Goal: Task Accomplishment & Management: Complete application form

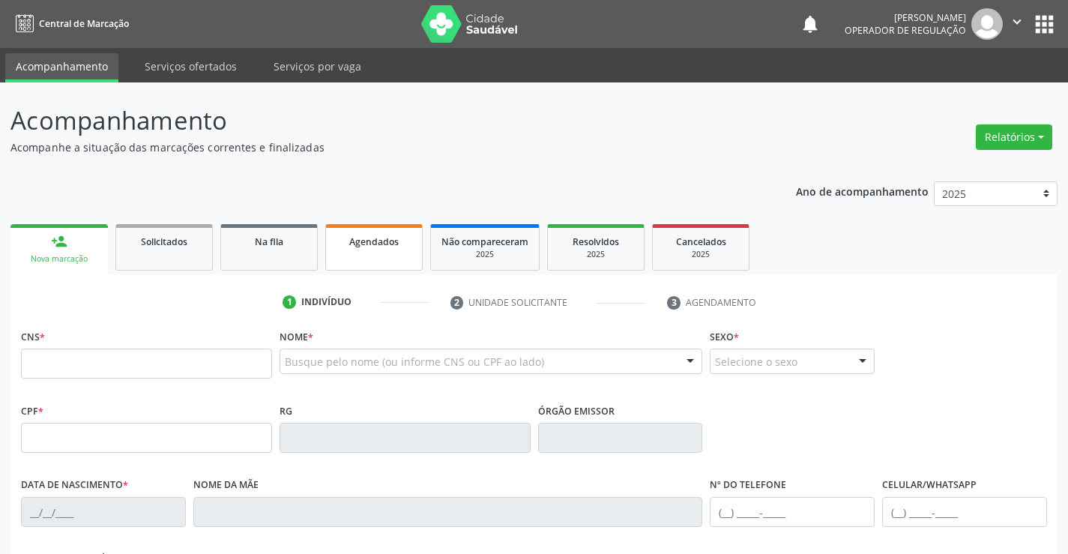
click at [364, 231] on link "Agendados" at bounding box center [373, 247] width 97 height 46
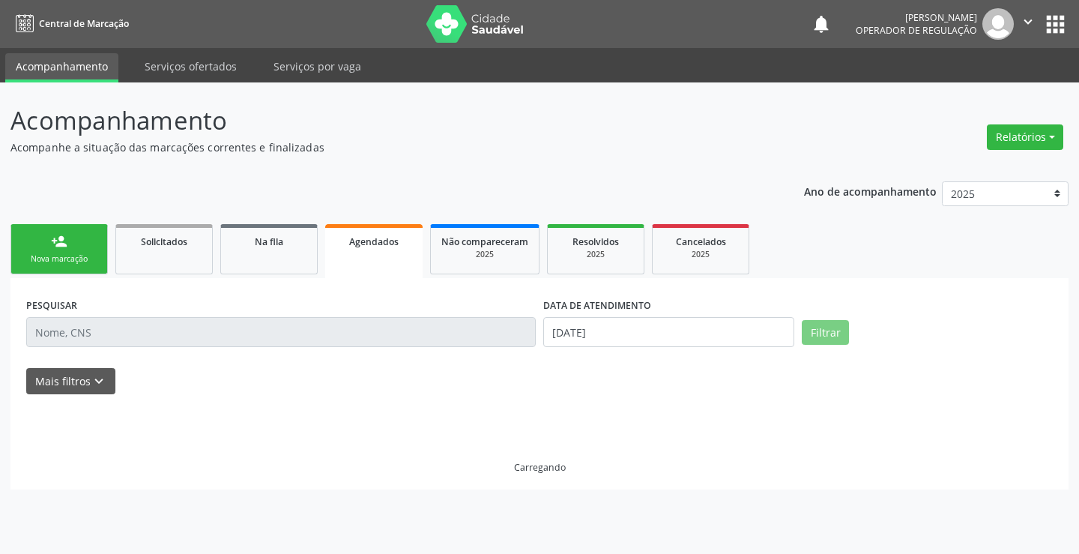
click at [266, 330] on input "text" at bounding box center [280, 332] width 509 height 30
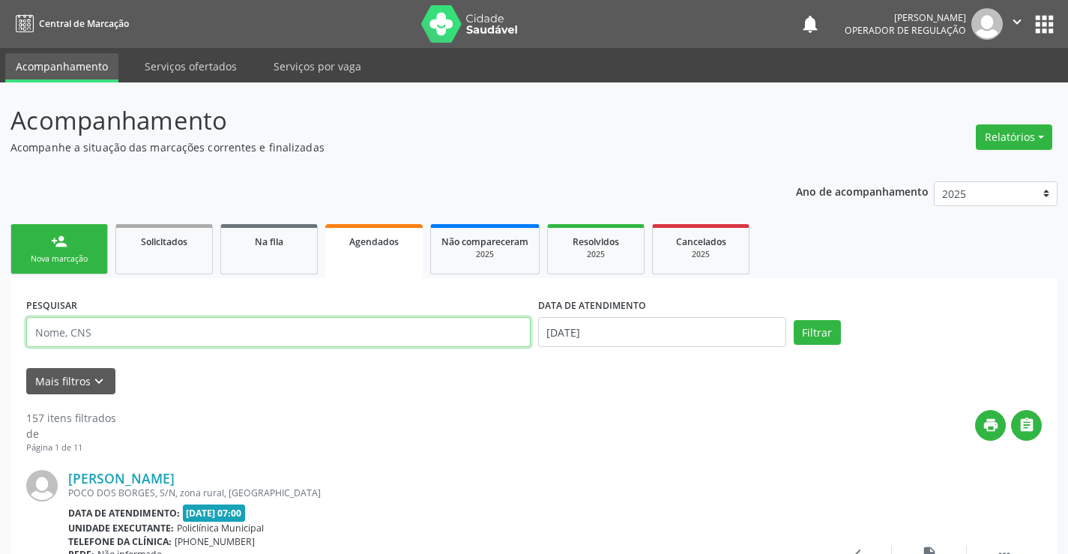
click at [238, 339] on input "text" at bounding box center [278, 332] width 504 height 30
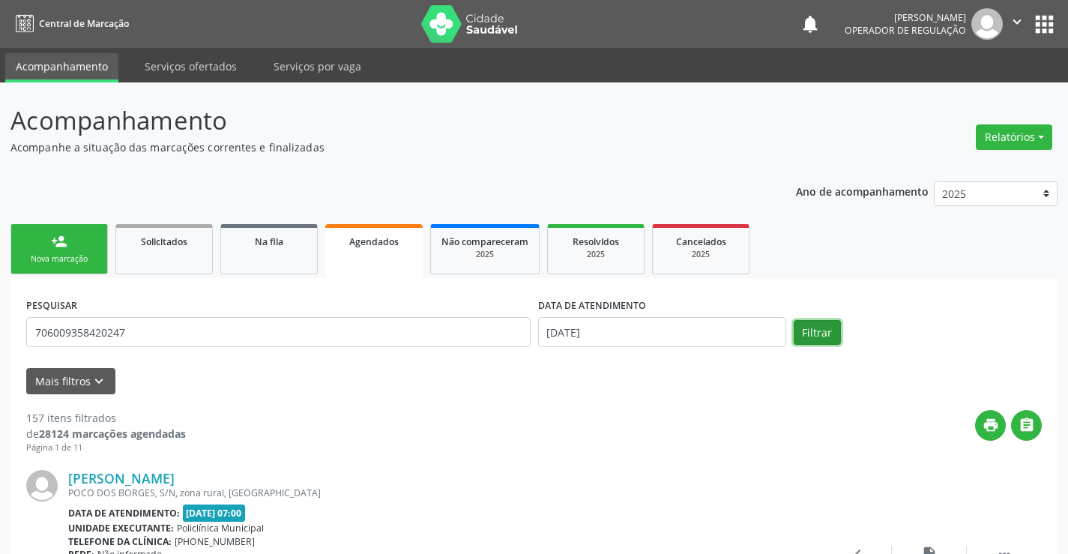
click at [817, 321] on button "Filtrar" at bounding box center [816, 332] width 47 height 25
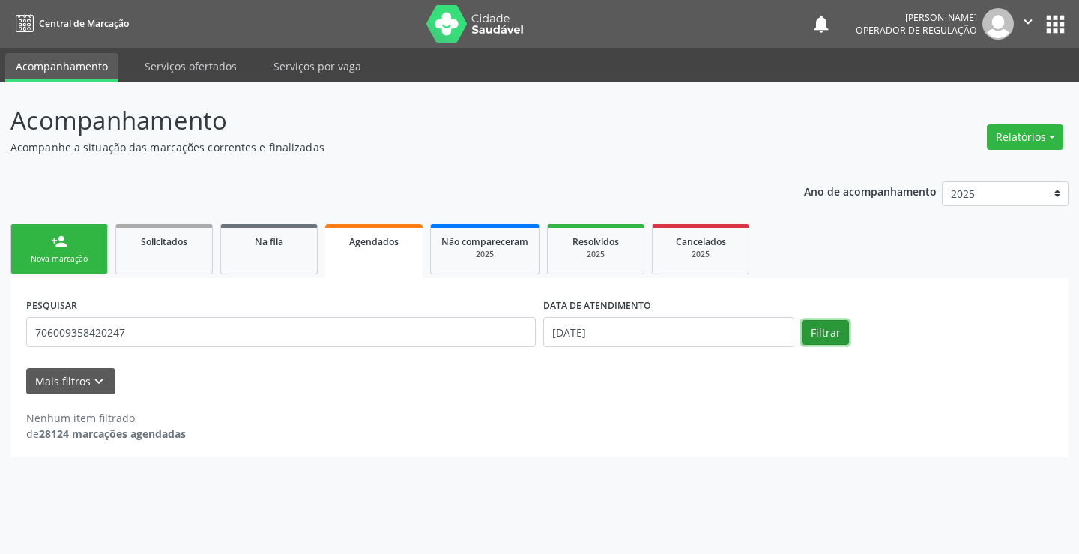
click at [820, 330] on button "Filtrar" at bounding box center [825, 332] width 47 height 25
drag, startPoint x: 150, startPoint y: 332, endPoint x: 0, endPoint y: 330, distance: 149.8
click at [0, 330] on div "Acompanhamento Acompanhe a situação das marcações correntes e finalizadas Relat…" at bounding box center [539, 317] width 1079 height 471
type input "706009358420247"
click at [270, 252] on link "Na fila" at bounding box center [268, 249] width 97 height 50
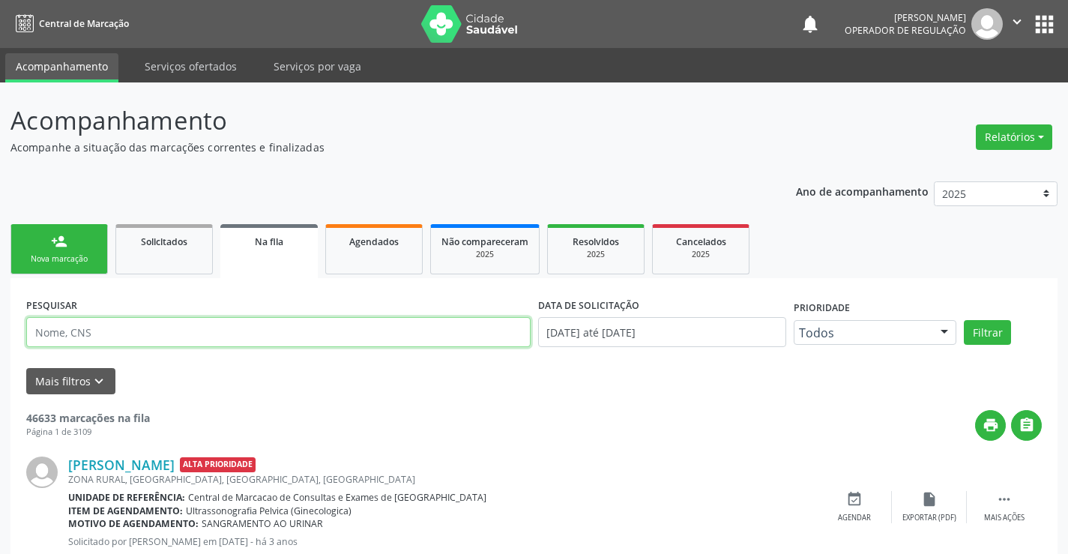
click at [103, 327] on input "text" at bounding box center [278, 332] width 504 height 30
type input "706009358420247"
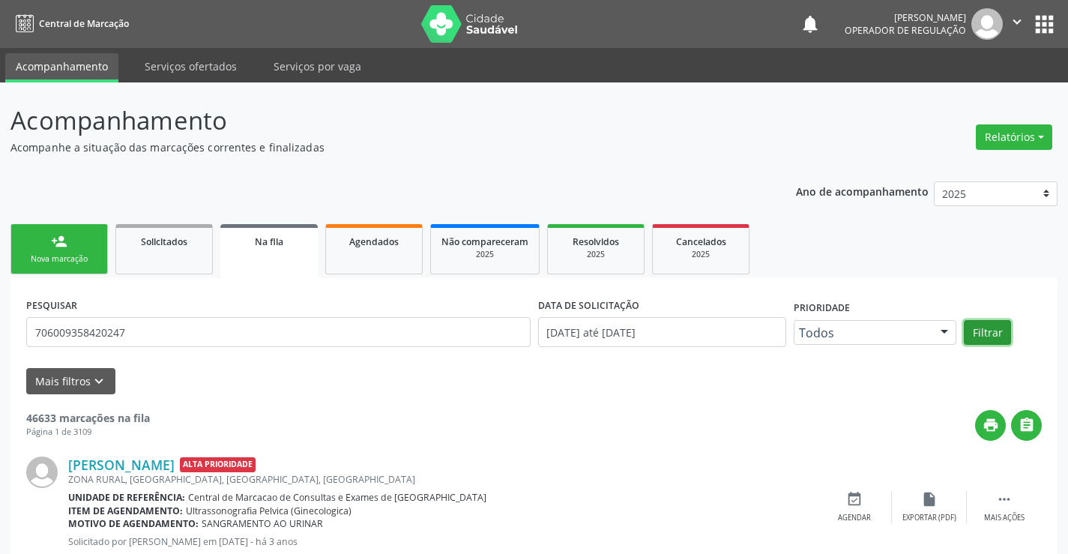
click at [974, 327] on button "Filtrar" at bounding box center [986, 332] width 47 height 25
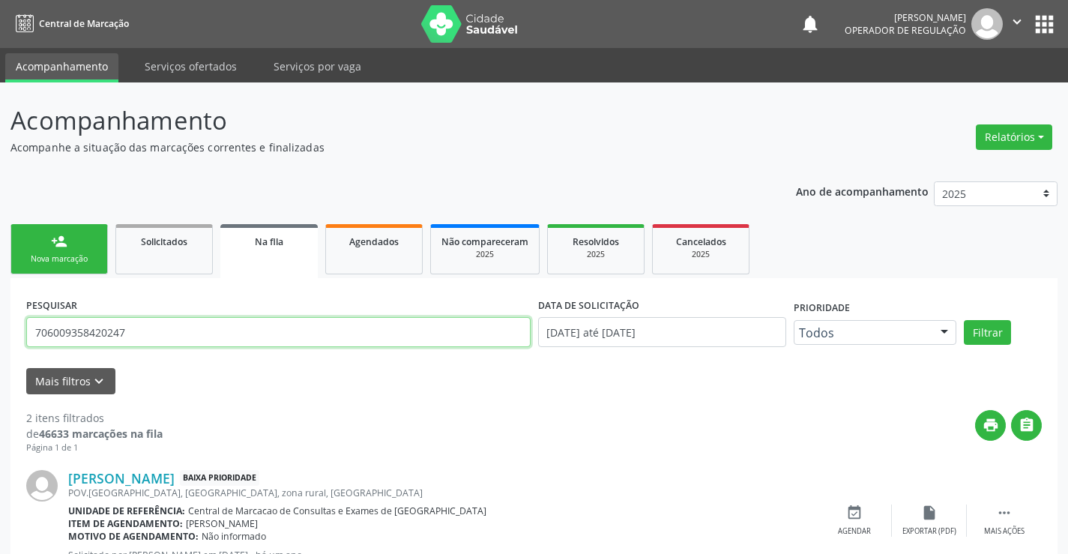
drag, startPoint x: 159, startPoint y: 333, endPoint x: 0, endPoint y: 336, distance: 158.8
click at [0, 336] on div "Acompanhamento Acompanhe a situação das marcações correntes e finalizadas Relat…" at bounding box center [534, 414] width 1068 height 665
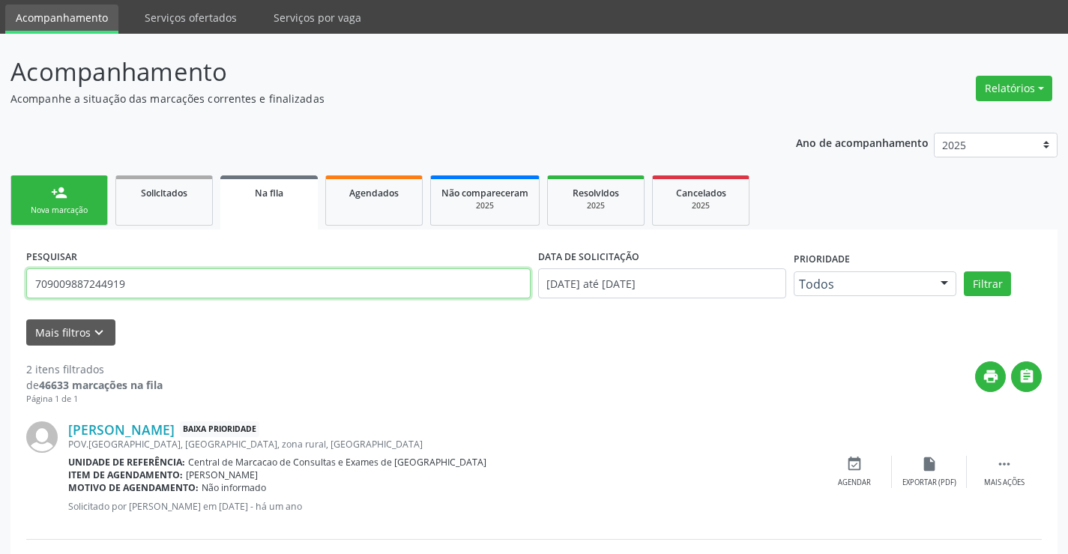
scroll to position [75, 0]
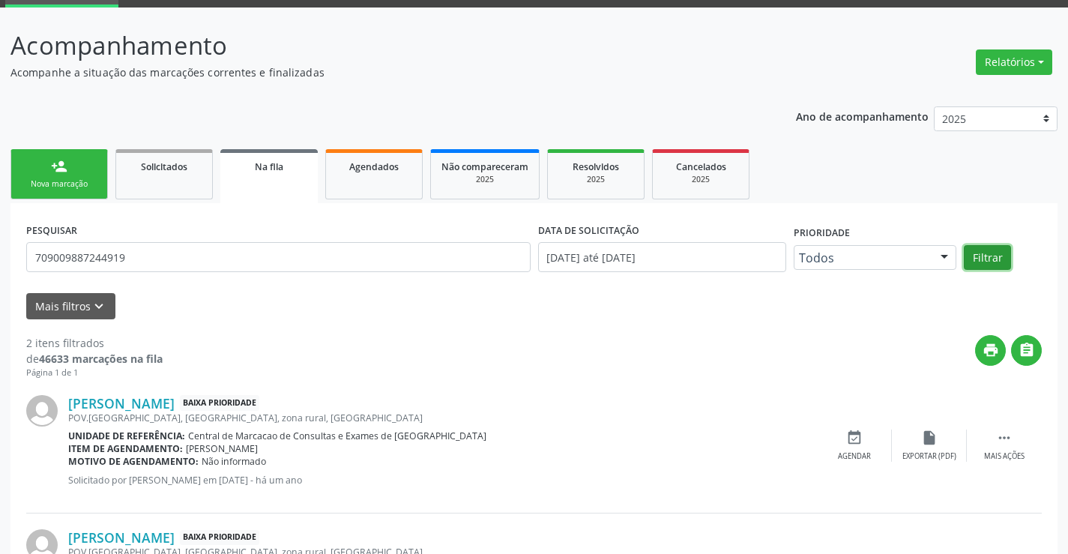
click at [980, 256] on button "Filtrar" at bounding box center [986, 257] width 47 height 25
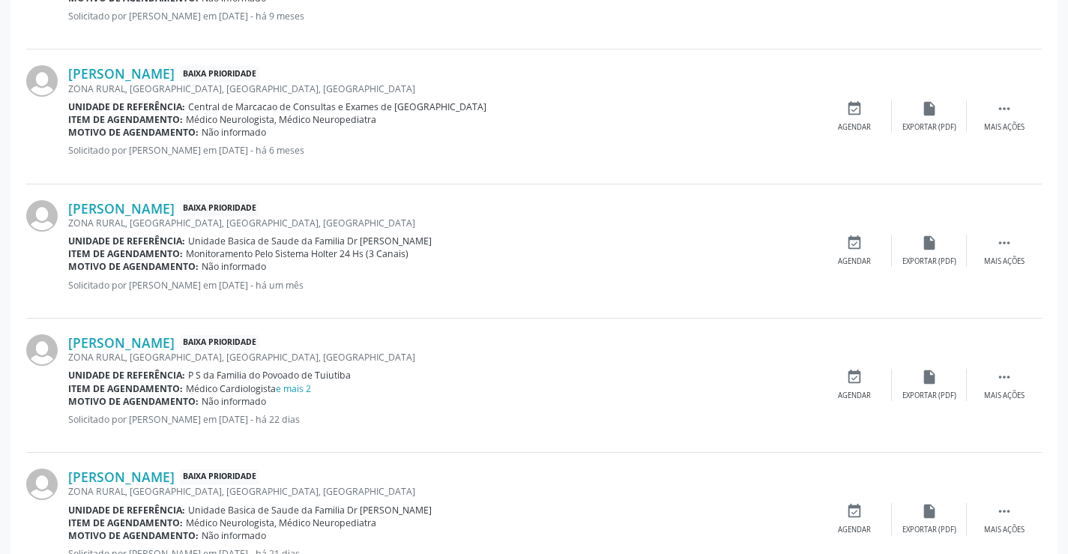
scroll to position [1683, 0]
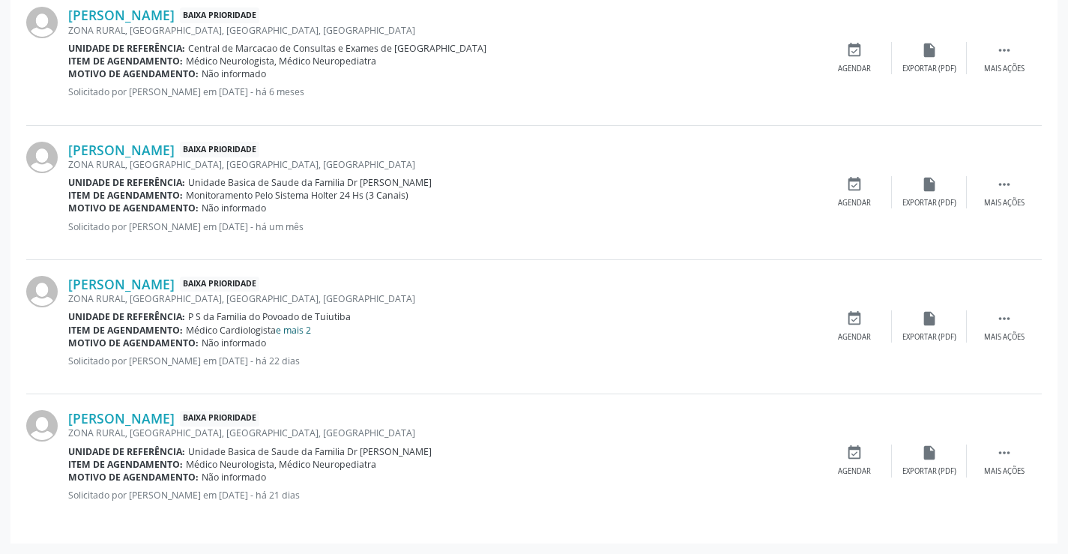
click at [307, 325] on link "e mais 2" at bounding box center [293, 330] width 35 height 13
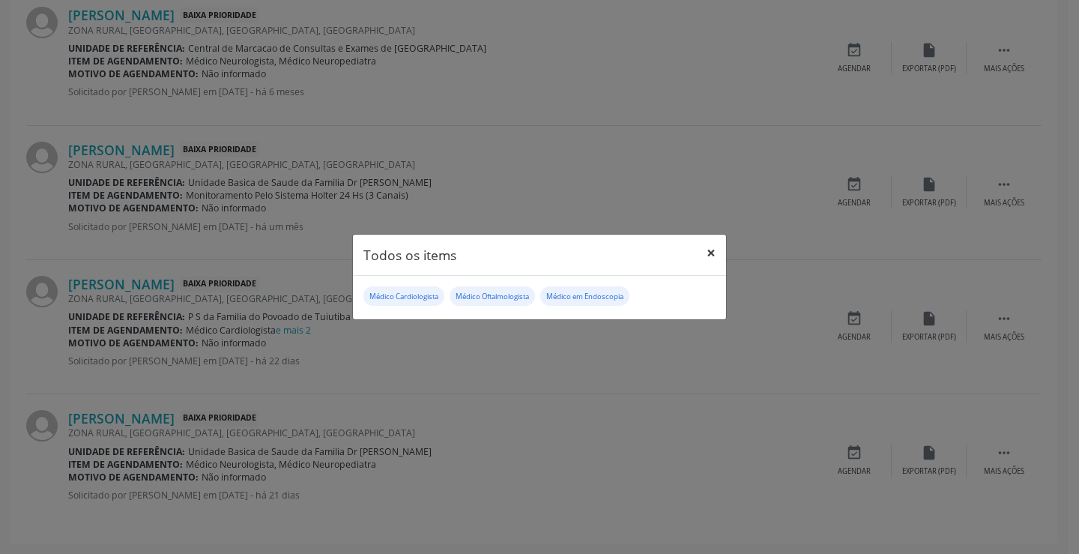
click at [715, 245] on button "×" at bounding box center [711, 252] width 30 height 37
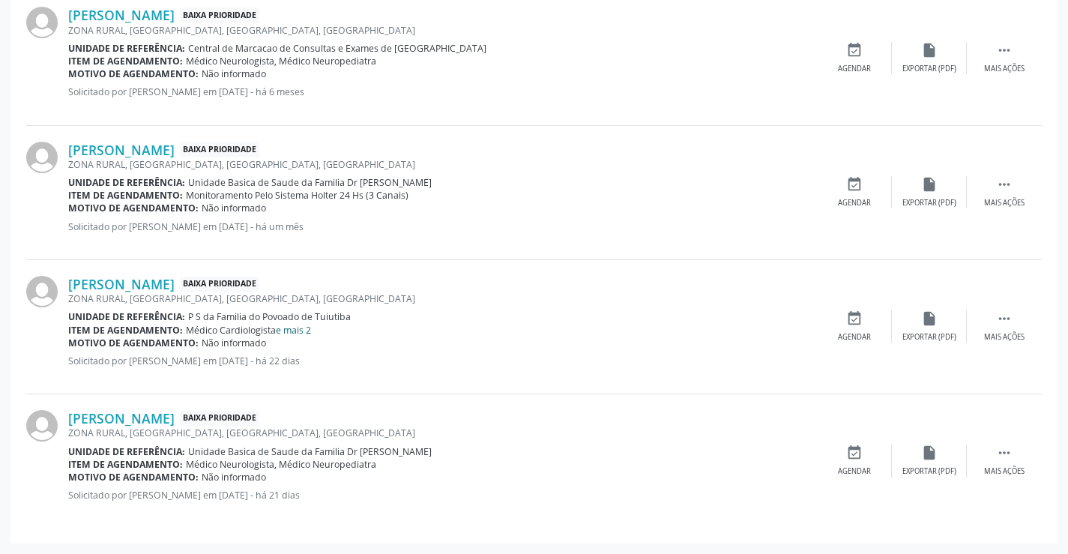
click at [305, 329] on link "e mais 2" at bounding box center [293, 330] width 35 height 13
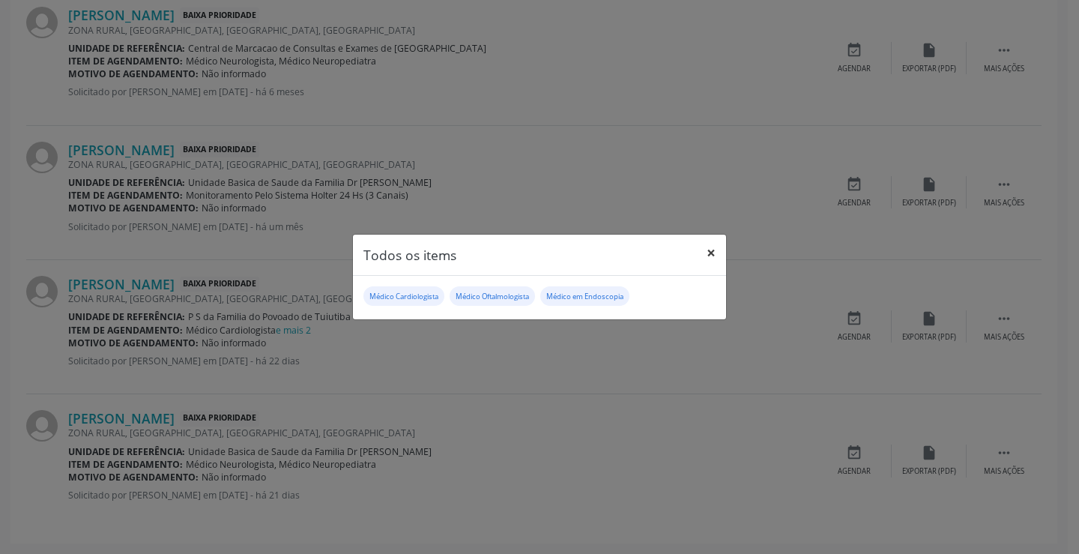
click at [716, 253] on button "×" at bounding box center [711, 252] width 30 height 37
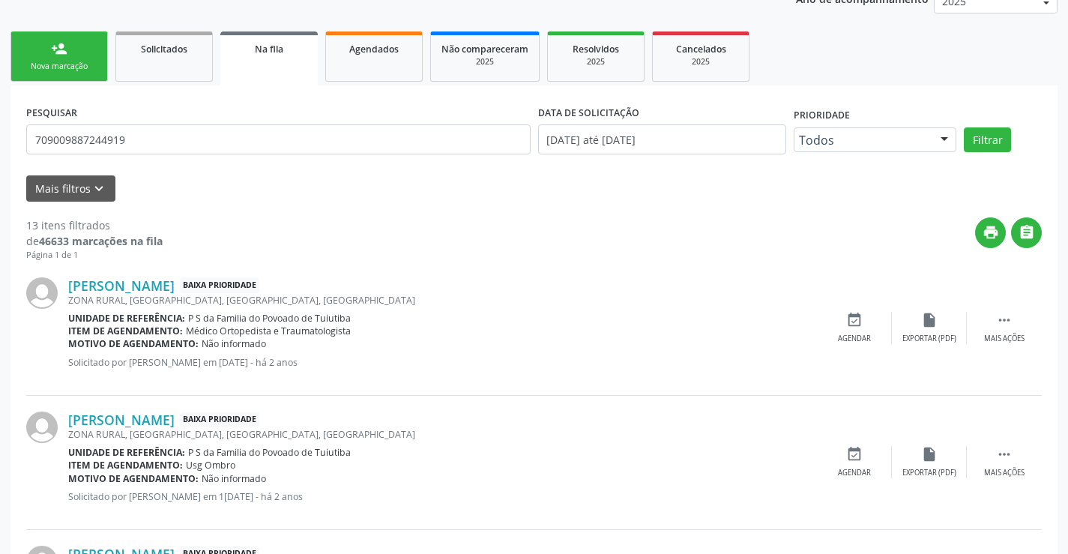
scroll to position [0, 0]
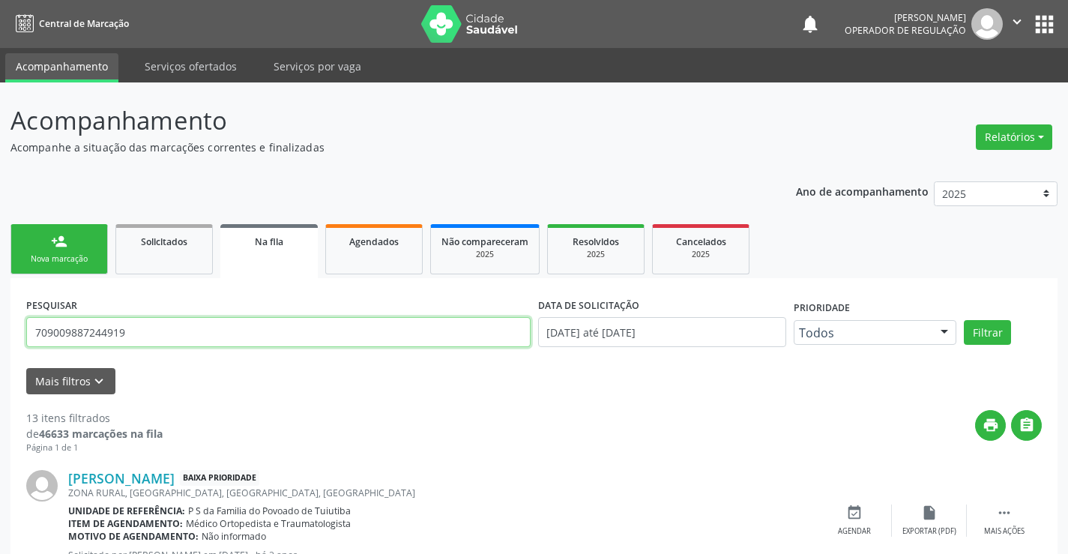
drag, startPoint x: 148, startPoint y: 326, endPoint x: 0, endPoint y: 348, distance: 149.3
type input "706901125293239"
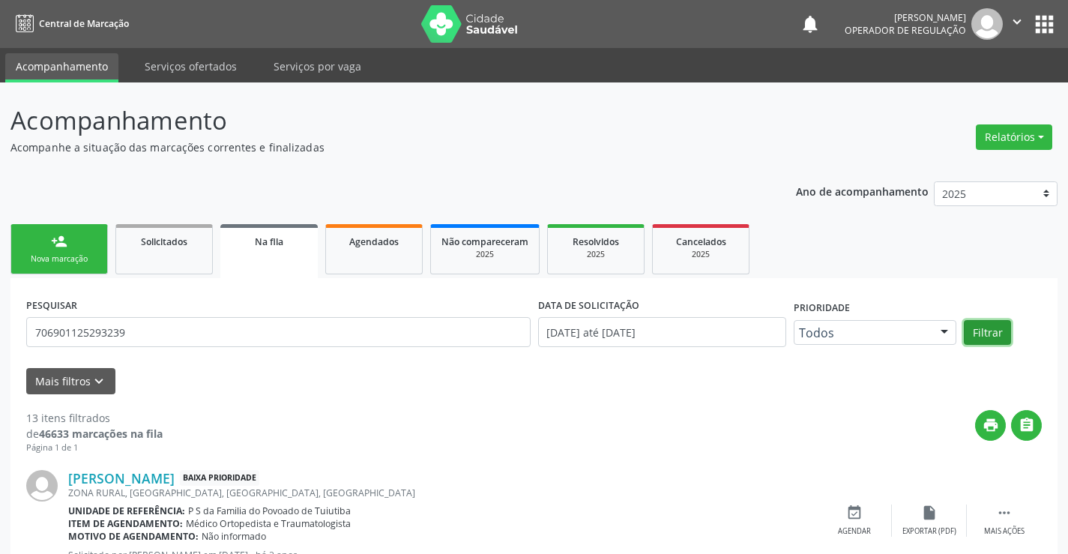
click at [990, 329] on button "Filtrar" at bounding box center [986, 332] width 47 height 25
click at [96, 231] on link "person_add Nova marcação" at bounding box center [58, 249] width 97 height 50
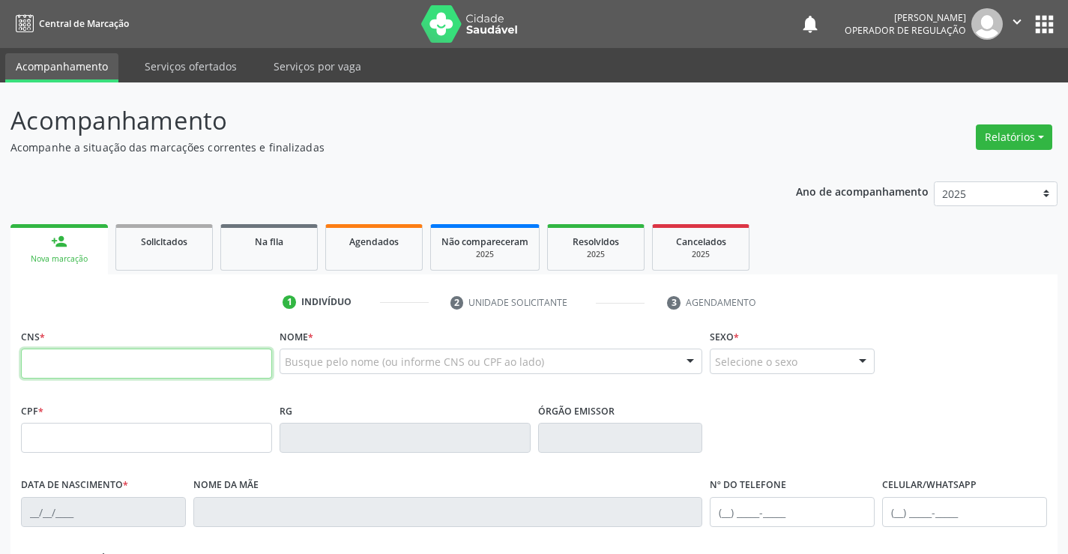
click at [172, 363] on input "text" at bounding box center [146, 363] width 251 height 30
type input "708 6070 3009 1781"
type input "029.408.075-90"
type input "3135646"
type input "SSPBA"
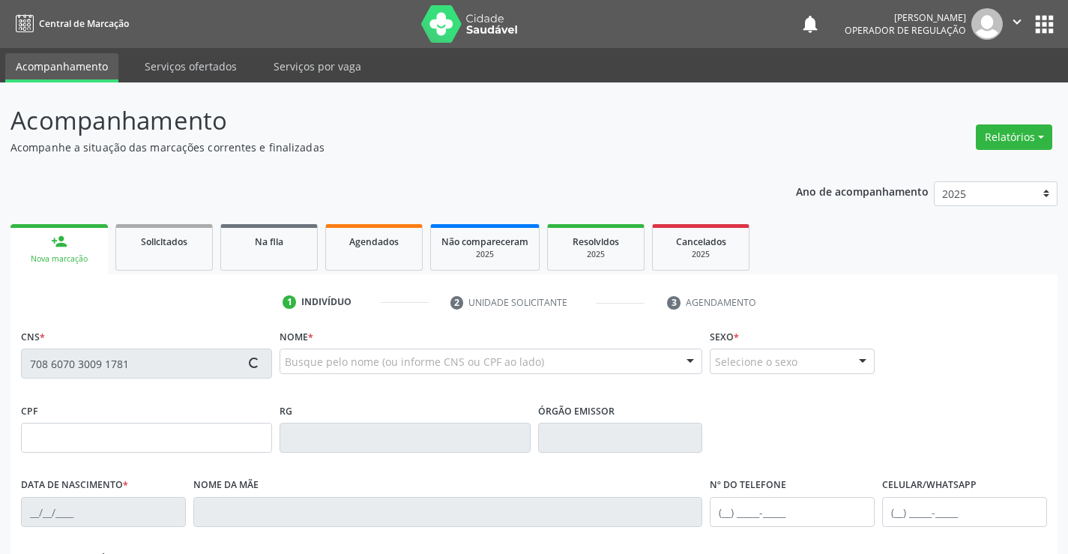
type input "0[DATE]"
type input "[PHONE_NUMBER]"
type input "029.408.075-90"
type input "S/N"
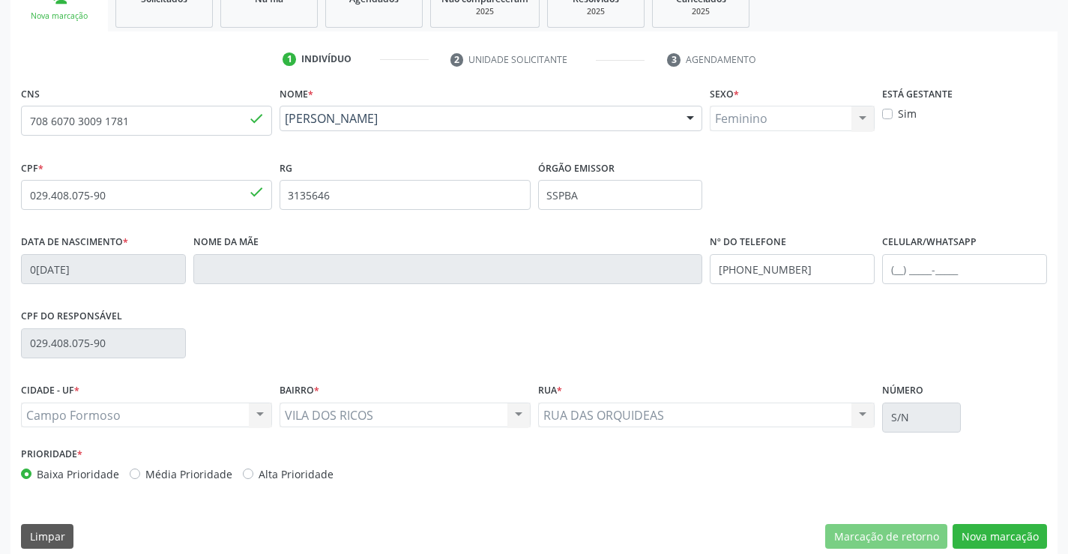
scroll to position [258, 0]
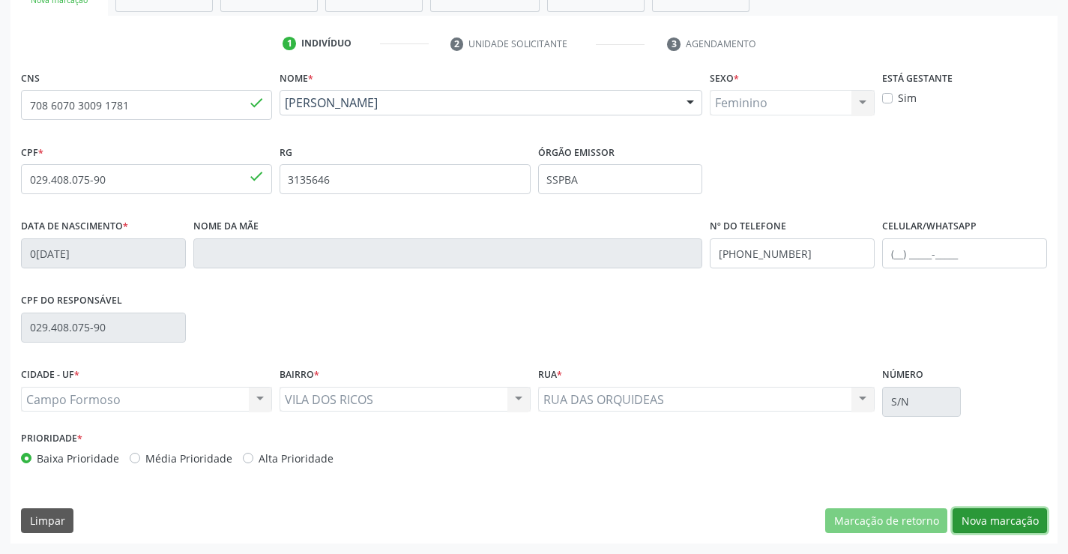
click at [990, 519] on button "Nova marcação" at bounding box center [999, 520] width 94 height 25
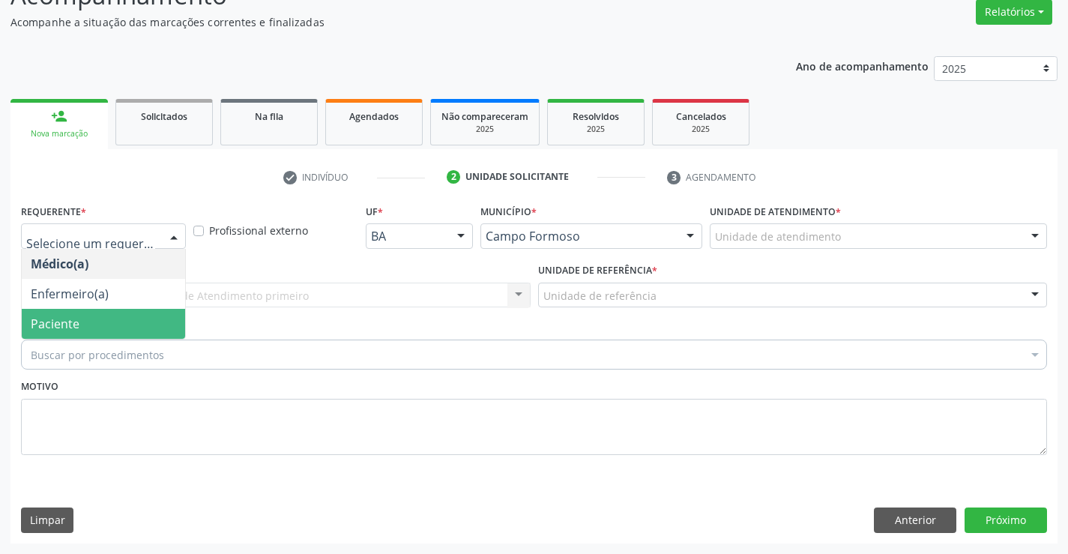
click at [55, 323] on span "Paciente" at bounding box center [55, 323] width 49 height 16
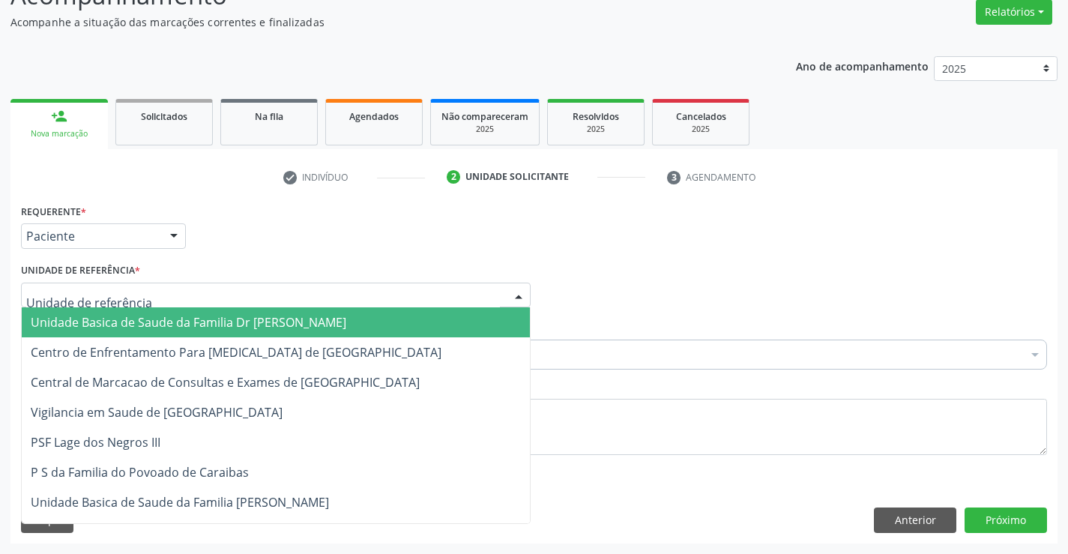
click at [63, 318] on span "Unidade Basica de Saude da Familia Dr [PERSON_NAME]" at bounding box center [188, 322] width 315 height 16
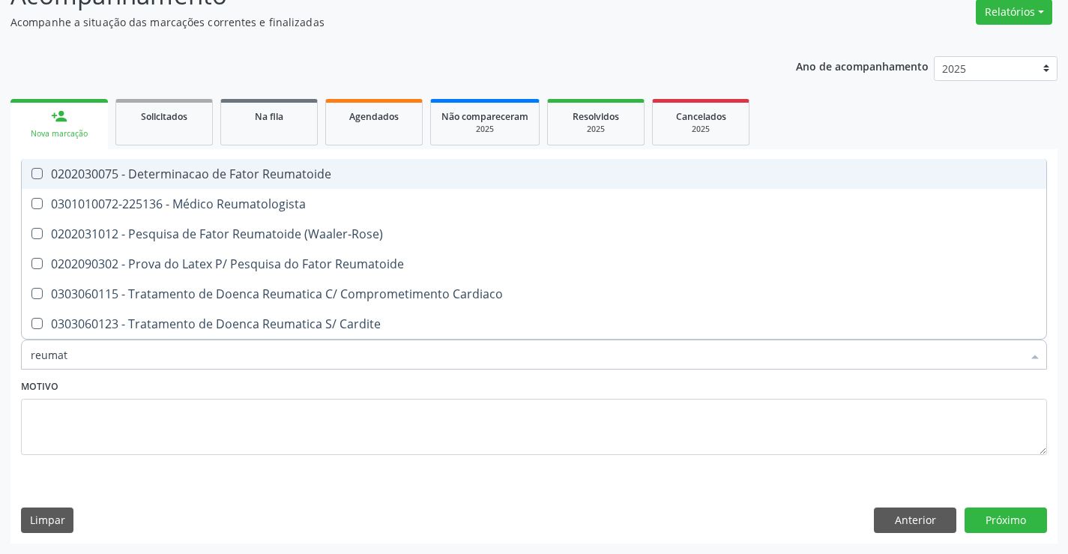
type input "reumato"
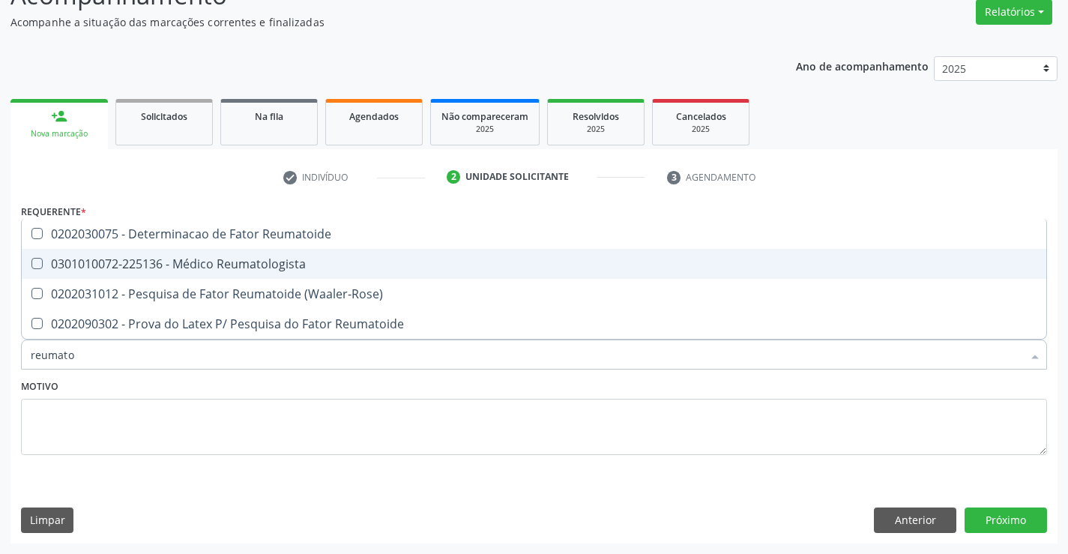
click at [208, 258] on div "0301010072-225136 - Médico Reumatologista" at bounding box center [534, 264] width 1006 height 12
checkbox Reumatologista "true"
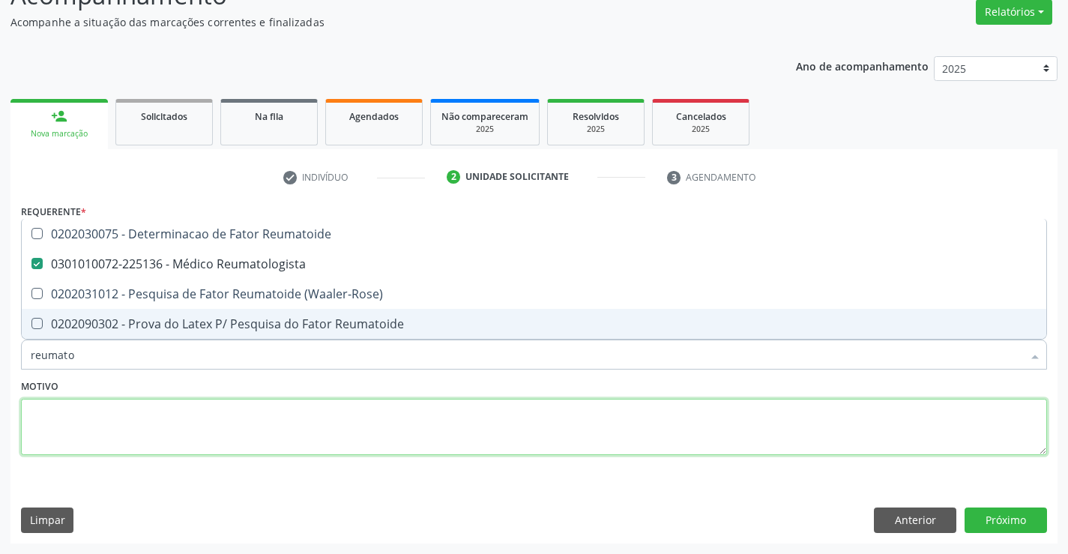
click at [180, 417] on textarea at bounding box center [534, 427] width 1026 height 57
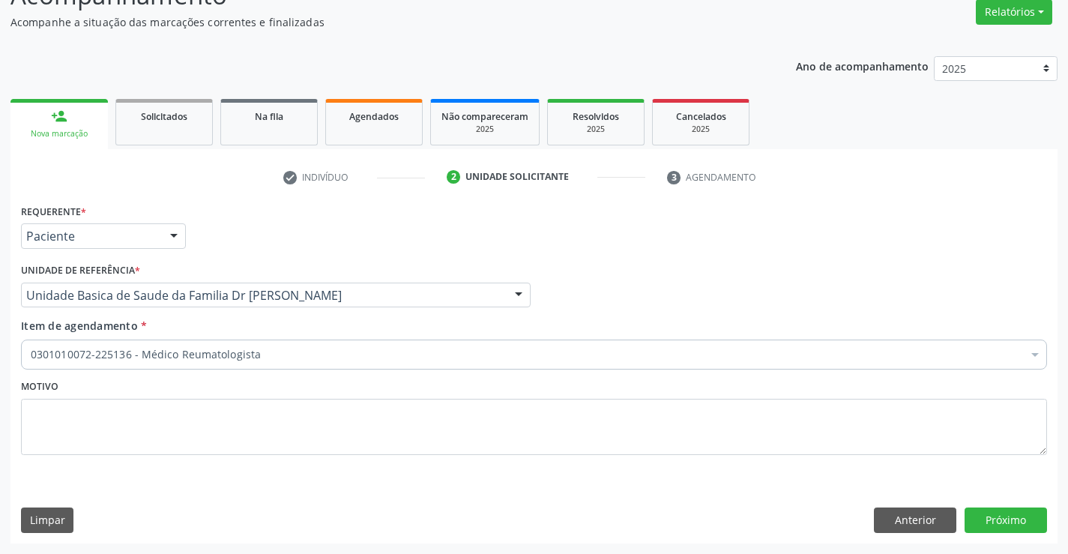
click at [167, 368] on div "0301010072-225136 - Médico Reumatologista" at bounding box center [534, 354] width 1026 height 30
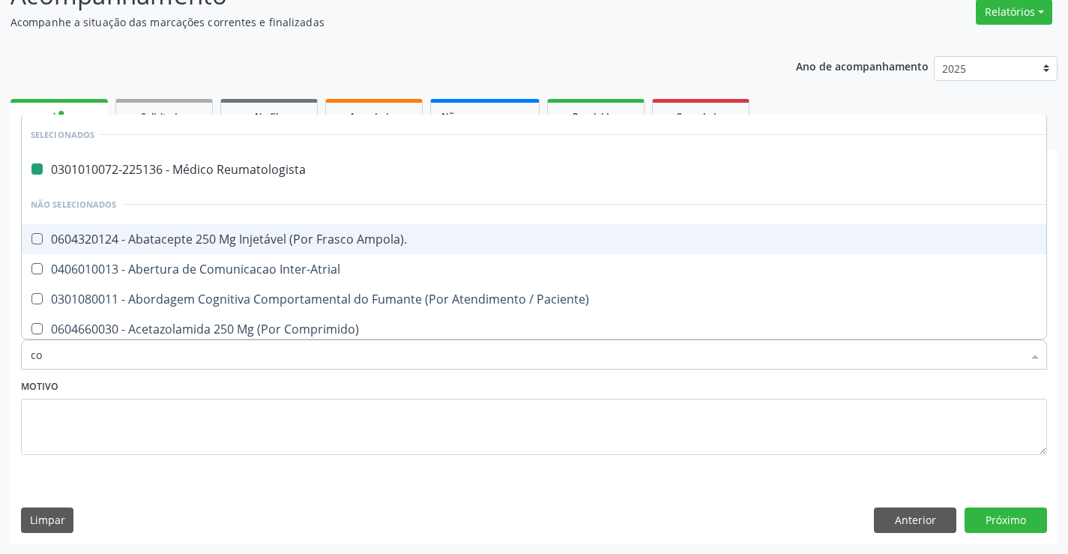
type input "col"
checkbox Reumatologista "false"
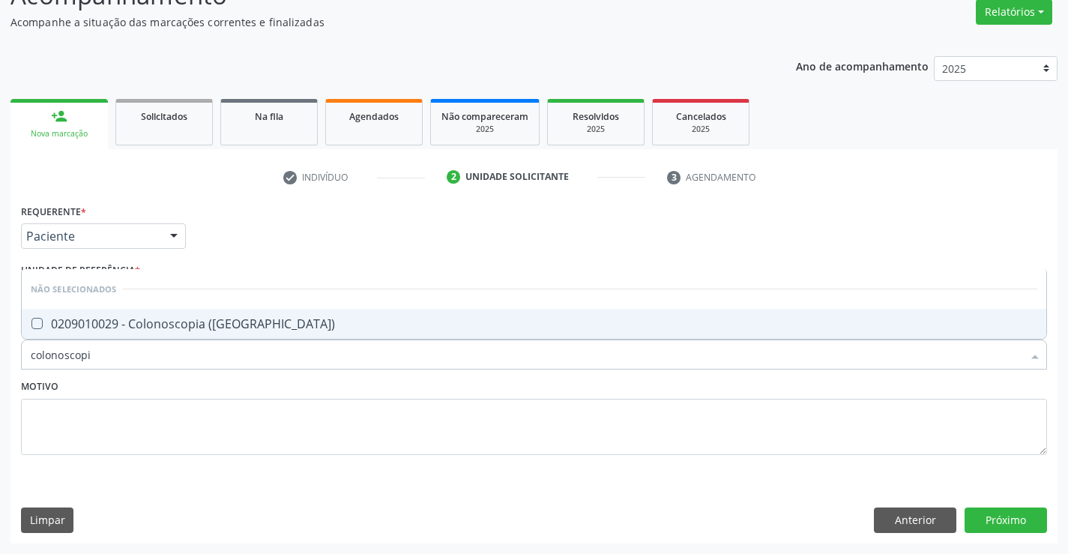
type input "colonoscopia"
click at [181, 323] on div "0209010029 - Colonoscopia ([GEOGRAPHIC_DATA])" at bounding box center [534, 324] width 1006 height 12
checkbox \(Coloscopia\) "true"
click at [1002, 509] on button "Próximo" at bounding box center [1005, 519] width 82 height 25
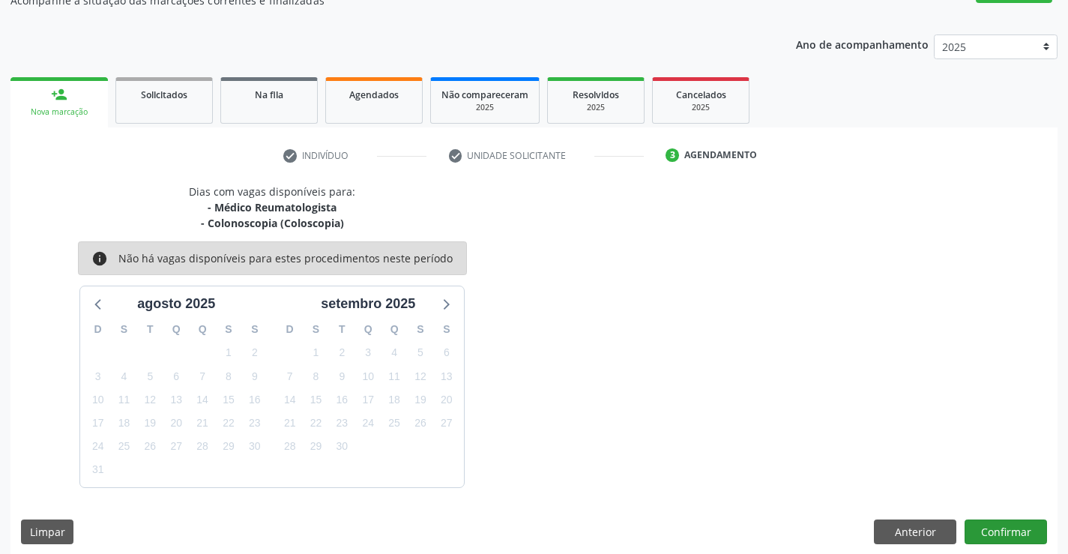
scroll to position [158, 0]
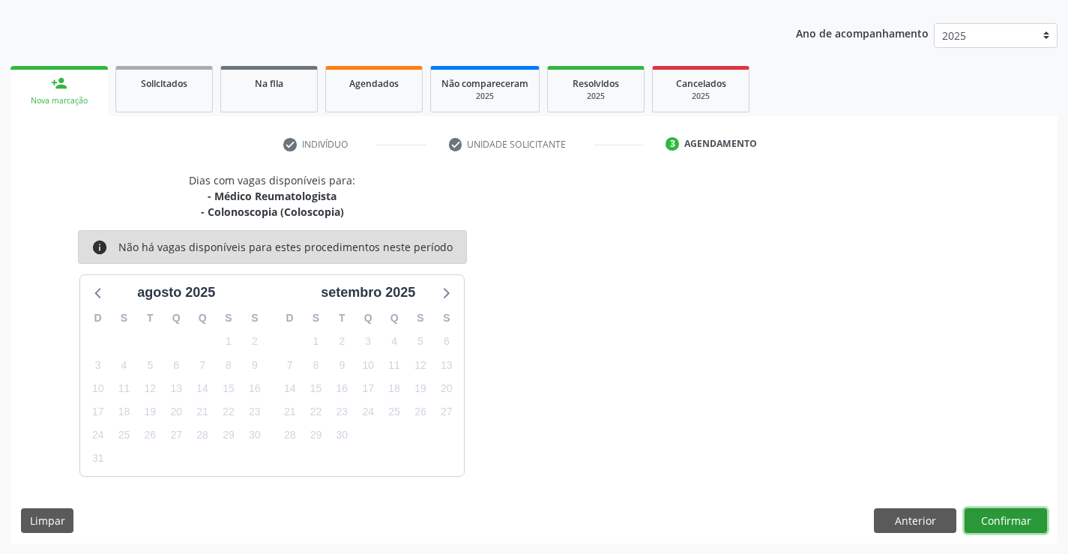
click at [976, 518] on button "Confirmar" at bounding box center [1005, 520] width 82 height 25
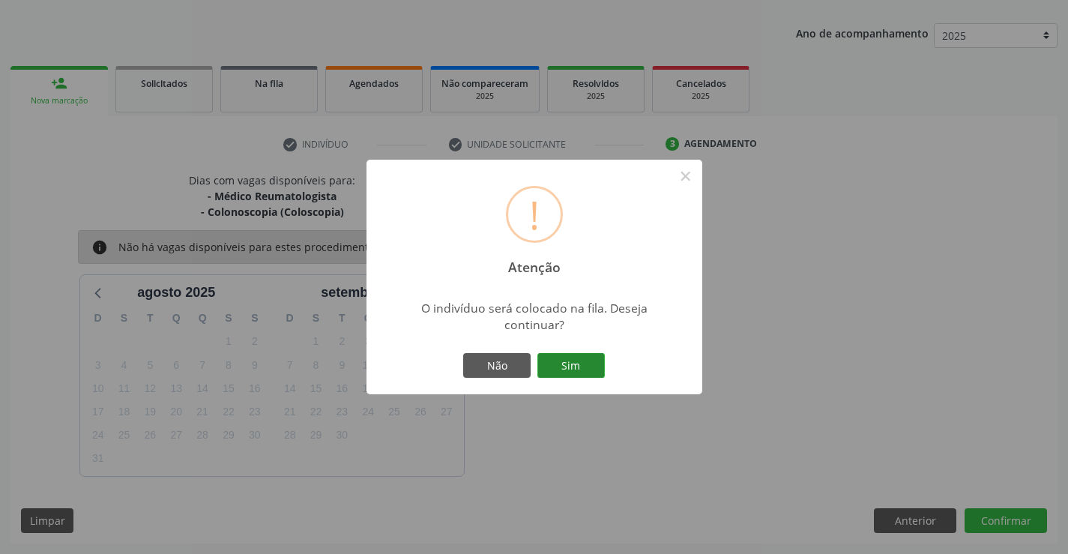
click at [571, 366] on button "Sim" at bounding box center [570, 365] width 67 height 25
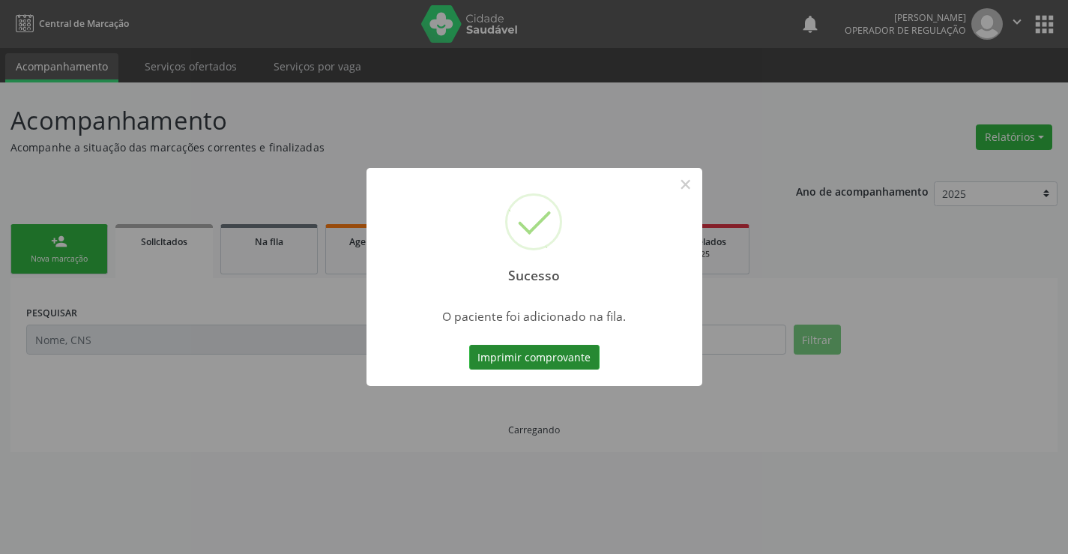
scroll to position [0, 0]
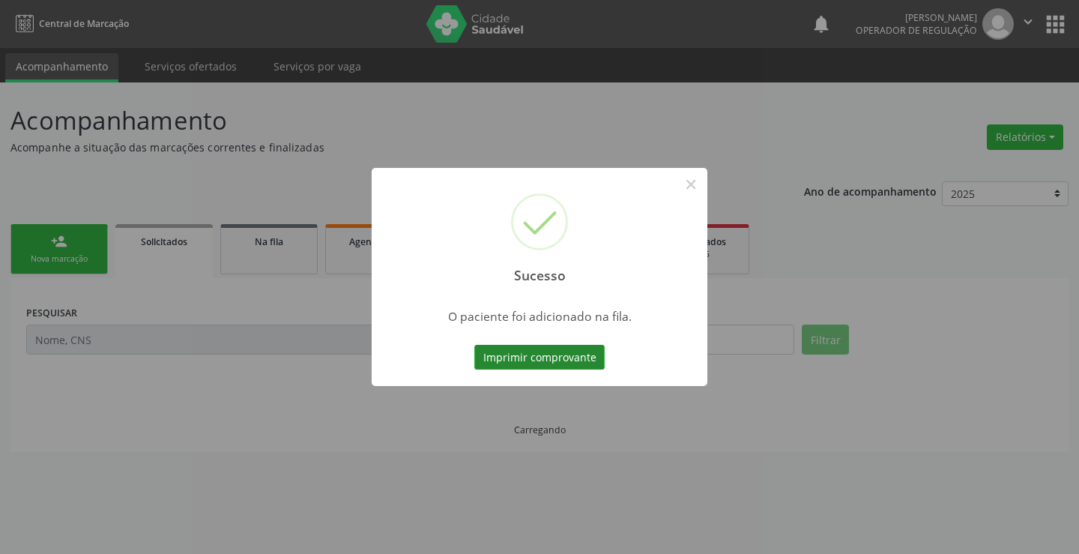
click at [571, 354] on button "Imprimir comprovante" at bounding box center [539, 357] width 130 height 25
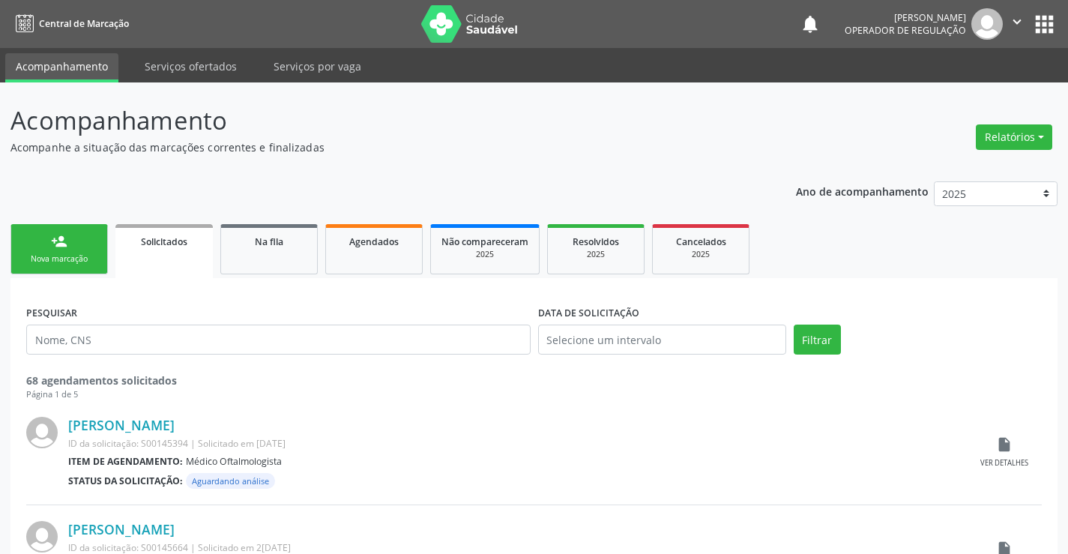
click at [89, 236] on link "person_add Nova marcação" at bounding box center [58, 249] width 97 height 50
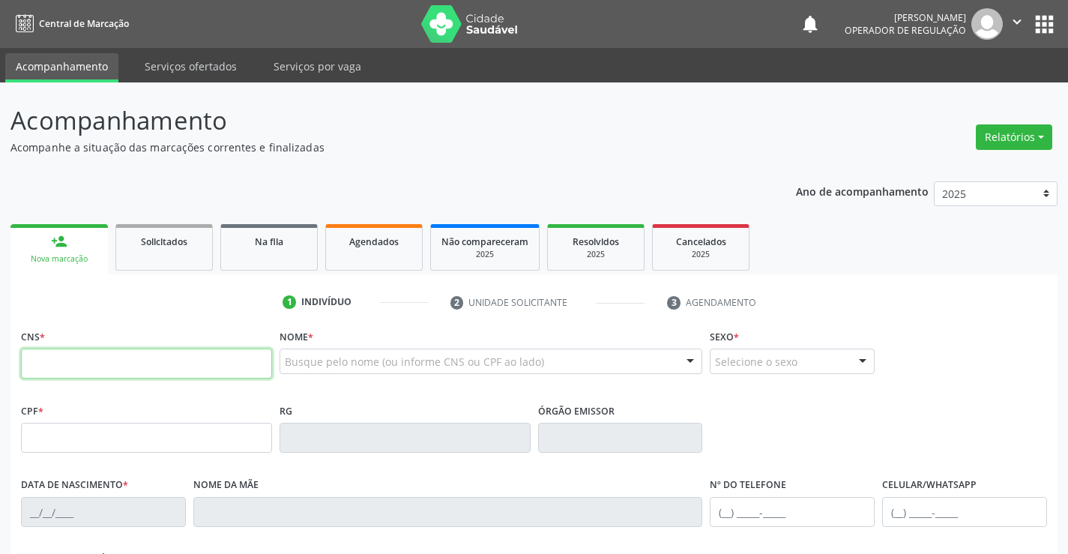
click at [112, 369] on input "text" at bounding box center [146, 363] width 251 height 30
type input "700 4061 9606 9250"
type input "1117451879"
type input "2[DATE]"
type input "[PHONE_NUMBER]"
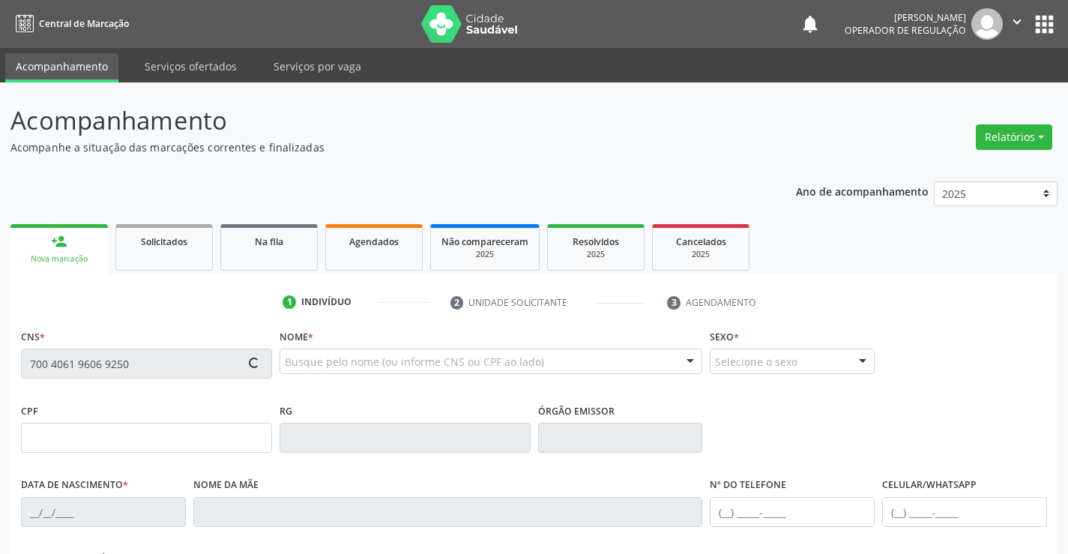
type input "S/N"
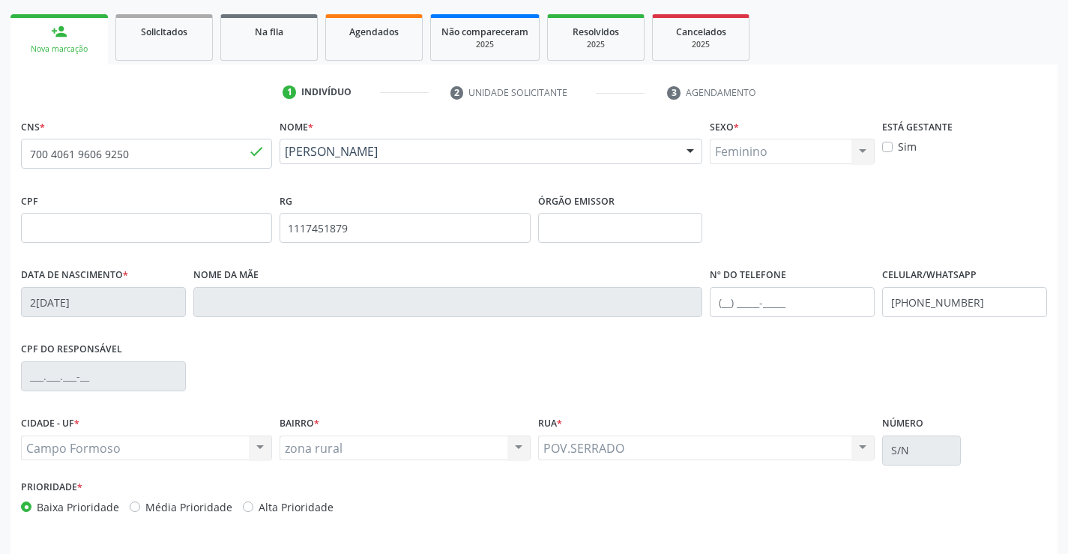
scroll to position [258, 0]
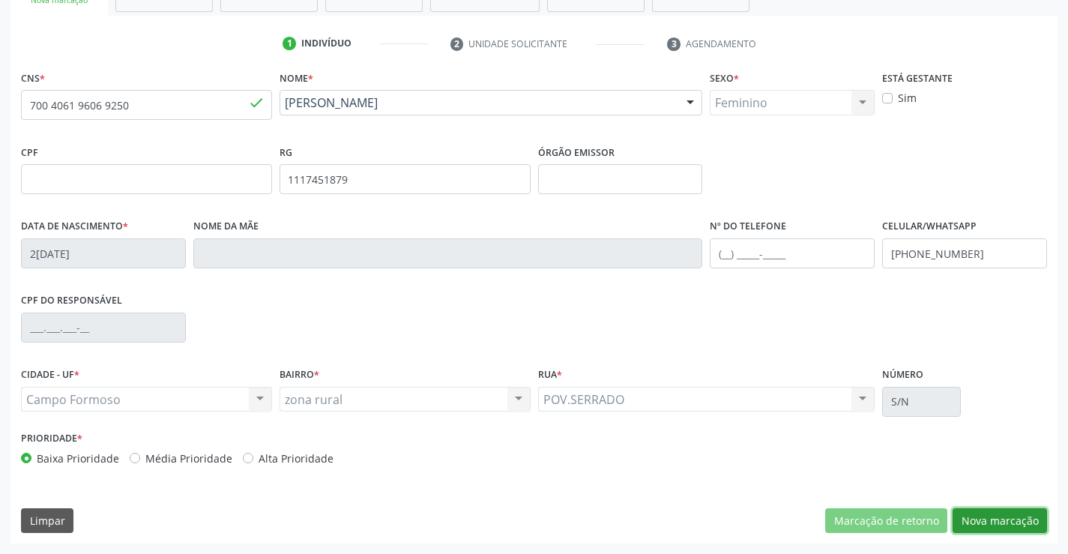
click at [1022, 515] on button "Nova marcação" at bounding box center [999, 520] width 94 height 25
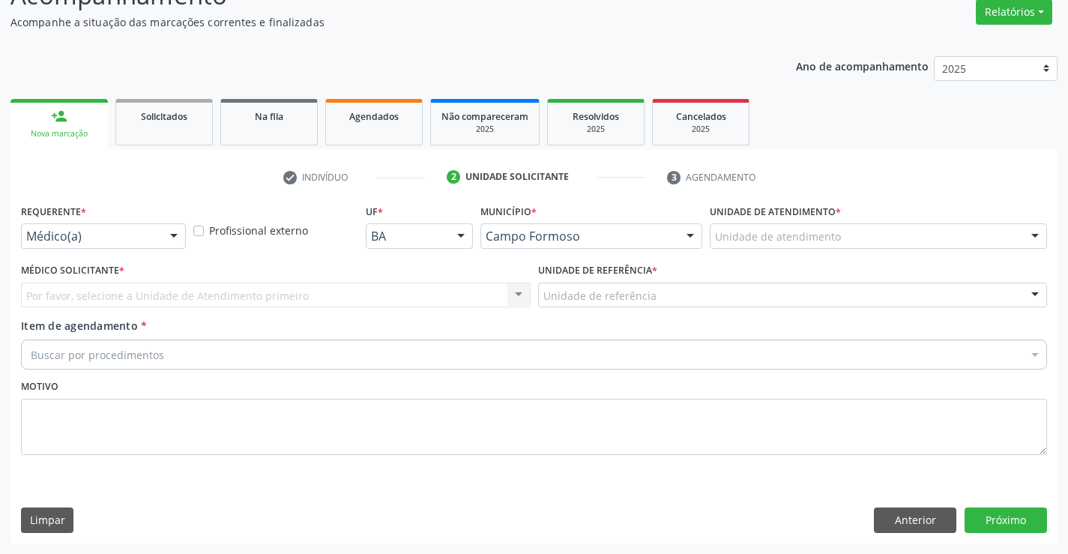
scroll to position [125, 0]
drag, startPoint x: 52, startPoint y: 235, endPoint x: 52, endPoint y: 270, distance: 35.2
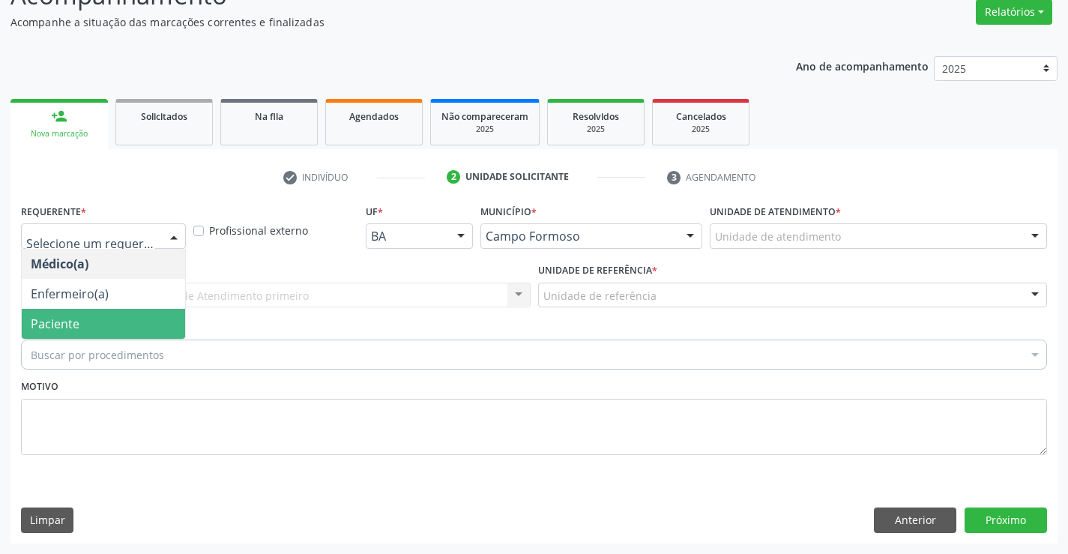
click at [49, 328] on span "Paciente" at bounding box center [55, 323] width 49 height 16
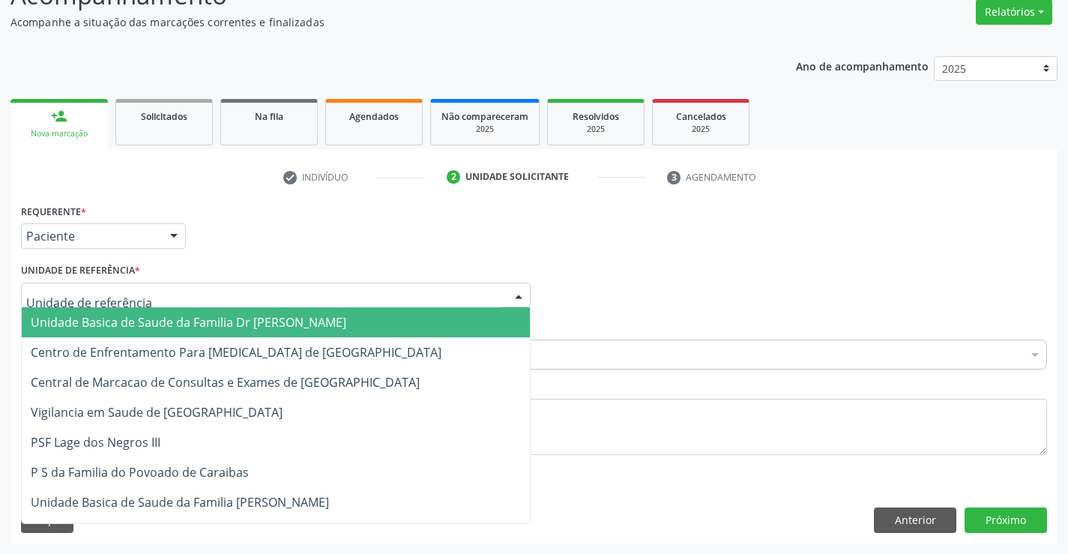
click at [132, 310] on span "Unidade Basica de Saude da Familia Dr [PERSON_NAME]" at bounding box center [276, 322] width 508 height 30
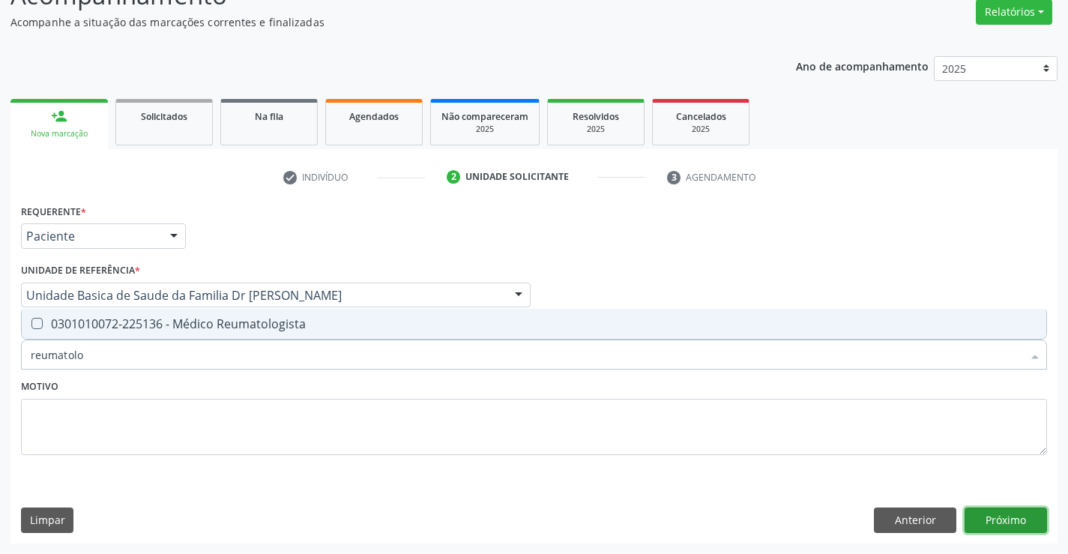
click at [1006, 524] on button "Próximo" at bounding box center [1005, 519] width 82 height 25
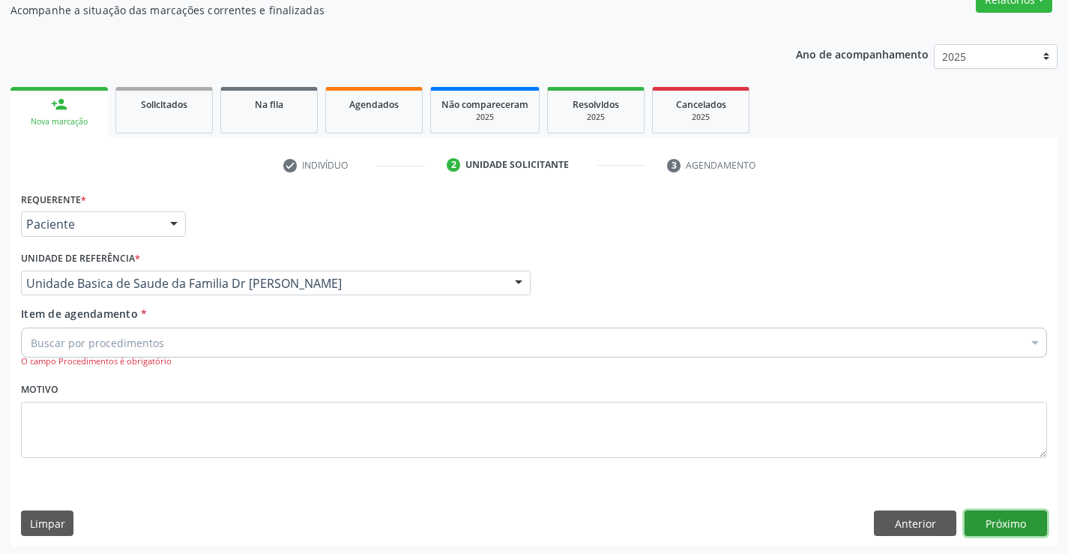
scroll to position [140, 0]
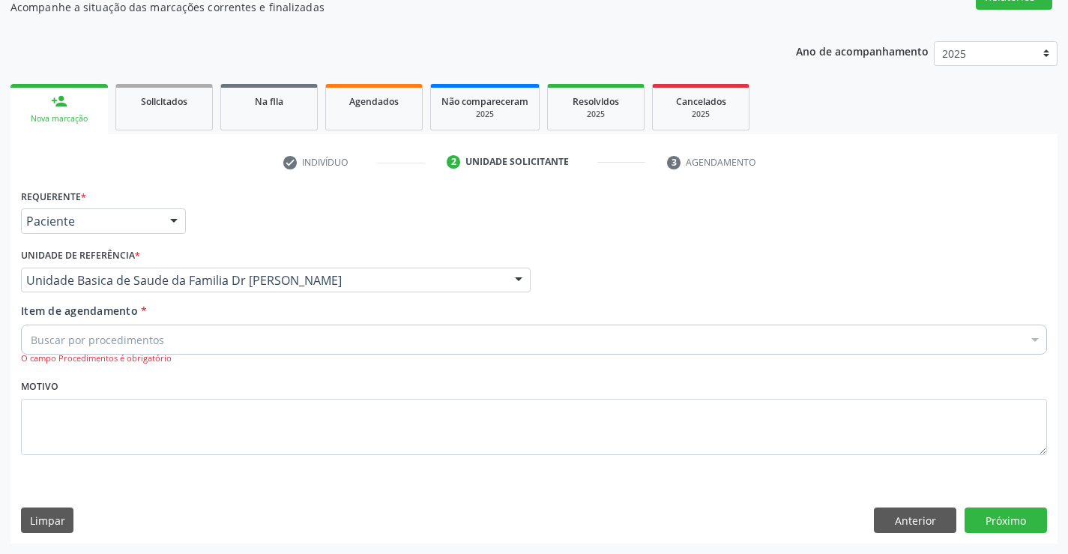
click at [136, 348] on div "Buscar por procedimentos" at bounding box center [534, 339] width 1026 height 30
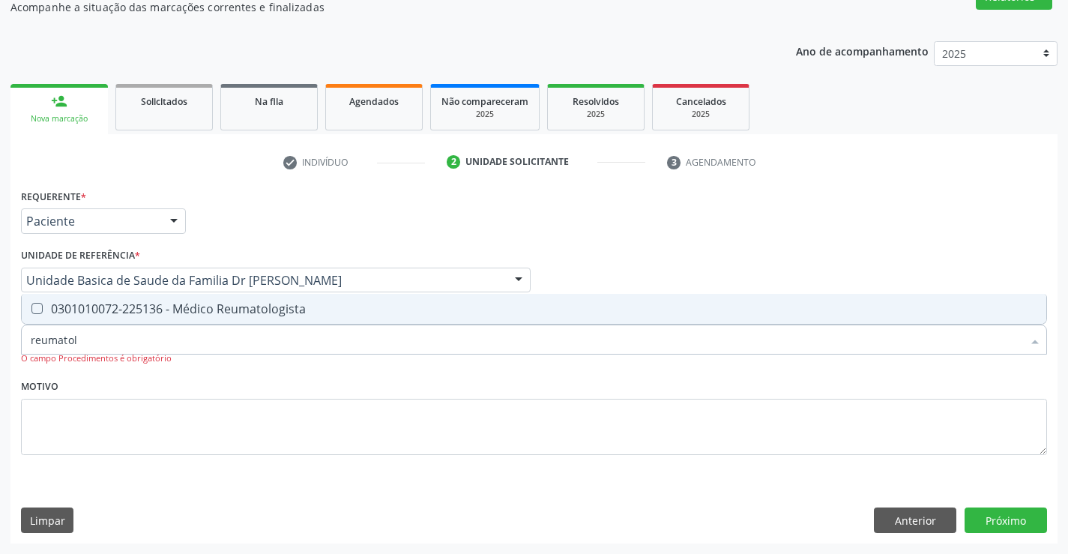
type input "reumatolo"
click at [176, 322] on span "0301010072-225136 - Médico Reumatologista" at bounding box center [534, 309] width 1024 height 30
checkbox Reumatologista "true"
click at [973, 514] on button "Próximo" at bounding box center [1005, 519] width 82 height 25
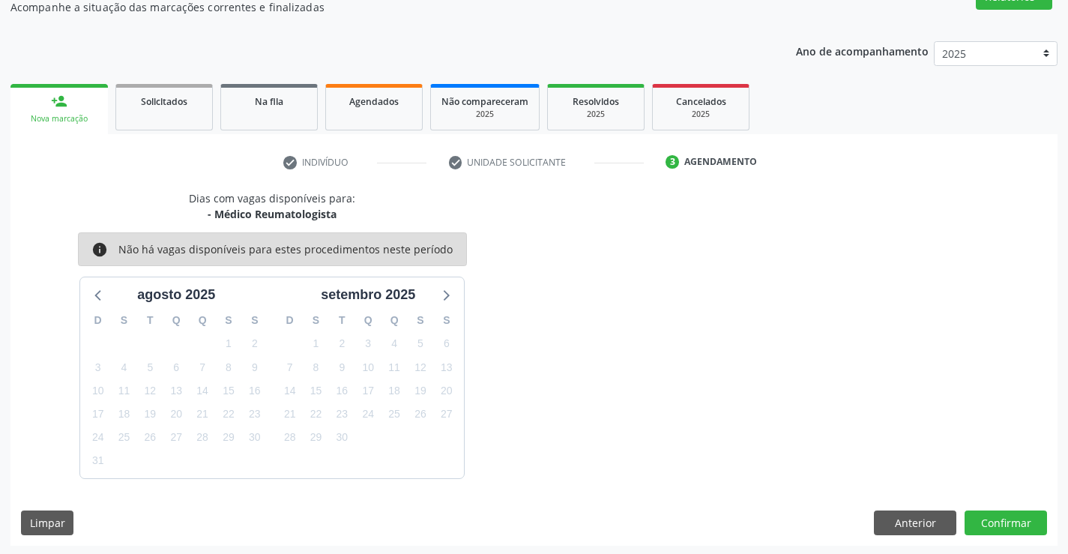
scroll to position [142, 0]
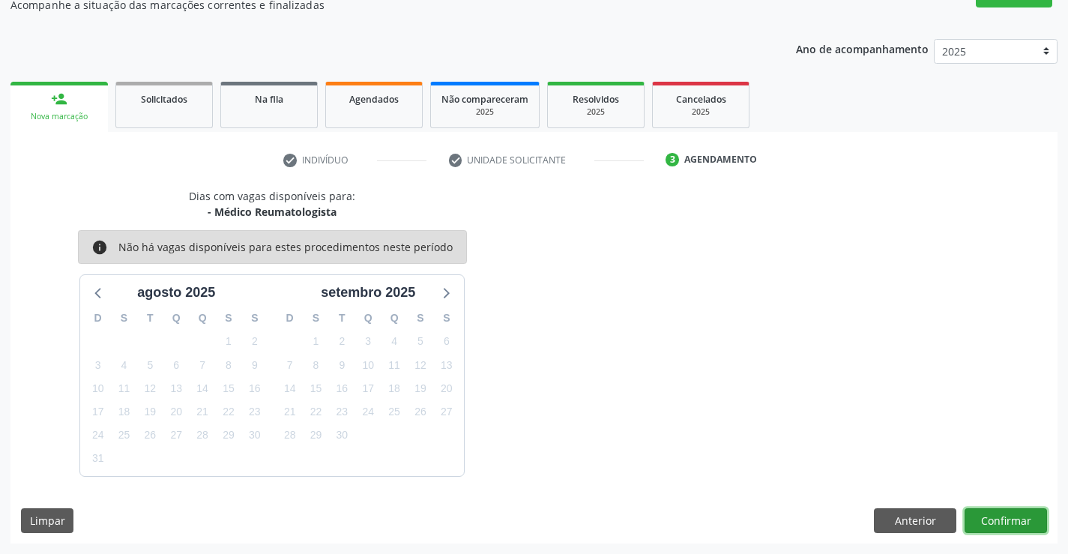
click at [996, 518] on button "Confirmar" at bounding box center [1005, 520] width 82 height 25
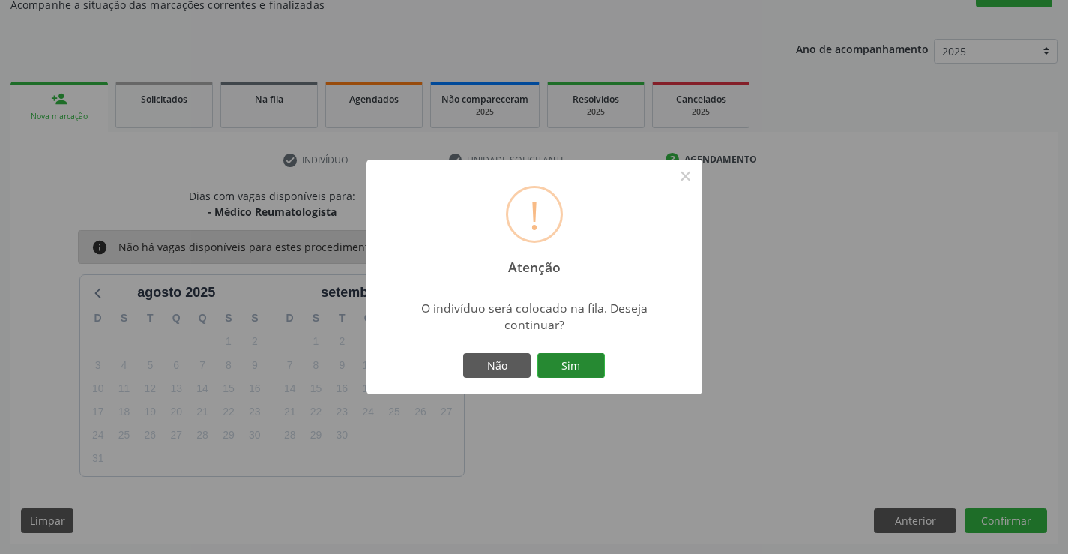
click at [586, 372] on button "Sim" at bounding box center [570, 365] width 67 height 25
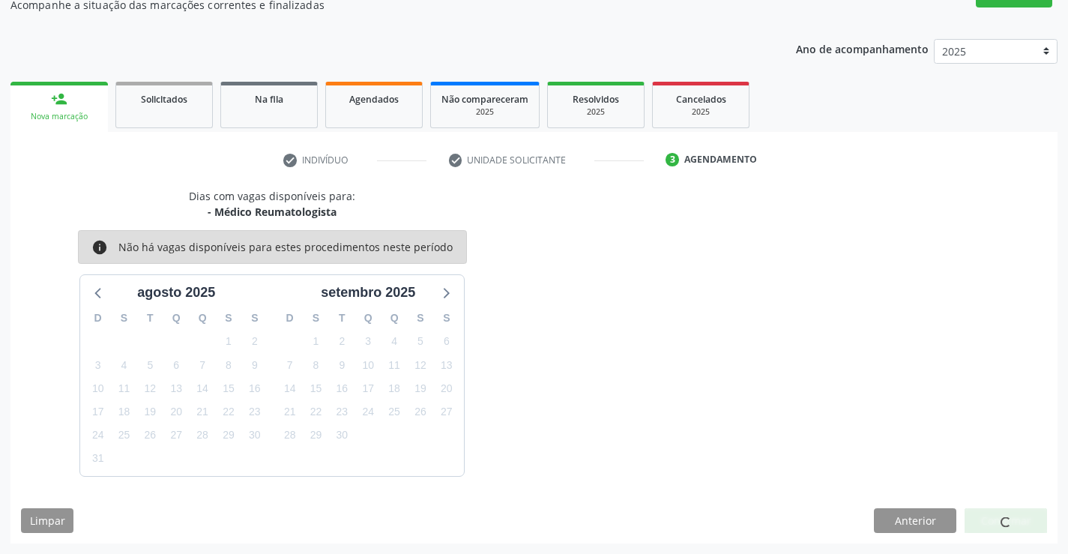
scroll to position [0, 0]
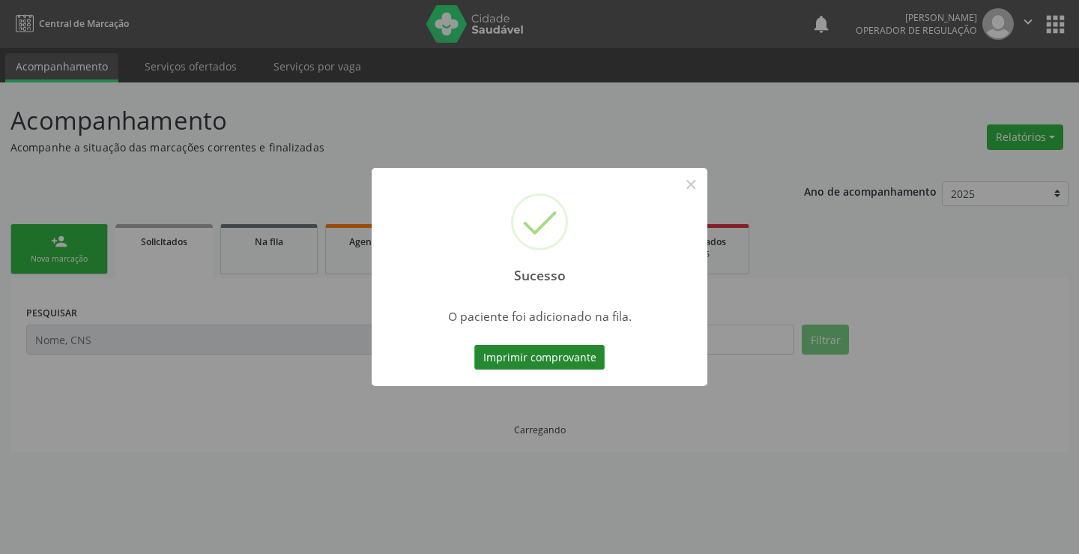
click at [561, 360] on button "Imprimir comprovante" at bounding box center [539, 357] width 130 height 25
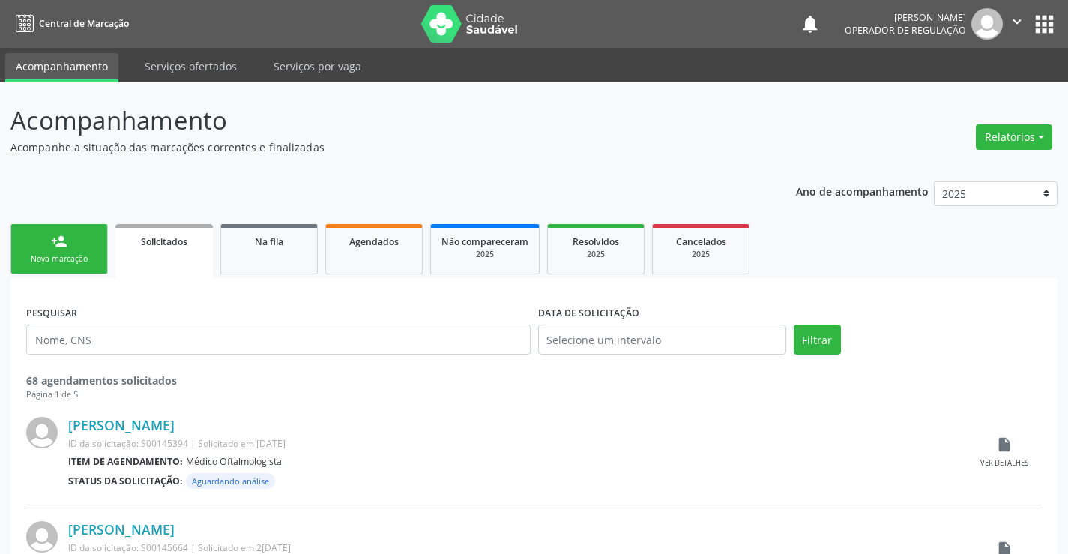
click at [54, 249] on link "person_add Nova marcação" at bounding box center [58, 249] width 97 height 50
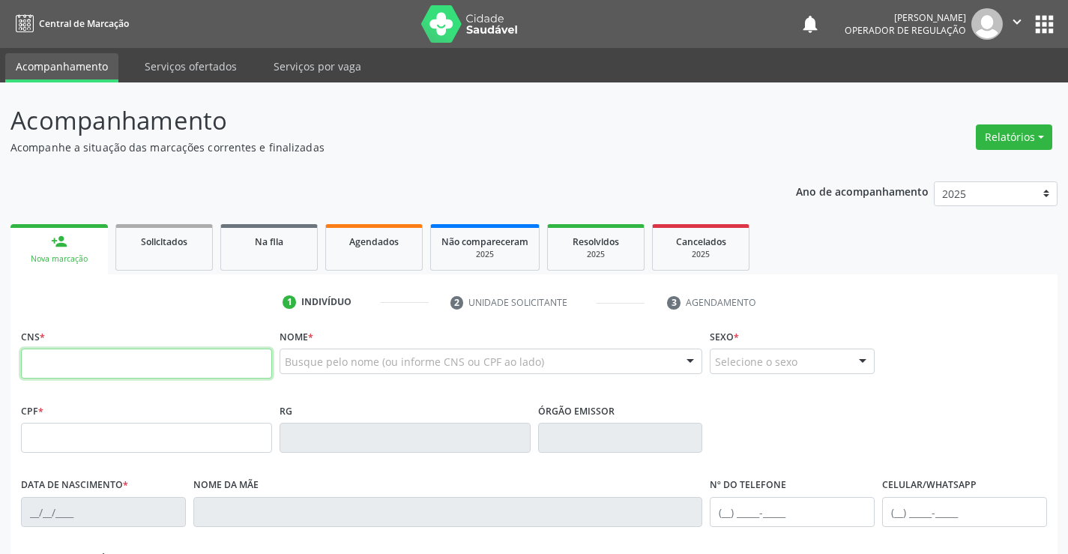
click at [85, 363] on input "text" at bounding box center [146, 363] width 251 height 30
type input "708 0083 5309 2026"
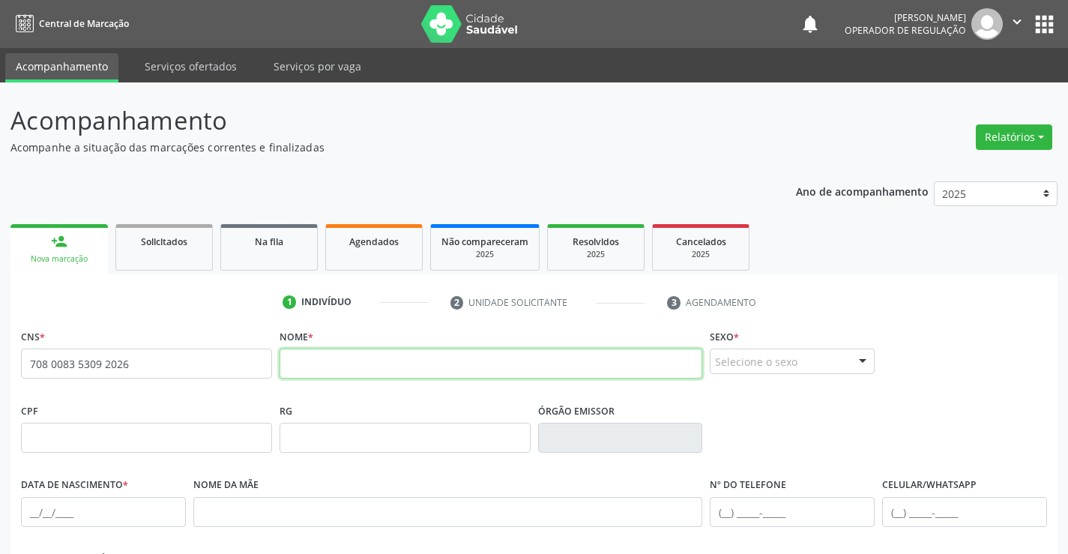
click at [368, 360] on input "text" at bounding box center [490, 363] width 423 height 30
type input "y"
type input "[PERSON_NAME]"
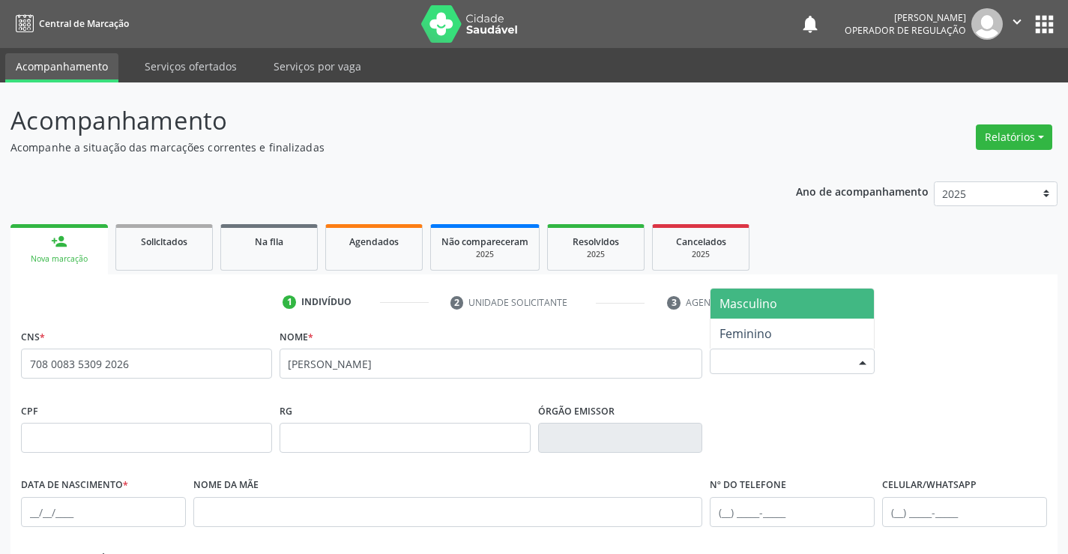
click at [746, 368] on div "Selecione o sexo" at bounding box center [791, 360] width 165 height 25
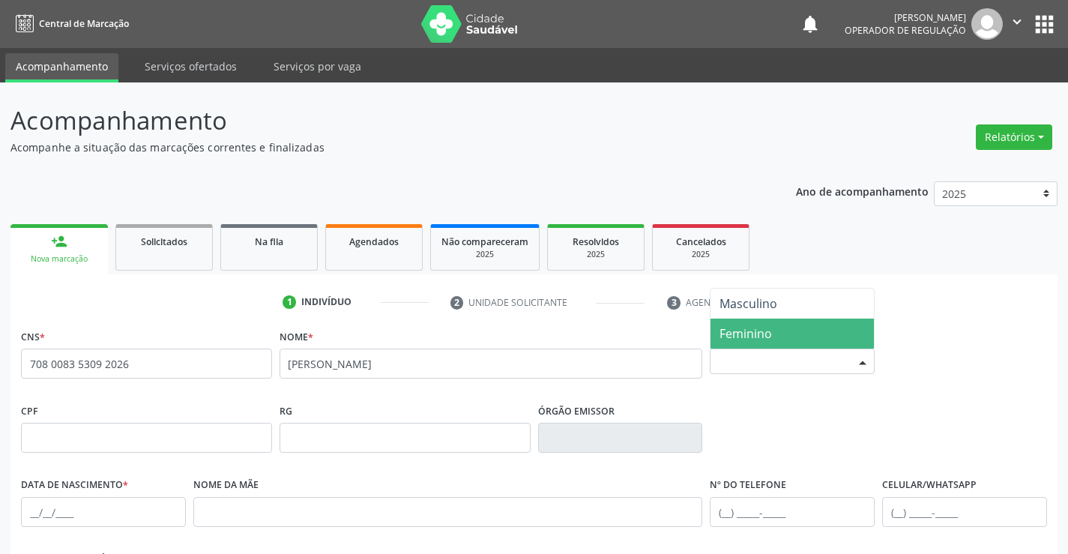
click at [733, 327] on span "Feminino" at bounding box center [745, 333] width 52 height 16
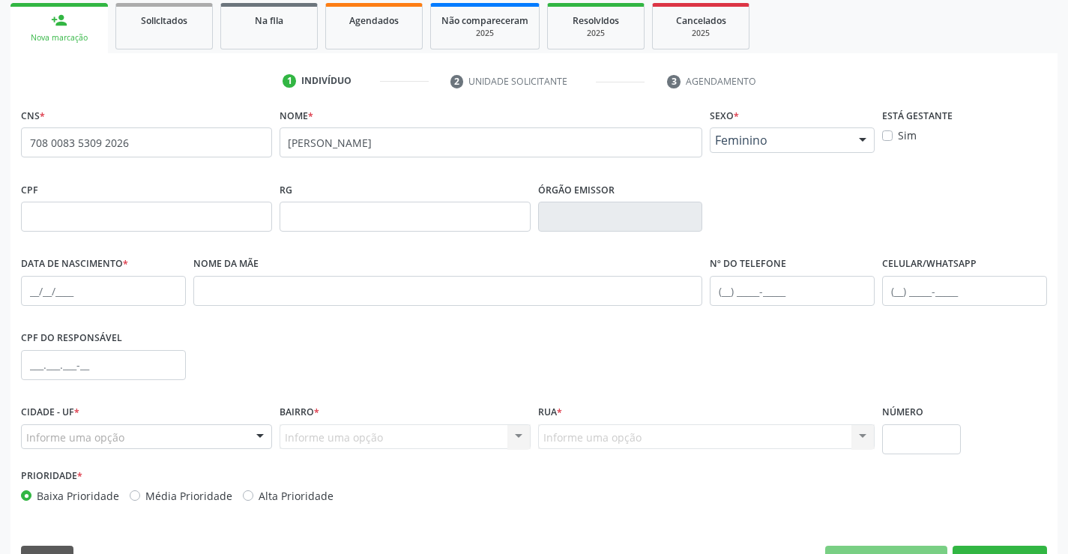
scroll to position [225, 0]
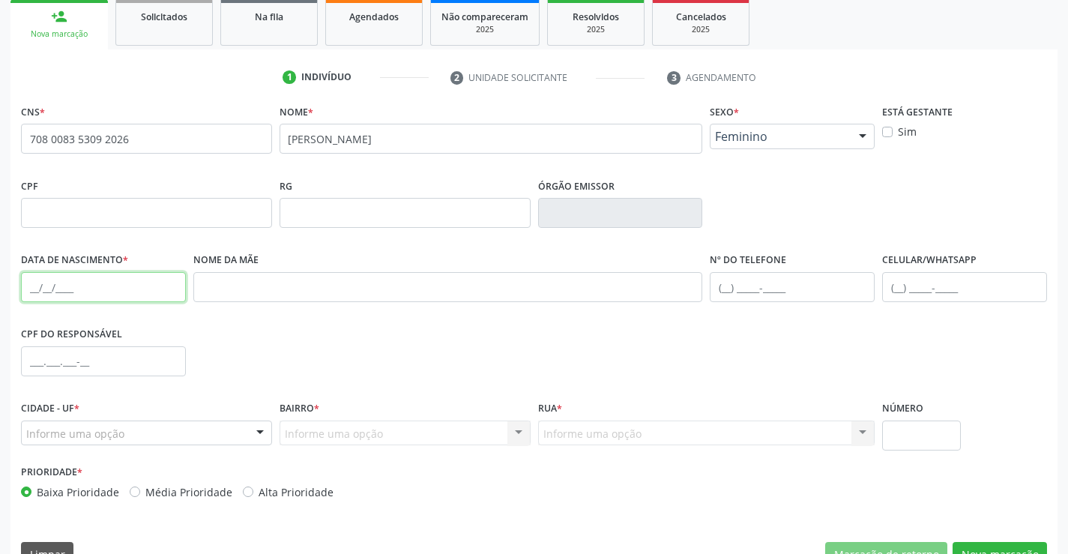
click at [82, 290] on input "text" at bounding box center [103, 287] width 165 height 30
type input "[DATE]"
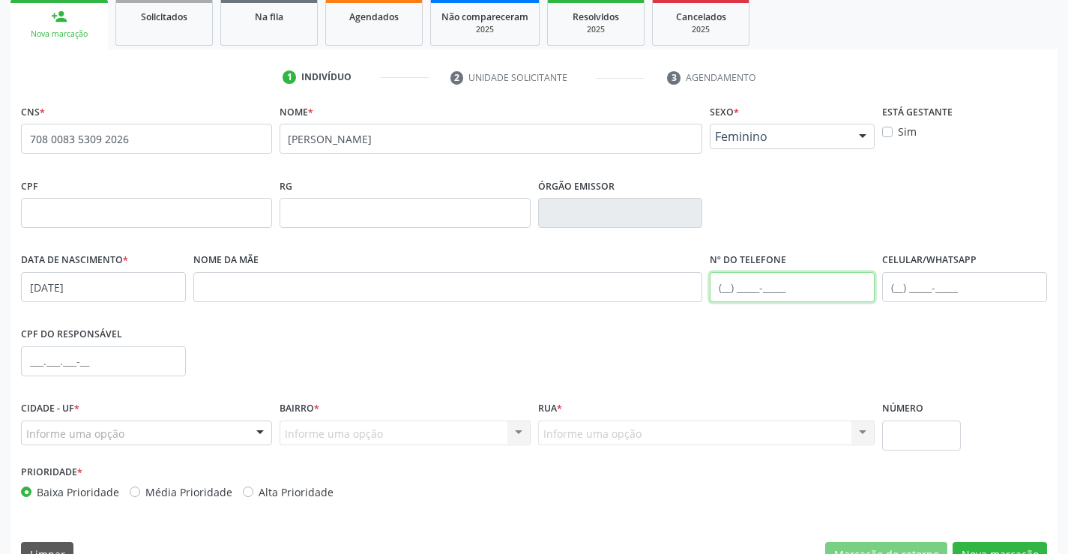
click at [781, 285] on input "text" at bounding box center [791, 287] width 165 height 30
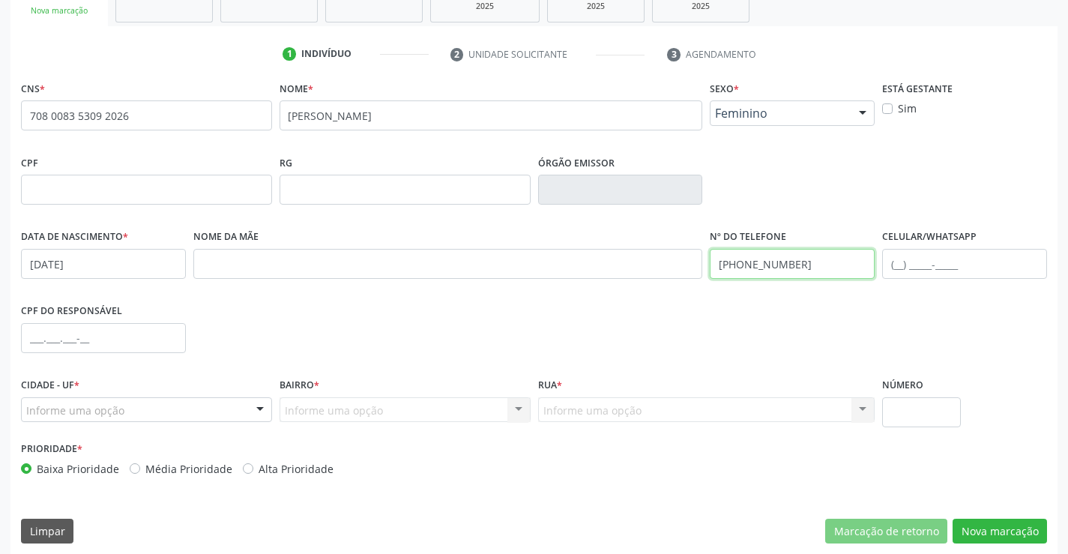
scroll to position [258, 0]
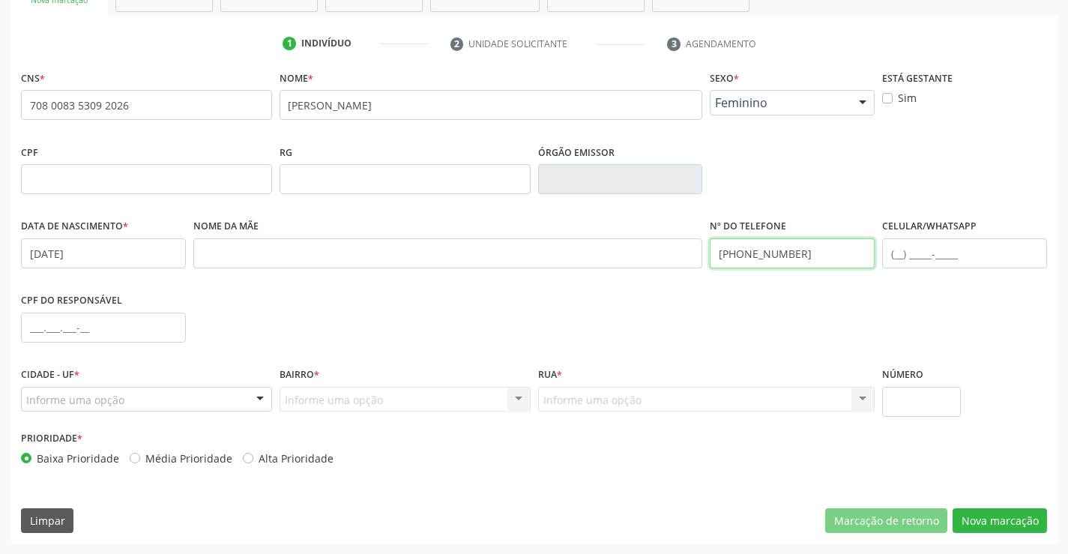
type input "[PHONE_NUMBER]"
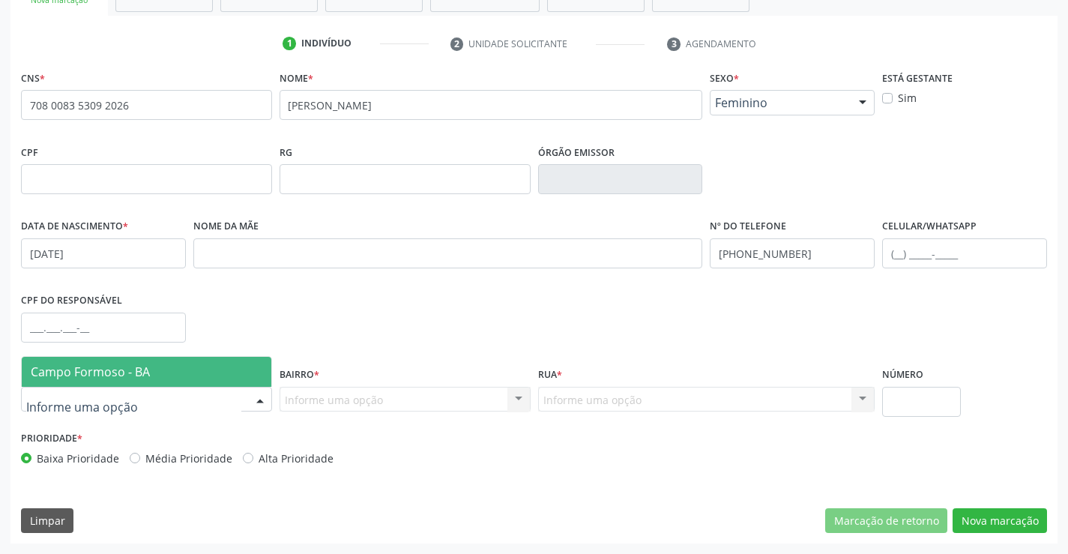
click at [94, 367] on span "Campo Formoso - BA" at bounding box center [90, 371] width 119 height 16
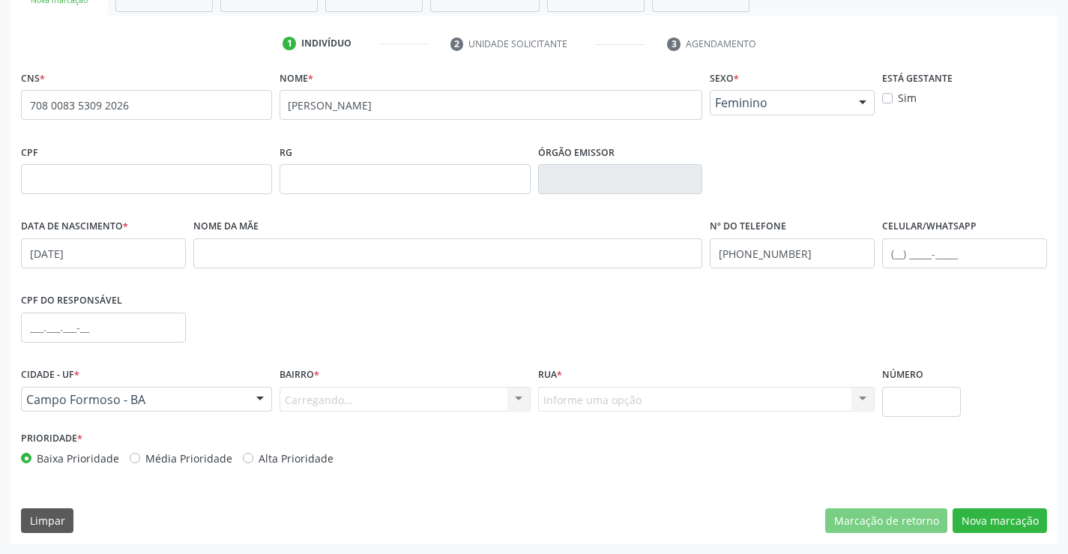
click at [342, 402] on div "Carregando... Nenhum resultado encontrado para: " " Nenhuma opção encontrada. D…" at bounding box center [404, 399] width 251 height 25
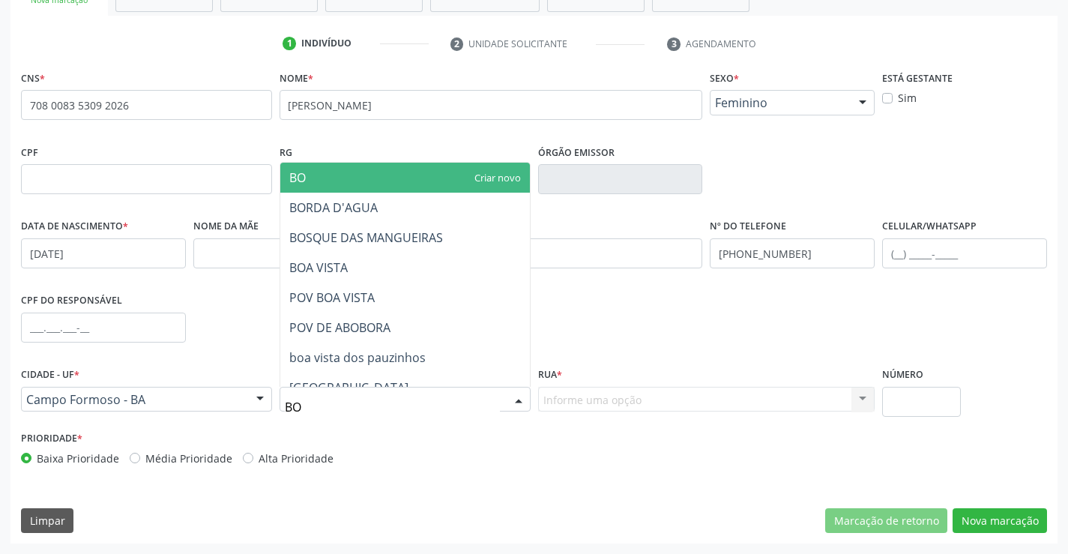
type input "BOS"
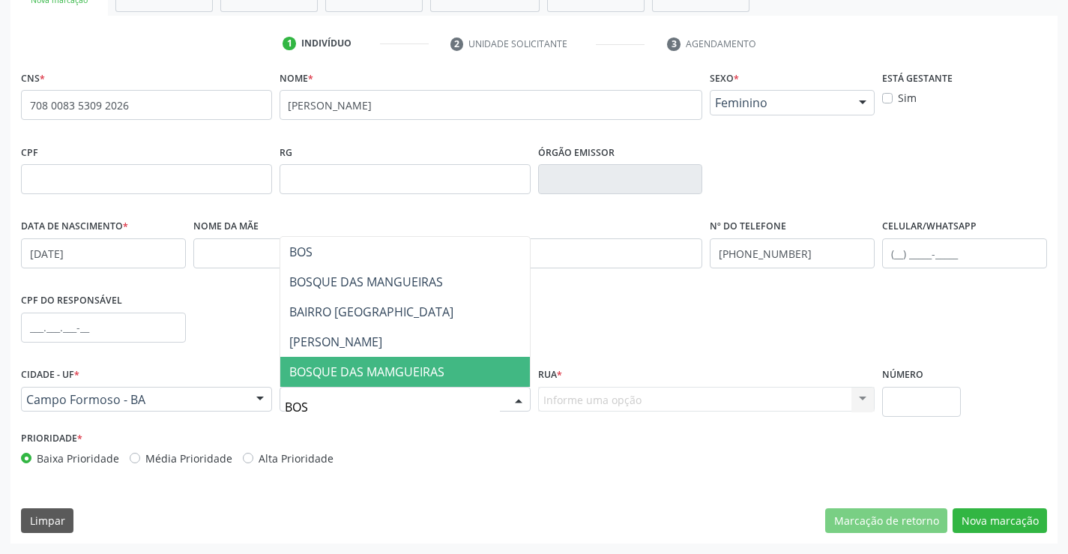
click at [372, 375] on span "BOSQUE DAS MAMGUEIRAS" at bounding box center [366, 371] width 155 height 16
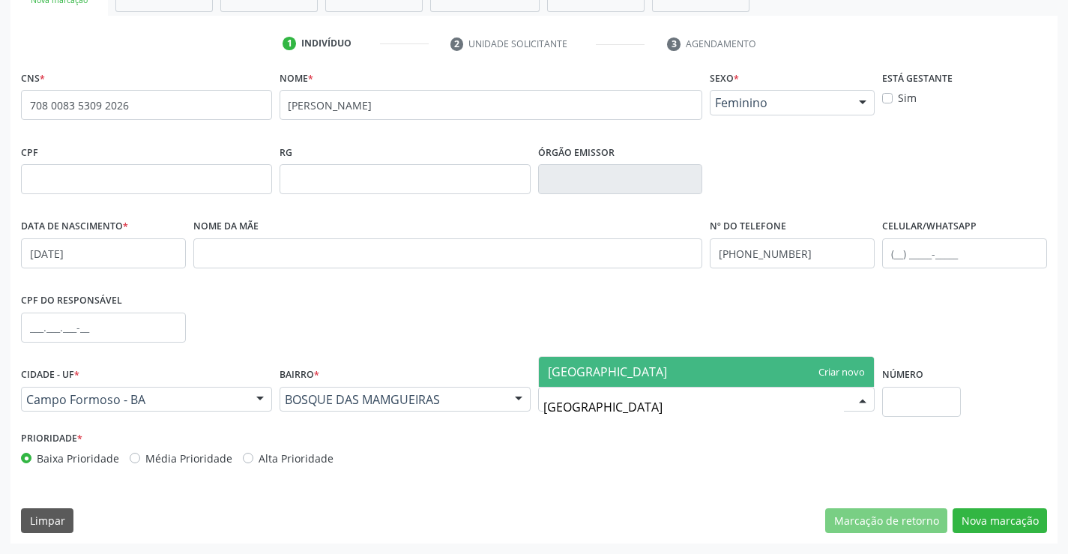
type input "[GEOGRAPHIC_DATA]"
click at [582, 374] on span "[GEOGRAPHIC_DATA]" at bounding box center [607, 371] width 119 height 16
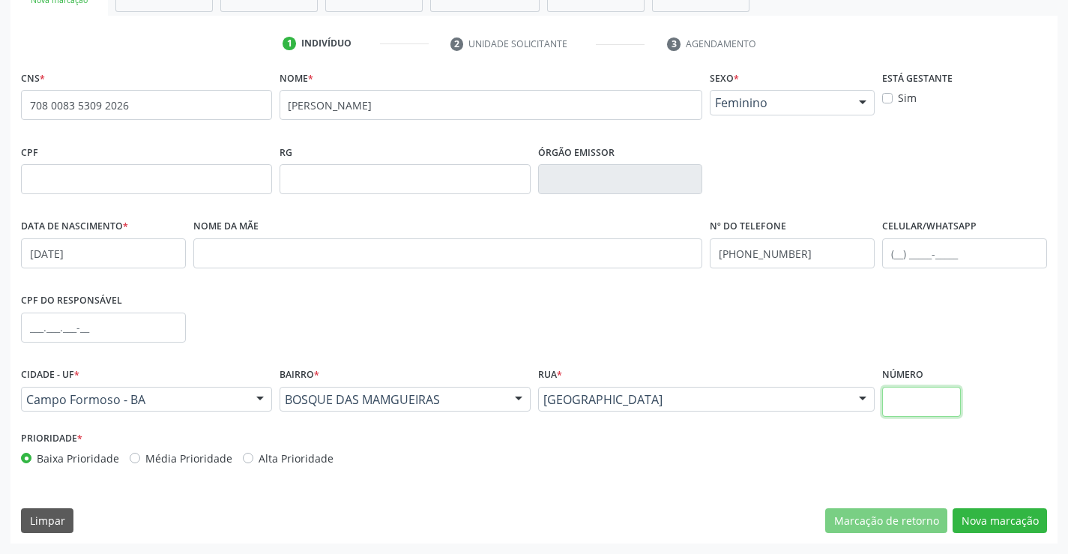
click at [914, 407] on input "text" at bounding box center [921, 402] width 79 height 30
type input "289"
click at [1001, 514] on button "Nova marcação" at bounding box center [999, 520] width 94 height 25
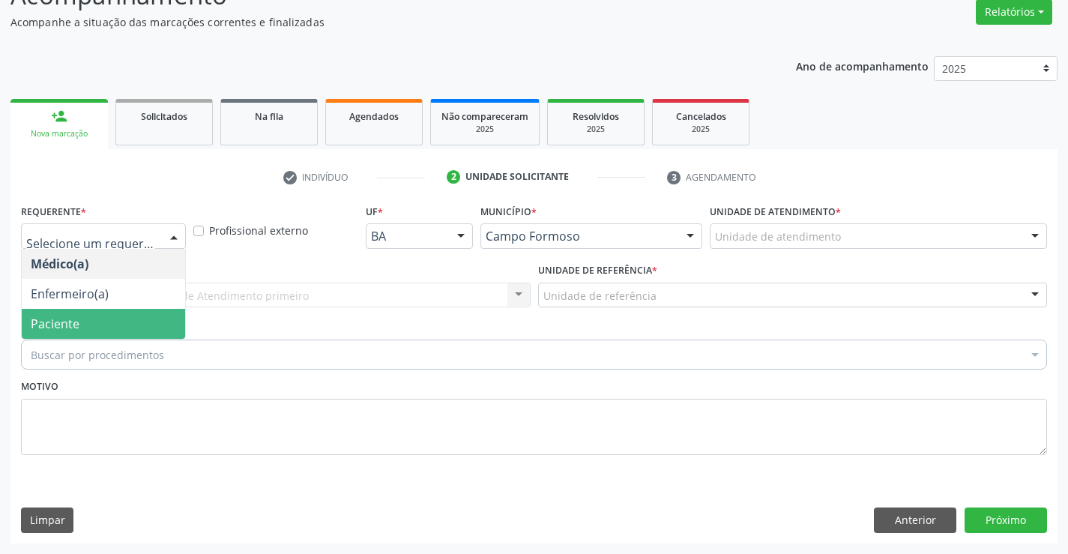
click at [93, 320] on span "Paciente" at bounding box center [103, 324] width 163 height 30
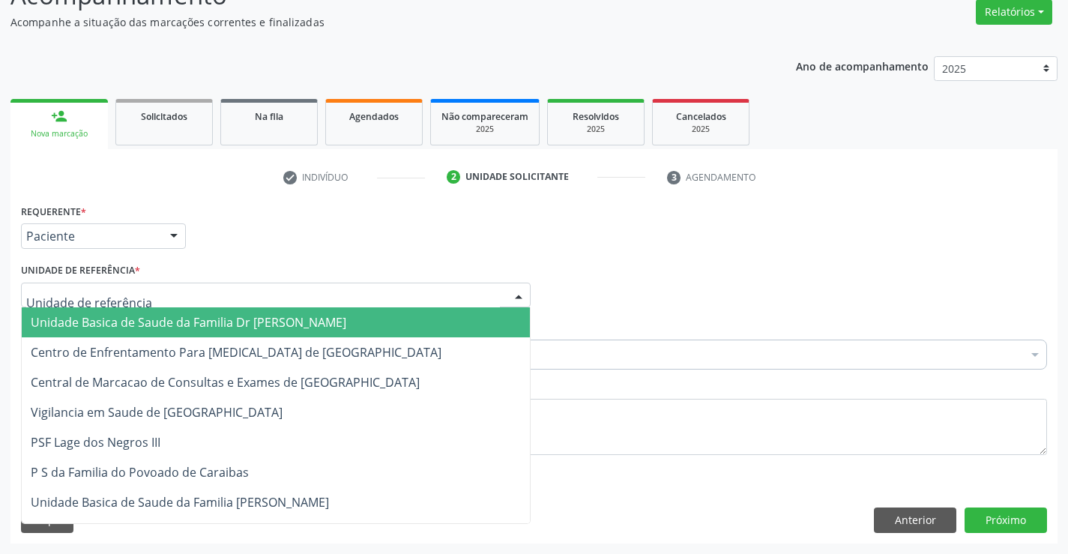
click at [118, 318] on span "Unidade Basica de Saude da Familia Dr [PERSON_NAME]" at bounding box center [188, 322] width 315 height 16
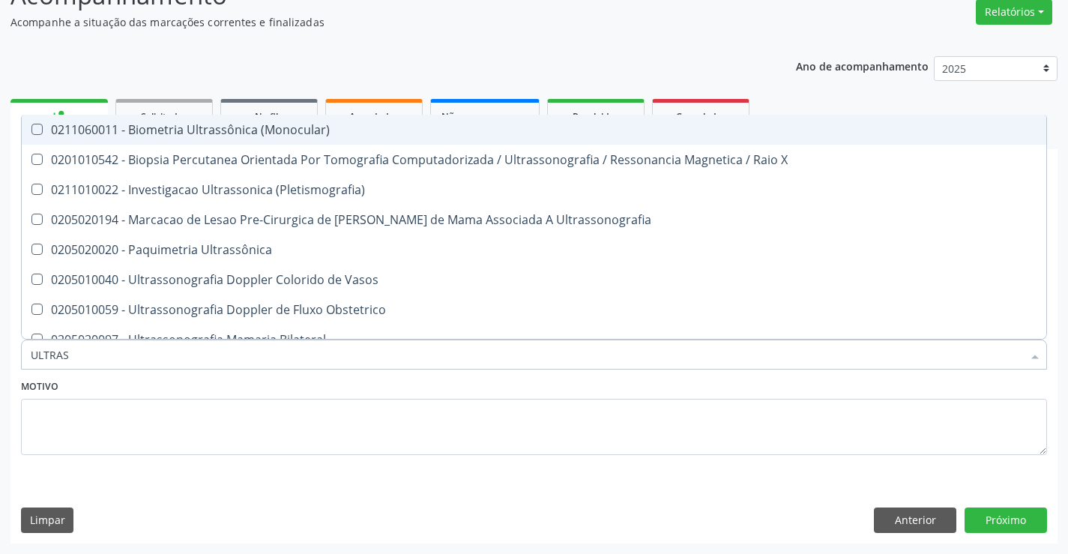
type input "ULTRASS"
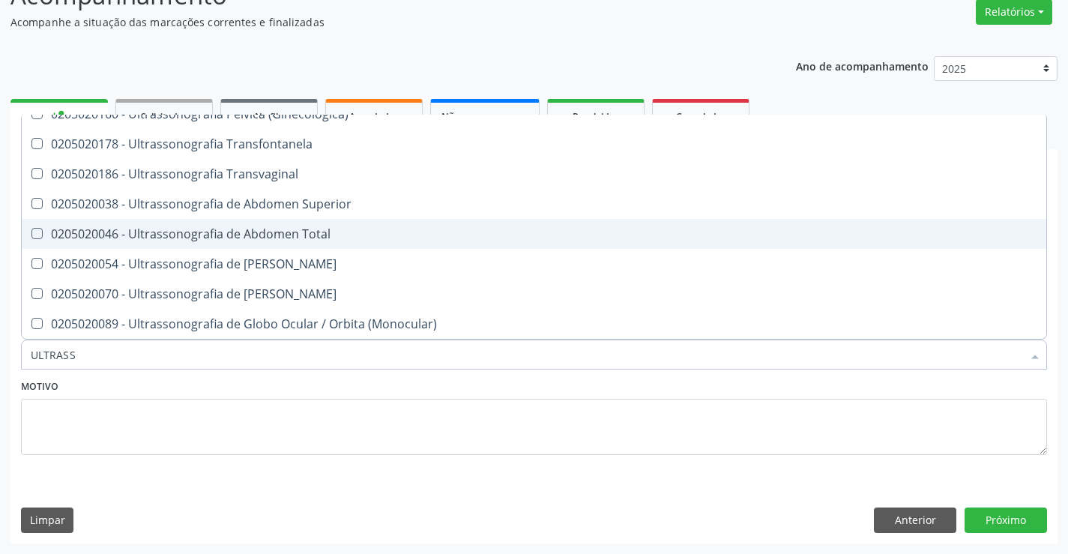
scroll to position [240, 0]
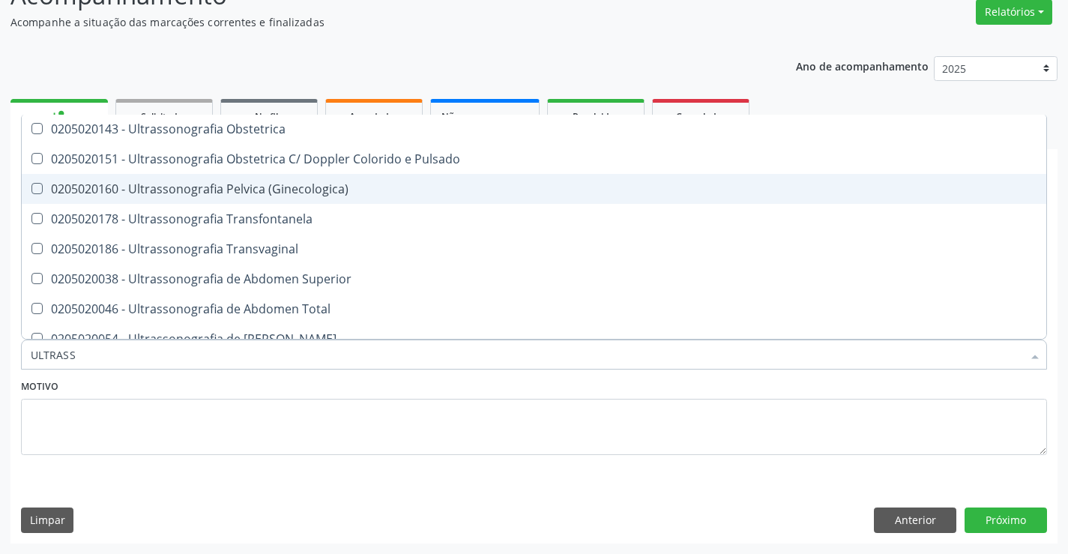
click at [297, 191] on div "0205020160 - Ultrassonografia Pelvica (Ginecologica)" at bounding box center [534, 189] width 1006 height 12
checkbox \(Ginecologica\) "true"
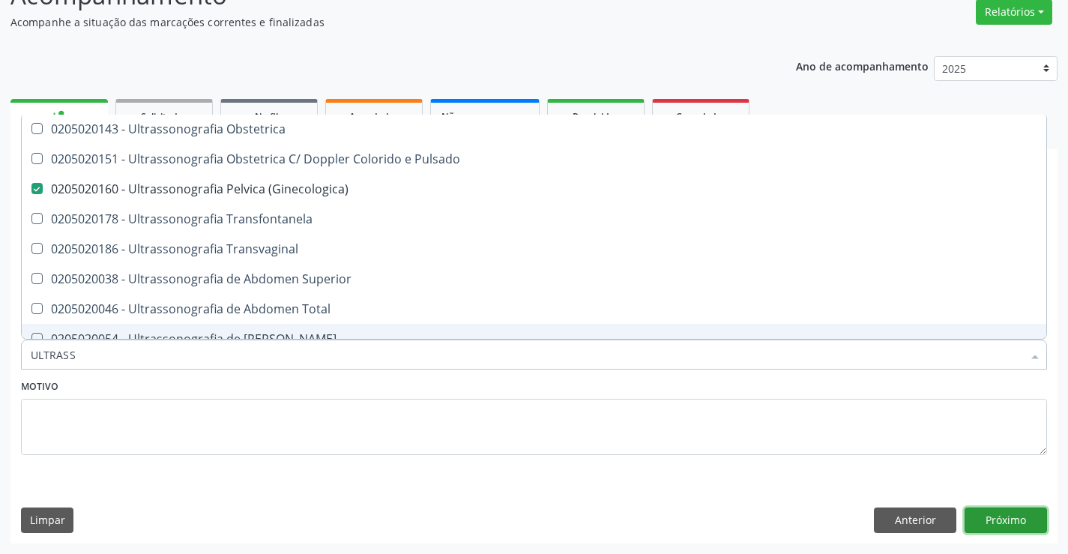
click at [1017, 507] on button "Próximo" at bounding box center [1005, 519] width 82 height 25
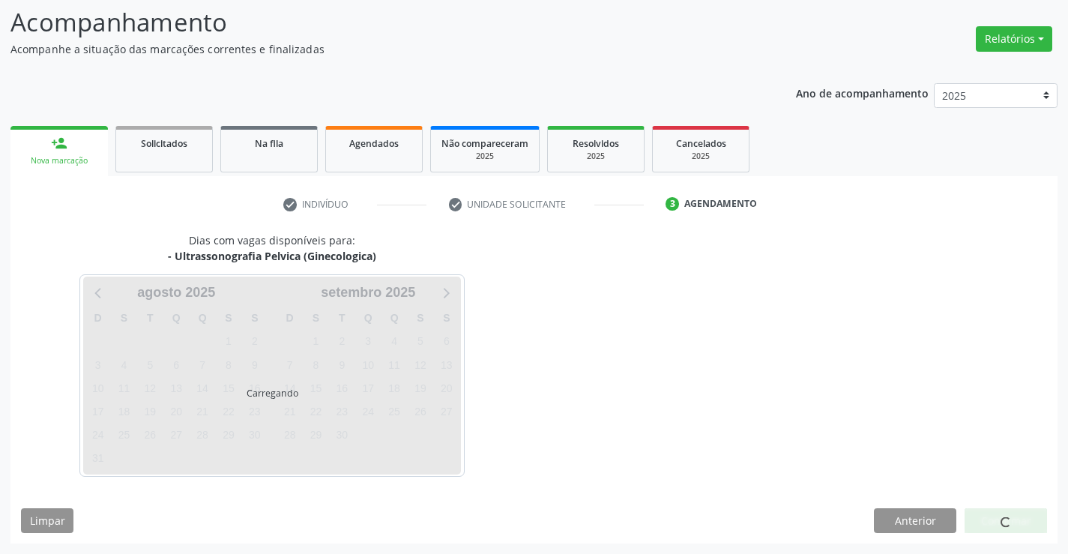
scroll to position [0, 0]
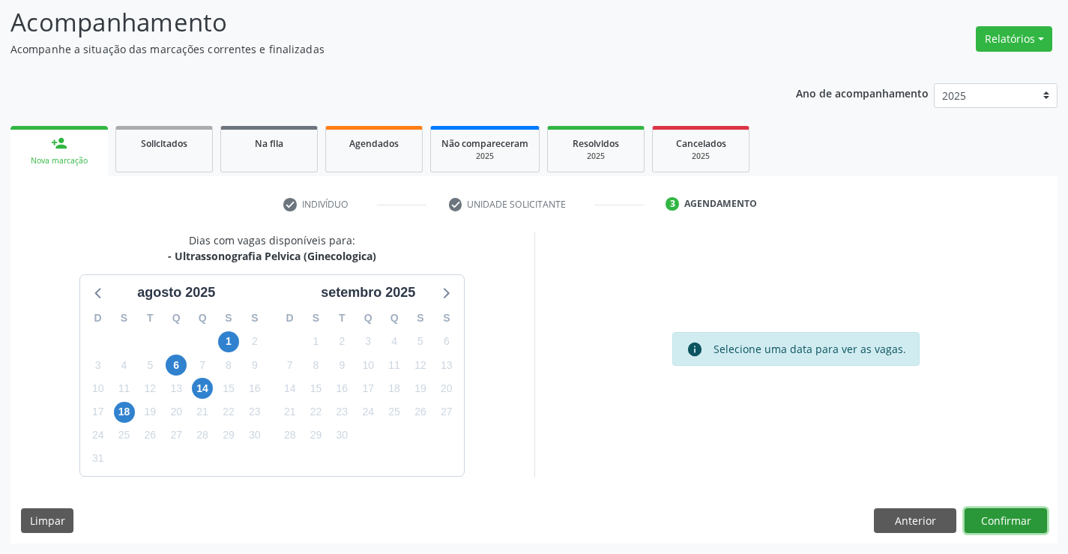
click at [1021, 512] on button "Confirmar" at bounding box center [1005, 520] width 82 height 25
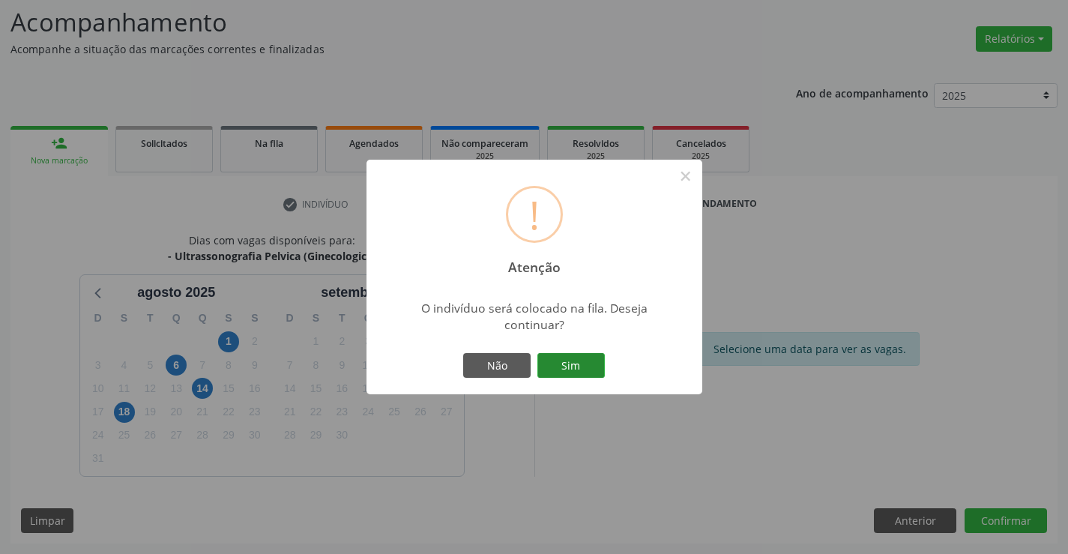
click at [593, 362] on button "Sim" at bounding box center [570, 365] width 67 height 25
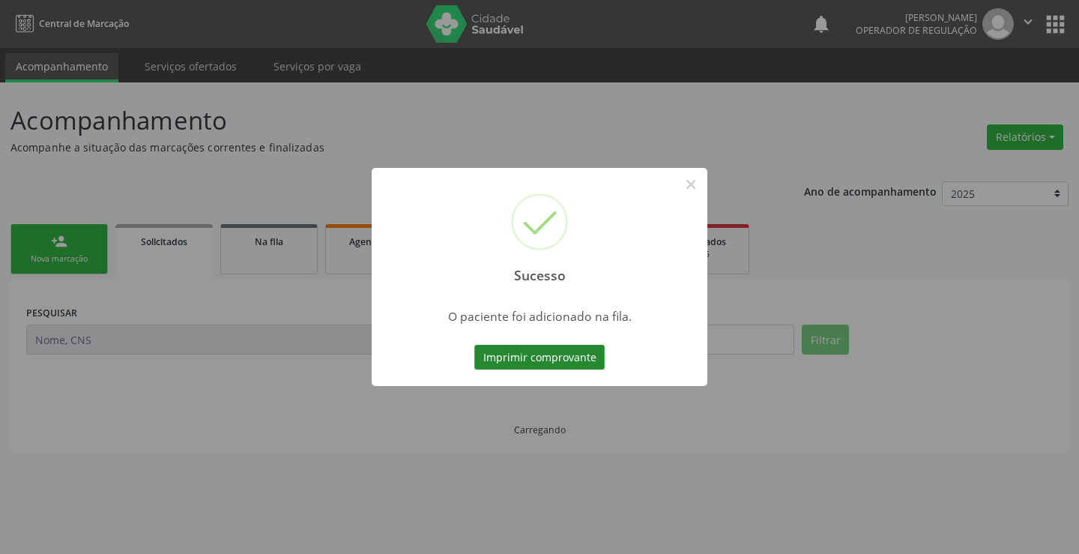
click at [559, 347] on button "Imprimir comprovante" at bounding box center [539, 357] width 130 height 25
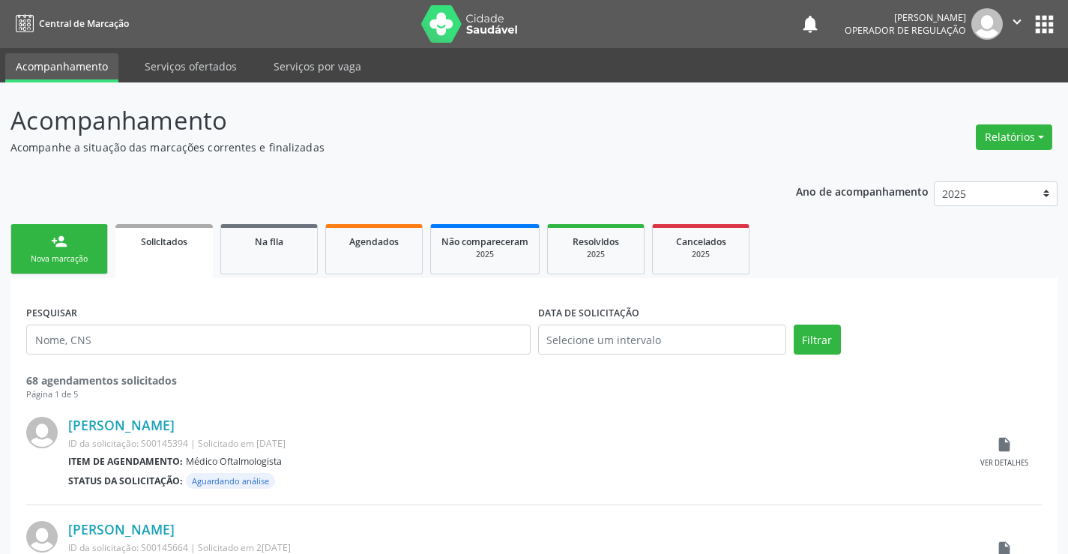
click at [63, 263] on div "Nova marcação" at bounding box center [59, 258] width 75 height 11
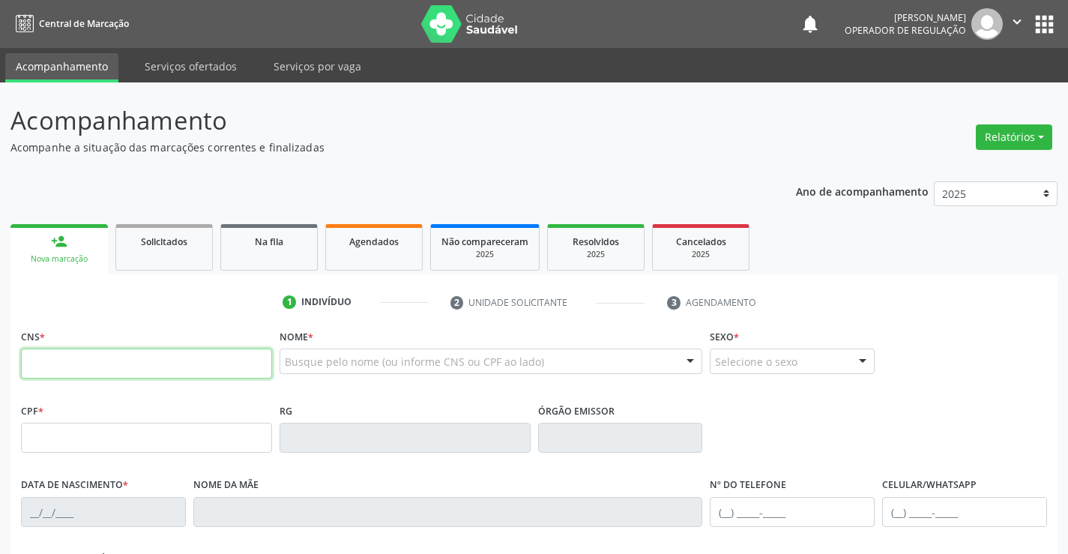
click at [62, 357] on input "text" at bounding box center [146, 363] width 251 height 30
type input "704 3095 6686 2991"
type input "0241358604"
type input "[DATE]"
type input "[PHONE_NUMBER]"
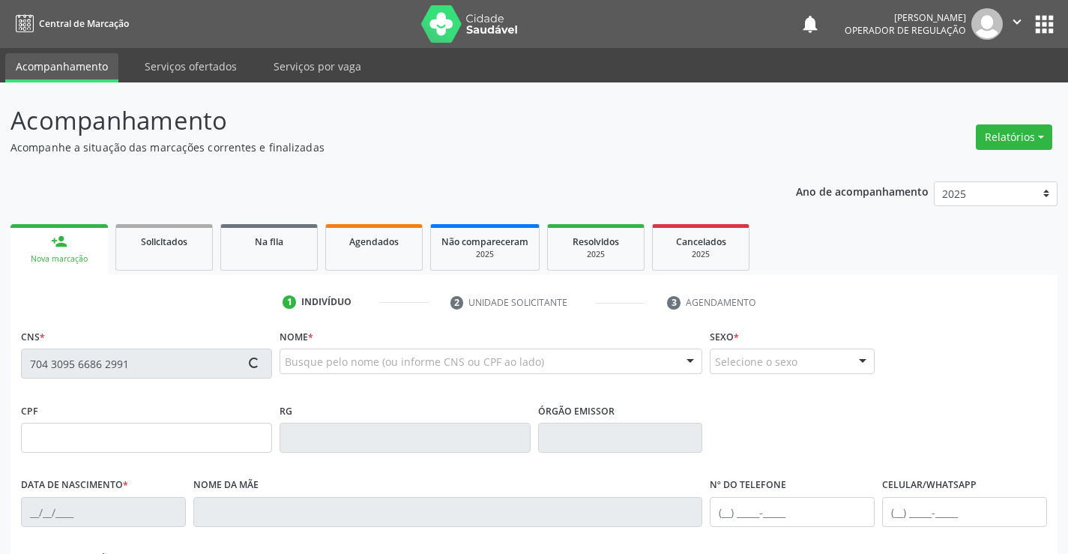
type input "[PHONE_NUMBER]"
type input "272.419.715-15"
type input "S/N"
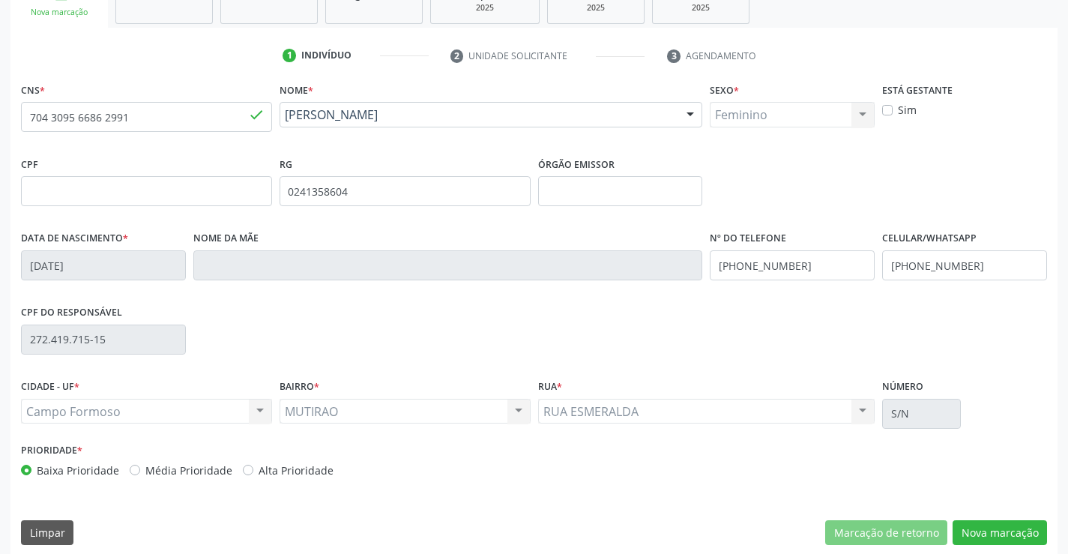
scroll to position [258, 0]
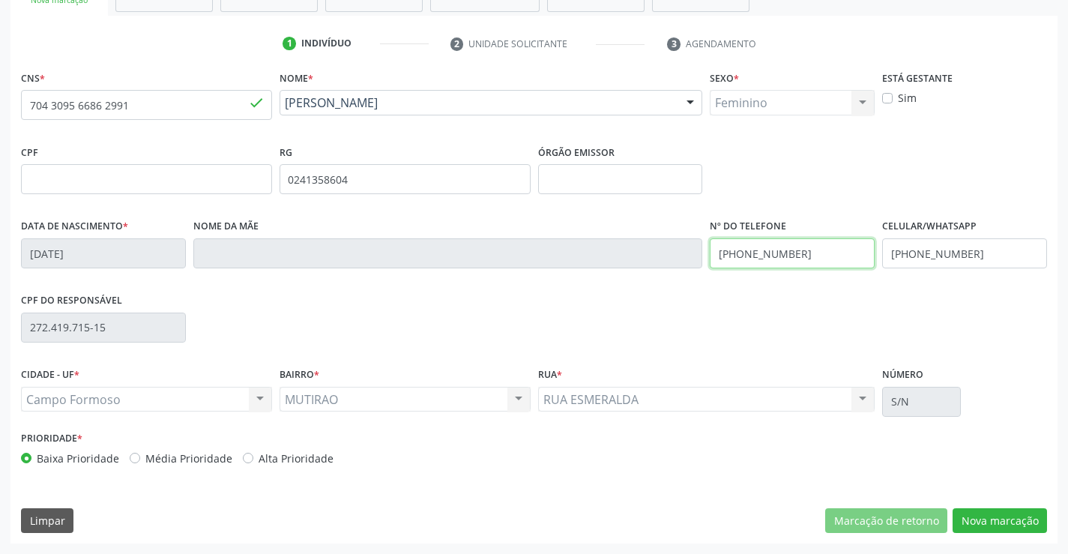
click at [632, 251] on div "Data de nascimento * 0[DATE] Nome da mãe Nº do Telefone [PHONE_NUMBER] Celular/…" at bounding box center [533, 252] width 1033 height 74
type input "[PHONE_NUMBER]"
click at [1007, 508] on button "Nova marcação" at bounding box center [999, 520] width 94 height 25
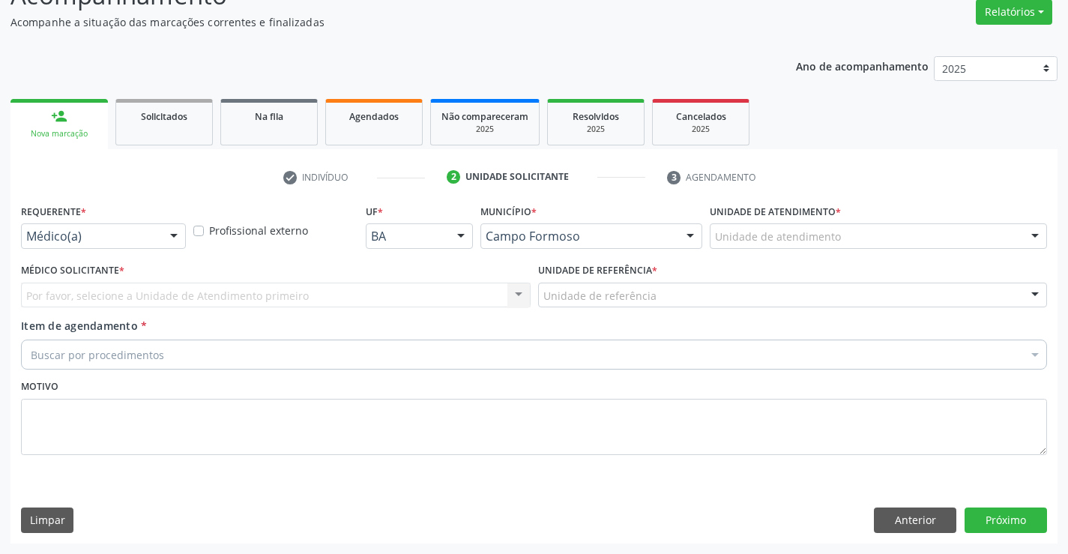
scroll to position [125, 0]
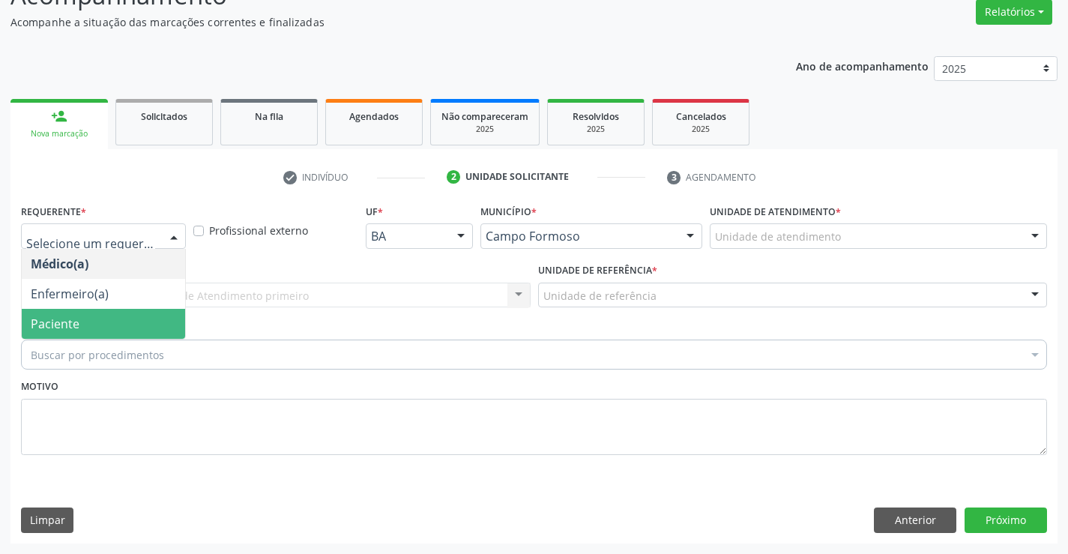
click at [55, 330] on span "Paciente" at bounding box center [55, 323] width 49 height 16
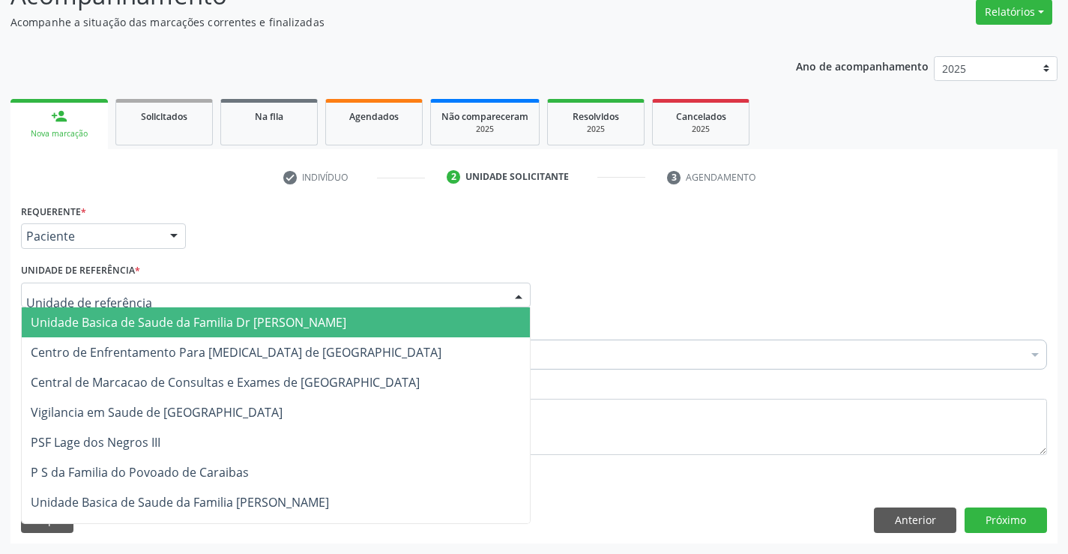
click at [106, 321] on span "Unidade Basica de Saude da Familia Dr [PERSON_NAME]" at bounding box center [188, 322] width 315 height 16
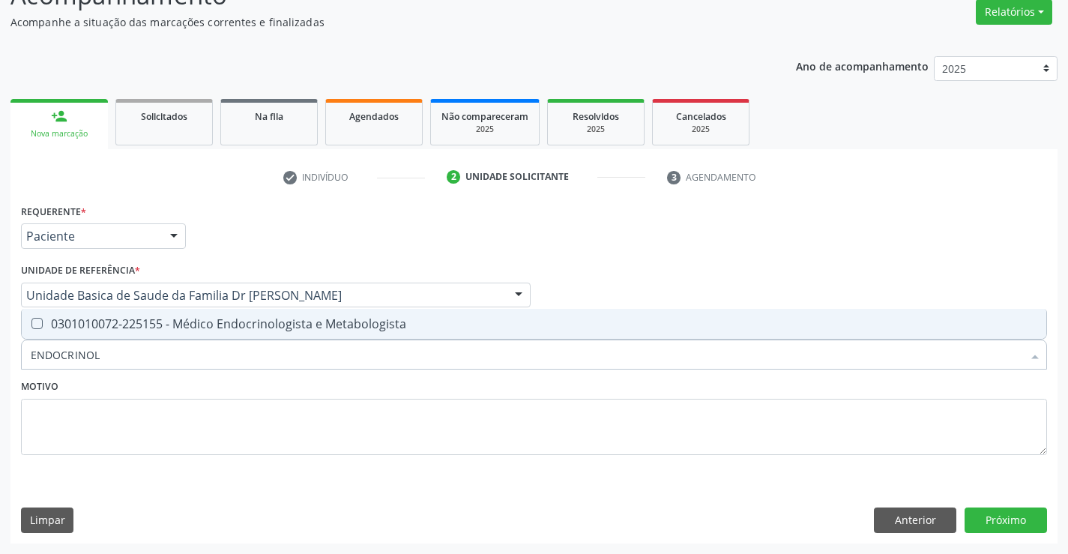
type input "ENDOCRINOLO"
click at [183, 333] on span "0301010072-225155 - Médico Endocrinologista e Metabologista" at bounding box center [534, 324] width 1024 height 30
checkbox Metabologista "true"
click at [1003, 519] on button "Próximo" at bounding box center [1005, 519] width 82 height 25
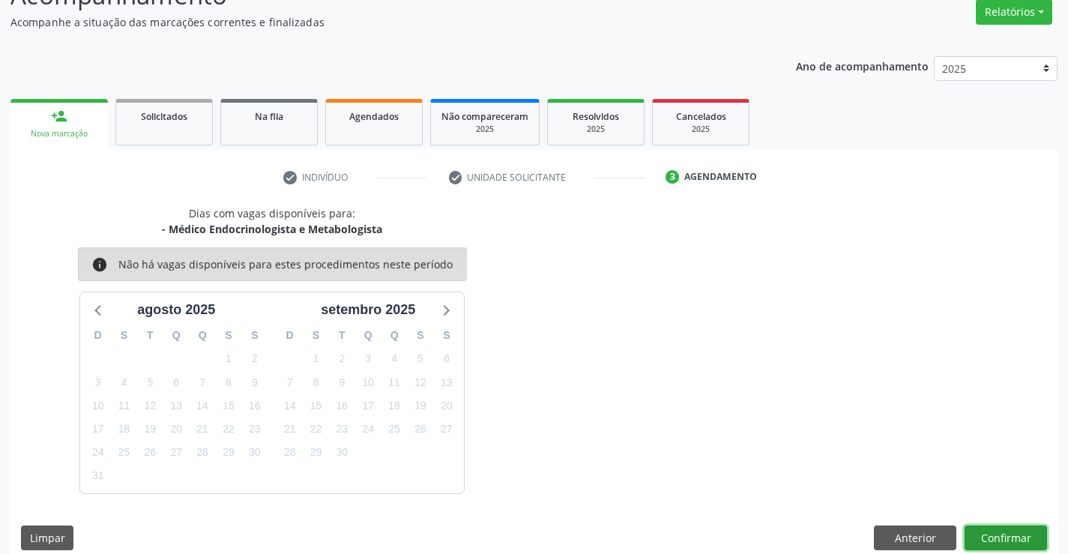
click at [1006, 531] on button "Confirmar" at bounding box center [1005, 537] width 82 height 25
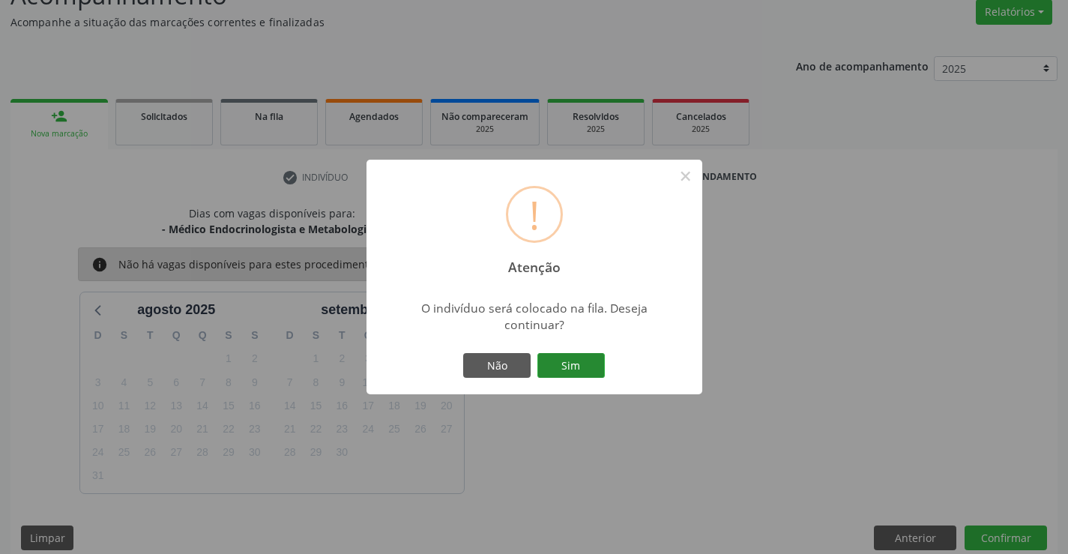
click at [584, 363] on button "Sim" at bounding box center [570, 365] width 67 height 25
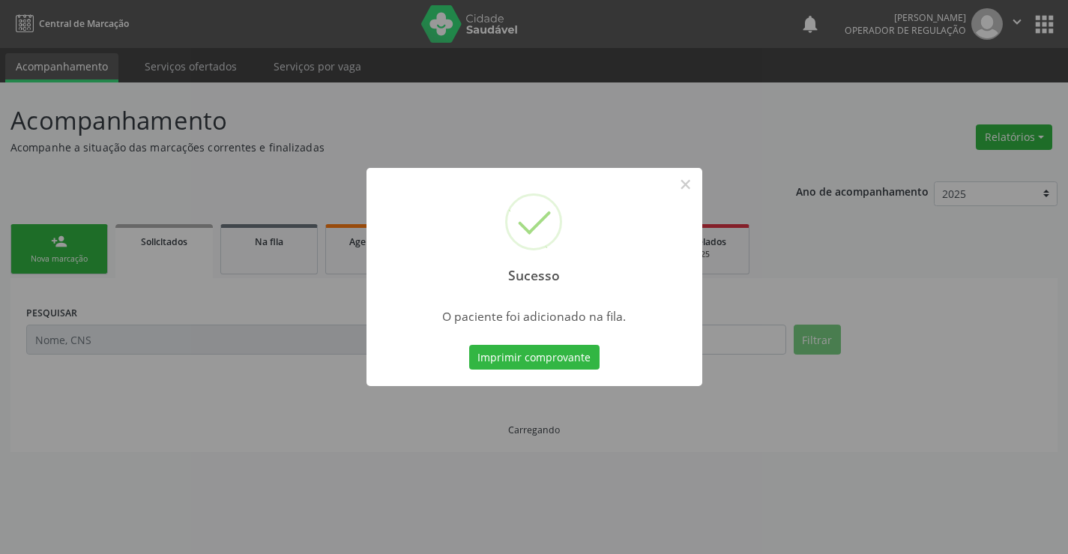
scroll to position [0, 0]
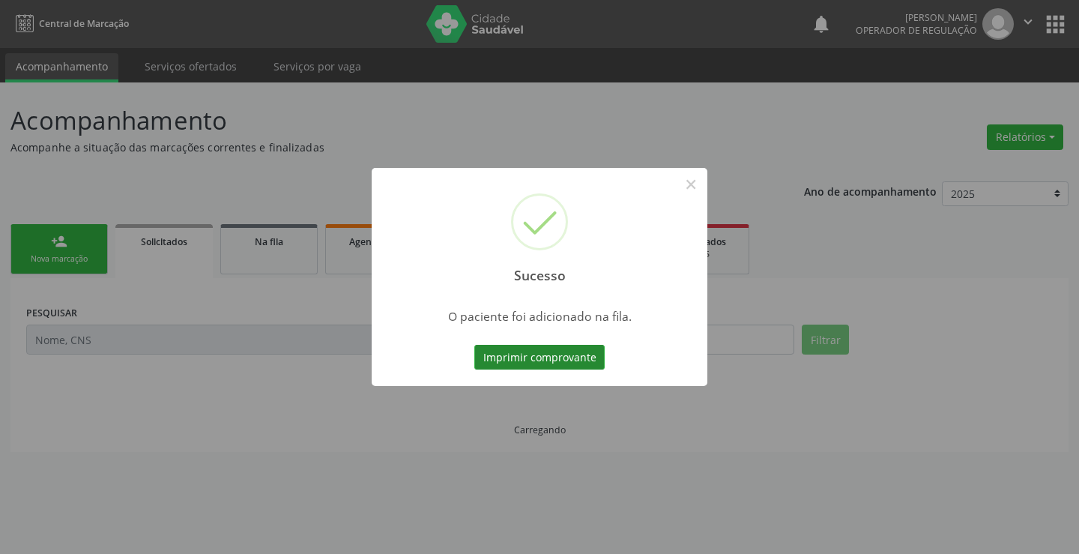
click at [576, 351] on button "Imprimir comprovante" at bounding box center [539, 357] width 130 height 25
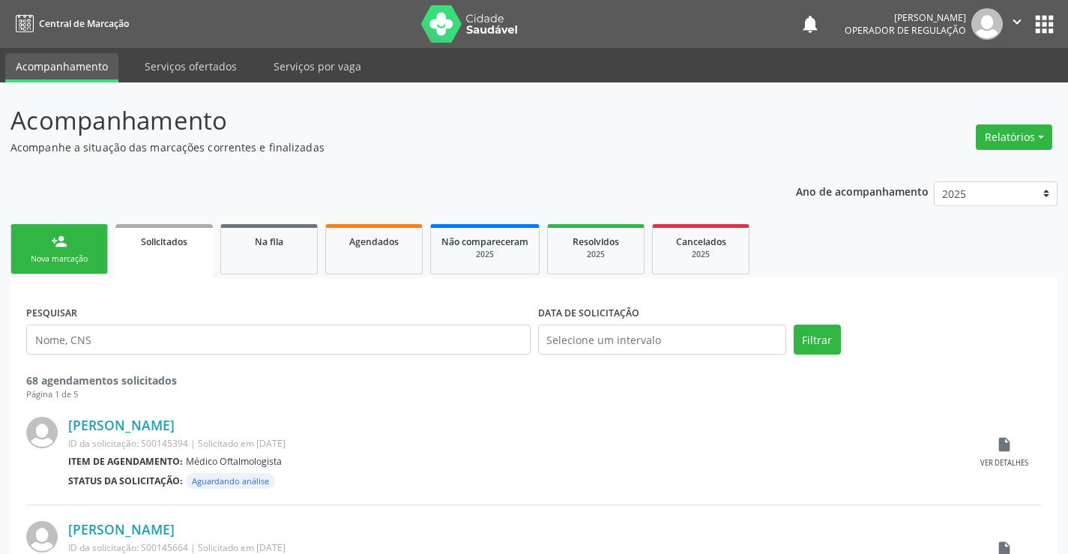
click at [88, 245] on link "person_add Nova marcação" at bounding box center [58, 249] width 97 height 50
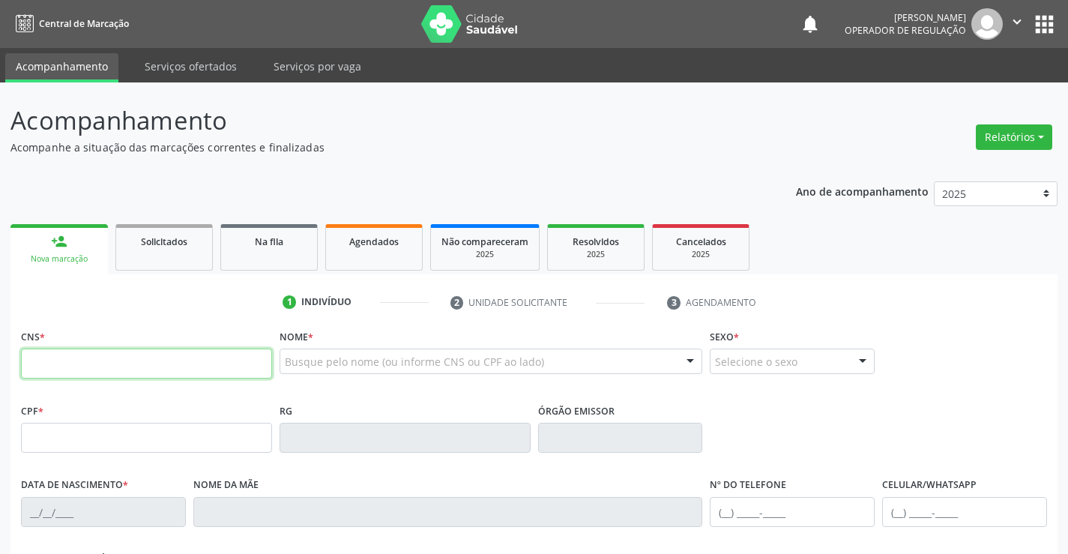
click at [117, 360] on input "text" at bounding box center [146, 363] width 251 height 30
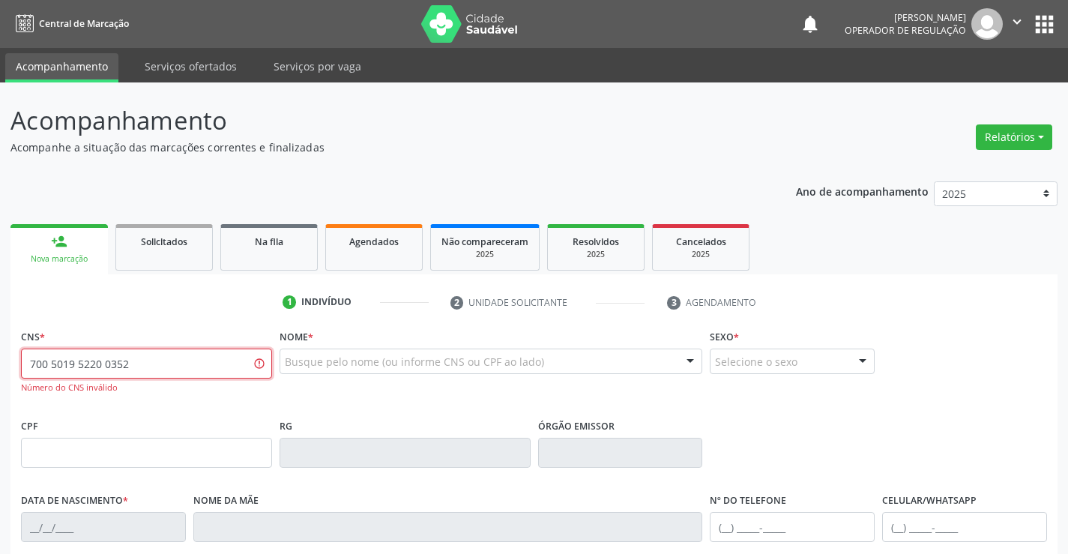
drag, startPoint x: 158, startPoint y: 366, endPoint x: 0, endPoint y: 371, distance: 158.2
click at [0, 371] on div "Acompanhamento Acompanhe a situação das marcações correntes e finalizadas Relat…" at bounding box center [534, 454] width 1068 height 745
type input "700 5019 9520 0352"
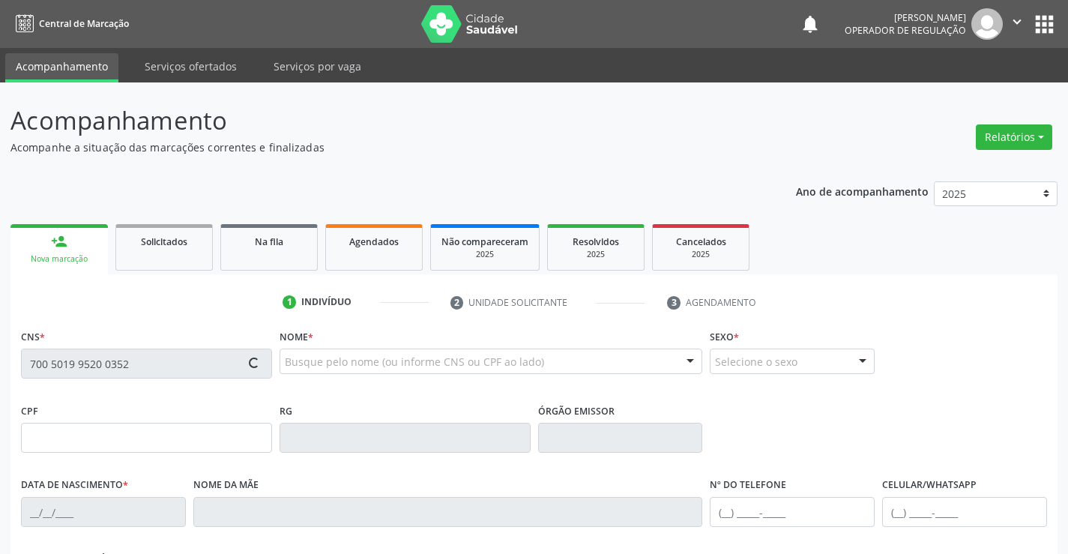
type input "1273476905"
type input "15/11/1972"
type input "(74) 98813-0256"
type input "018.706.045-20"
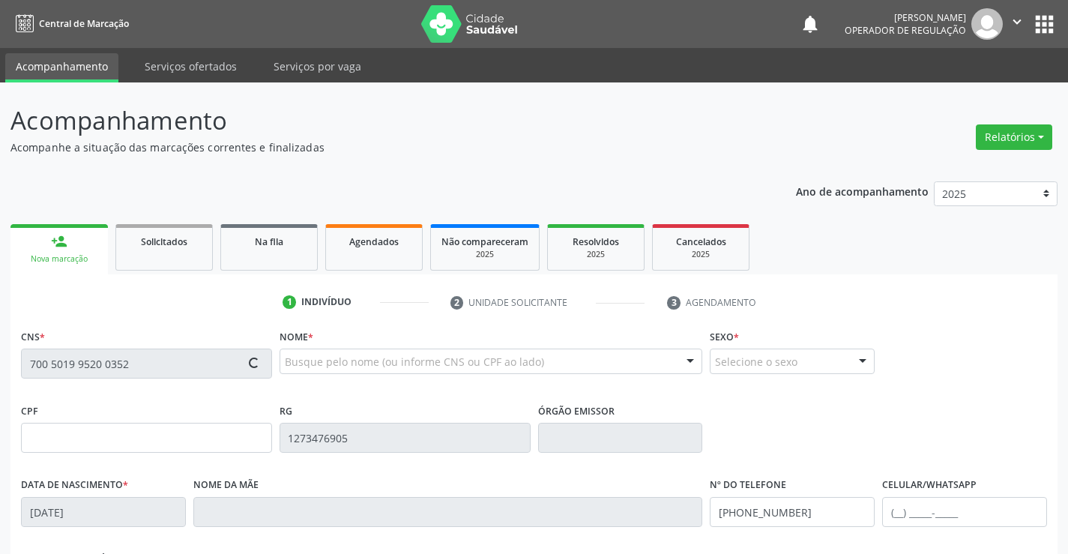
type input "S/N"
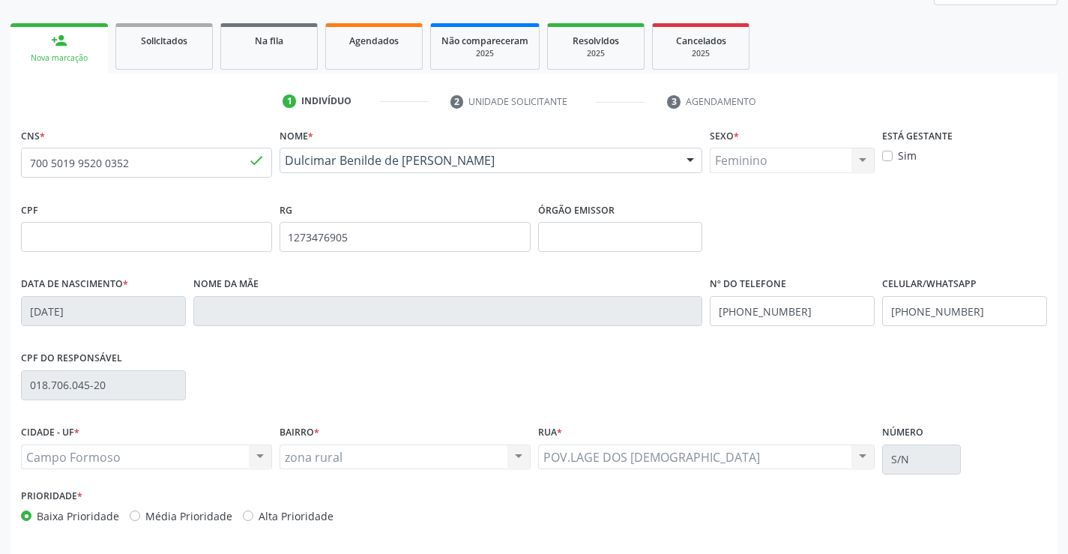
scroll to position [258, 0]
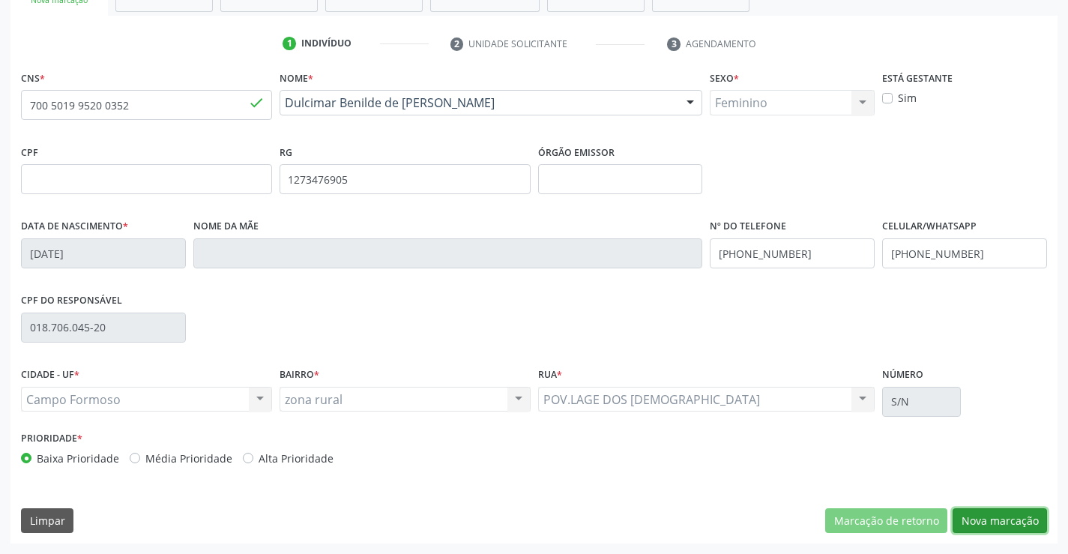
click at [964, 515] on button "Nova marcação" at bounding box center [999, 520] width 94 height 25
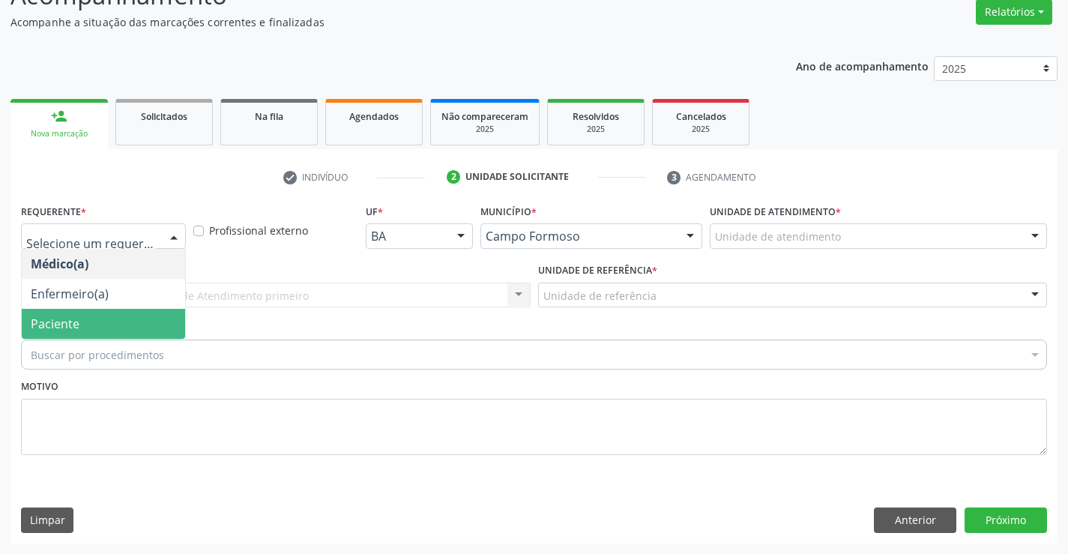
click at [52, 314] on span "Paciente" at bounding box center [103, 324] width 163 height 30
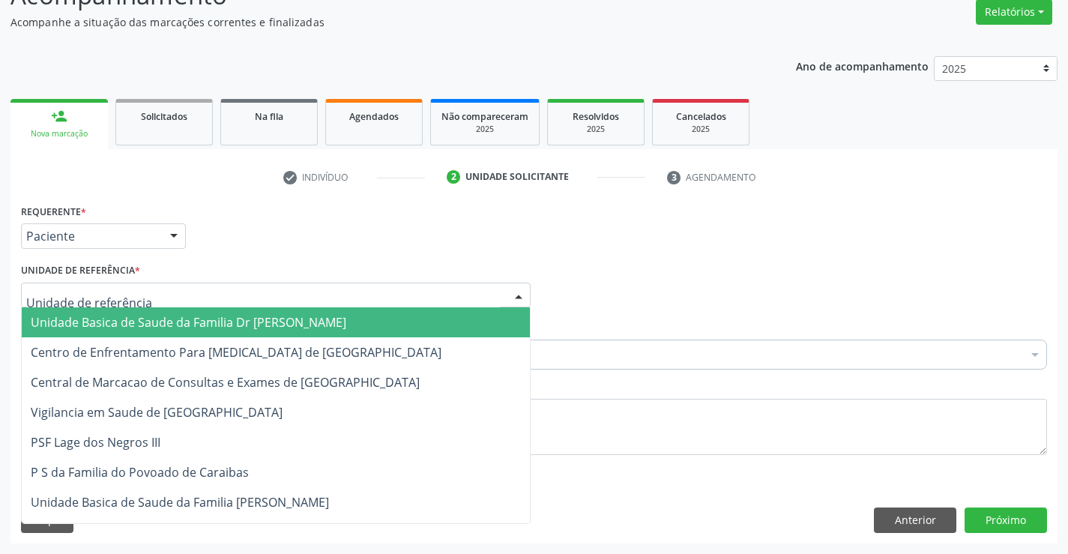
drag, startPoint x: 54, startPoint y: 297, endPoint x: 67, endPoint y: 303, distance: 14.8
click at [123, 327] on span "Unidade Basica de Saude da Familia Dr [PERSON_NAME]" at bounding box center [188, 322] width 315 height 16
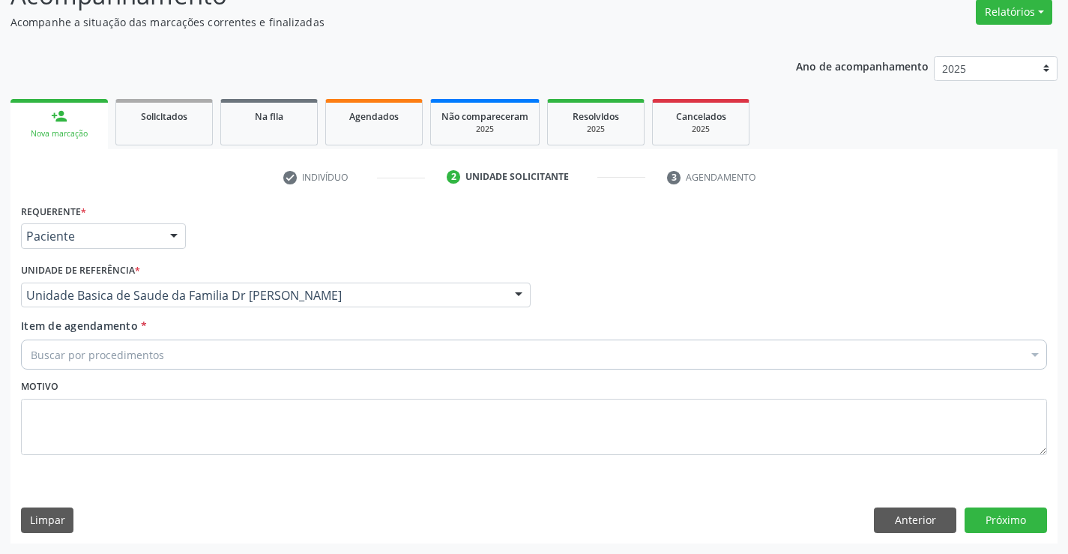
click at [130, 306] on div "Unidade Basica de Saude da Familia Dr [PERSON_NAME]" at bounding box center [275, 294] width 509 height 25
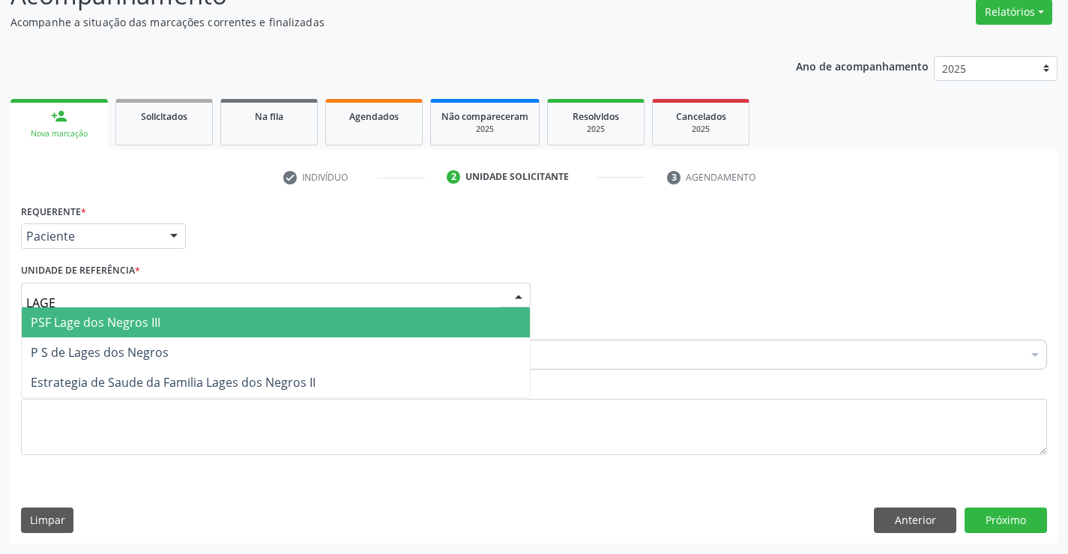
type input "LAGES"
click at [210, 317] on span "P S de Lages dos Negros" at bounding box center [276, 322] width 508 height 30
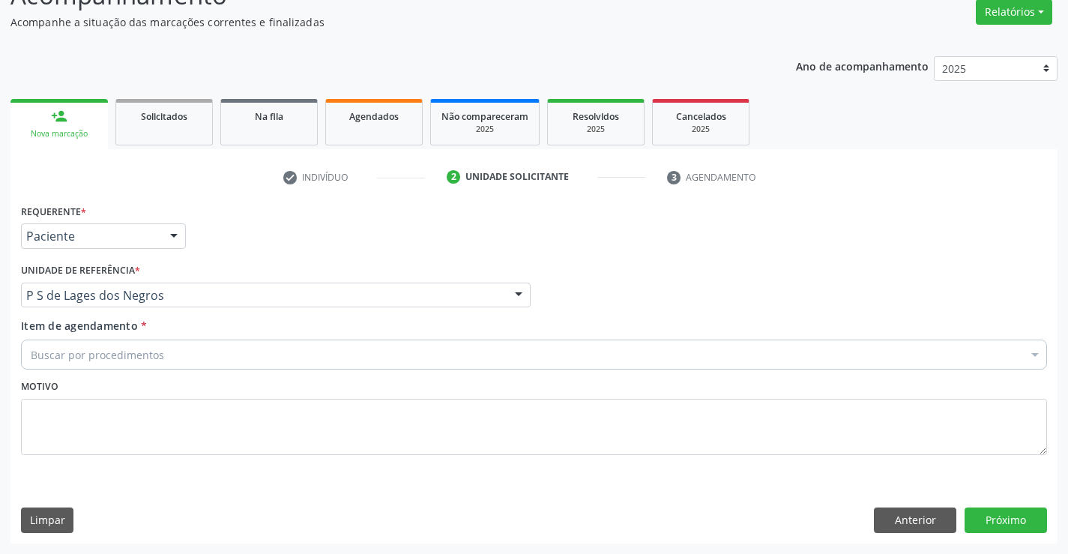
click at [167, 359] on div "Buscar por procedimentos" at bounding box center [534, 354] width 1026 height 30
type input "RESSO"
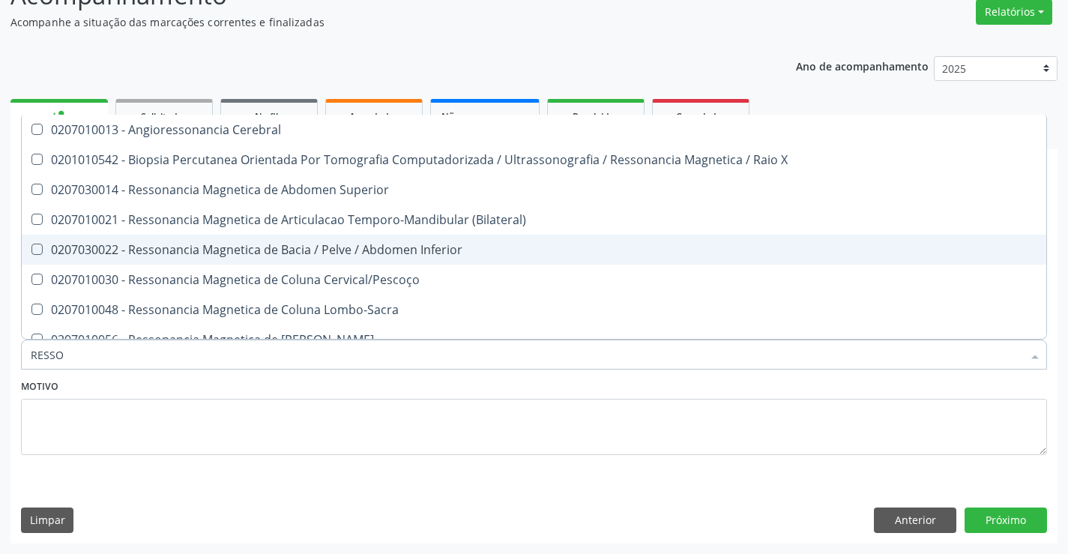
click at [438, 252] on div "0207030022 - Ressonancia Magnetica de Bacia / Pelve / Abdomen Inferior" at bounding box center [534, 249] width 1006 height 12
checkbox Inferior "true"
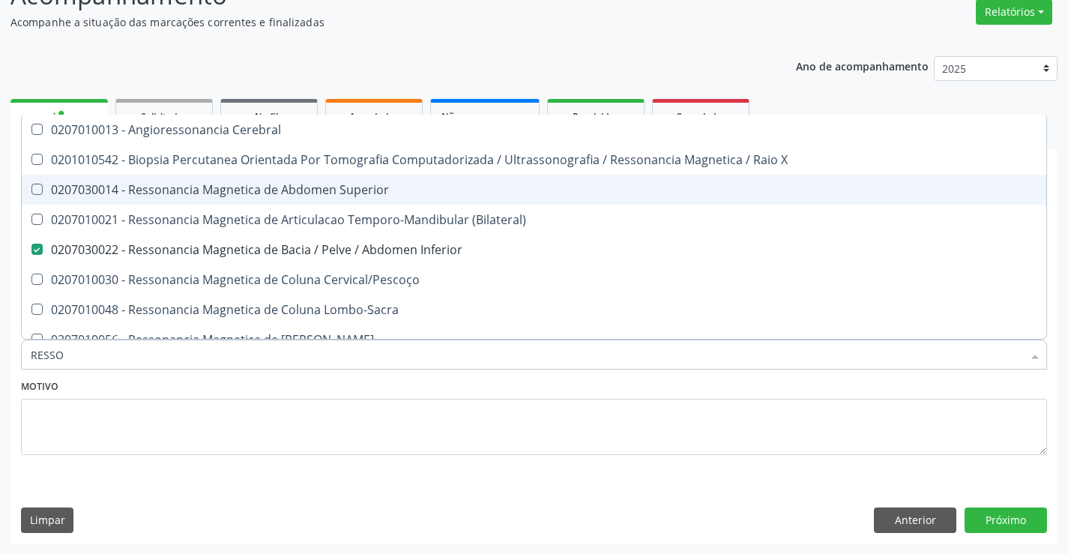
click at [285, 187] on div "0207030014 - Ressonancia Magnetica de Abdomen Superior" at bounding box center [534, 190] width 1006 height 12
checkbox Superior "true"
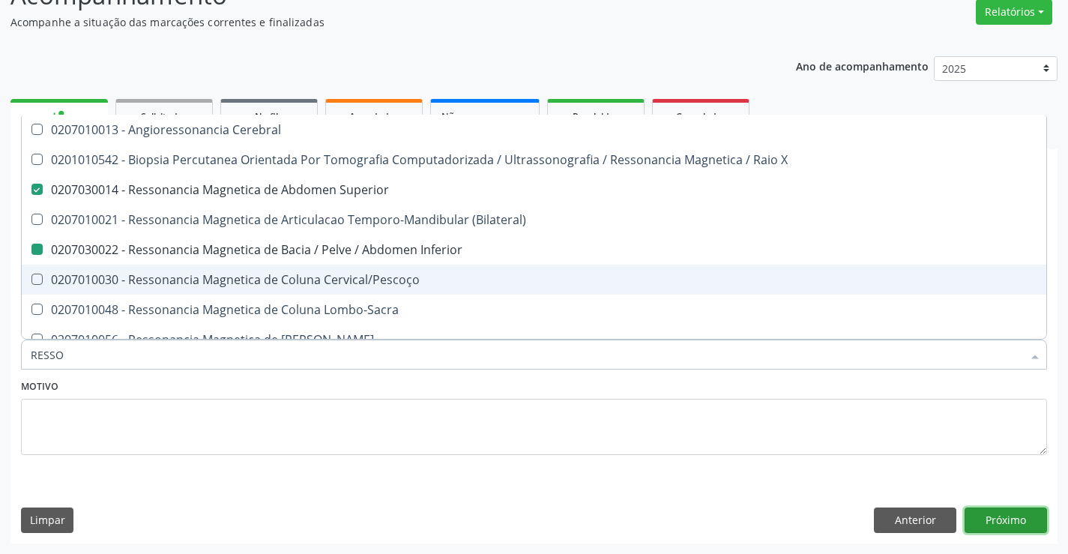
click at [1005, 523] on button "Próximo" at bounding box center [1005, 519] width 82 height 25
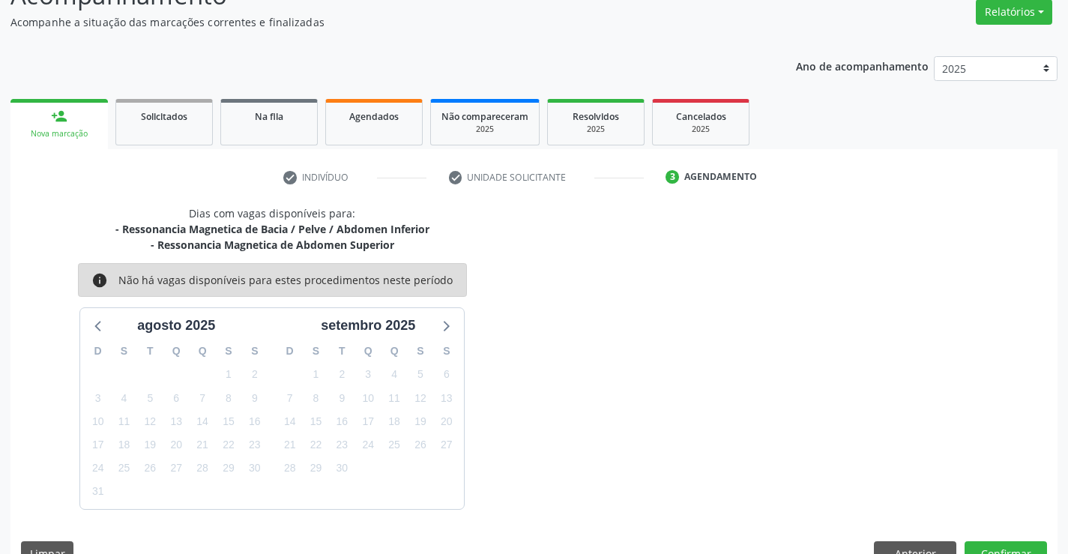
scroll to position [158, 0]
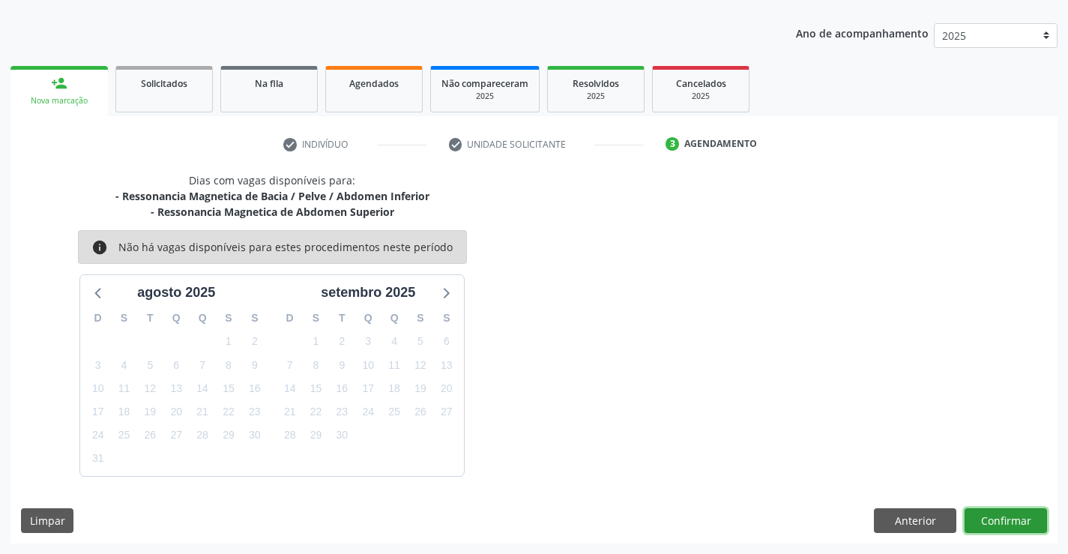
click at [992, 515] on button "Confirmar" at bounding box center [1005, 520] width 82 height 25
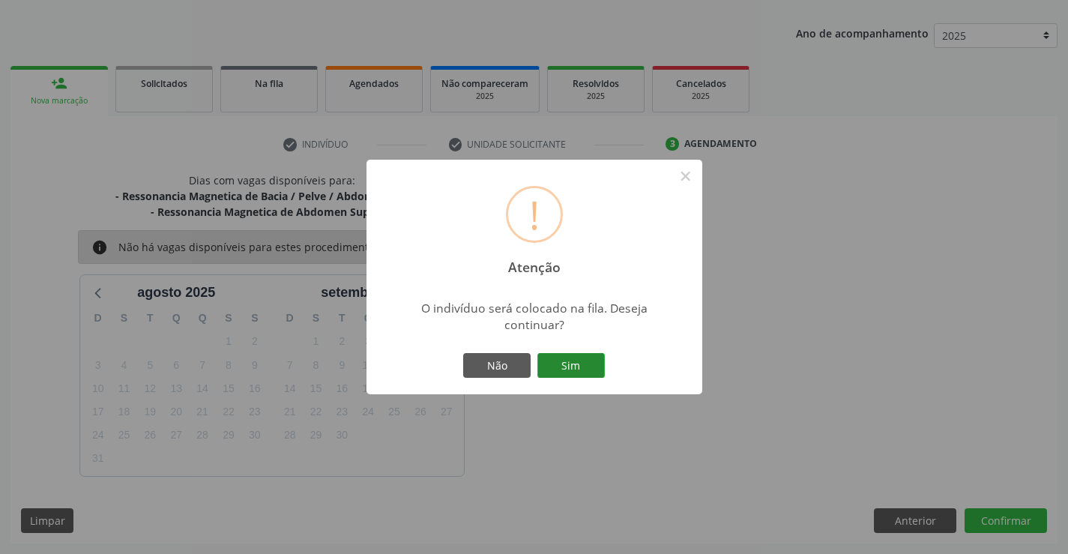
click at [587, 367] on button "Sim" at bounding box center [570, 365] width 67 height 25
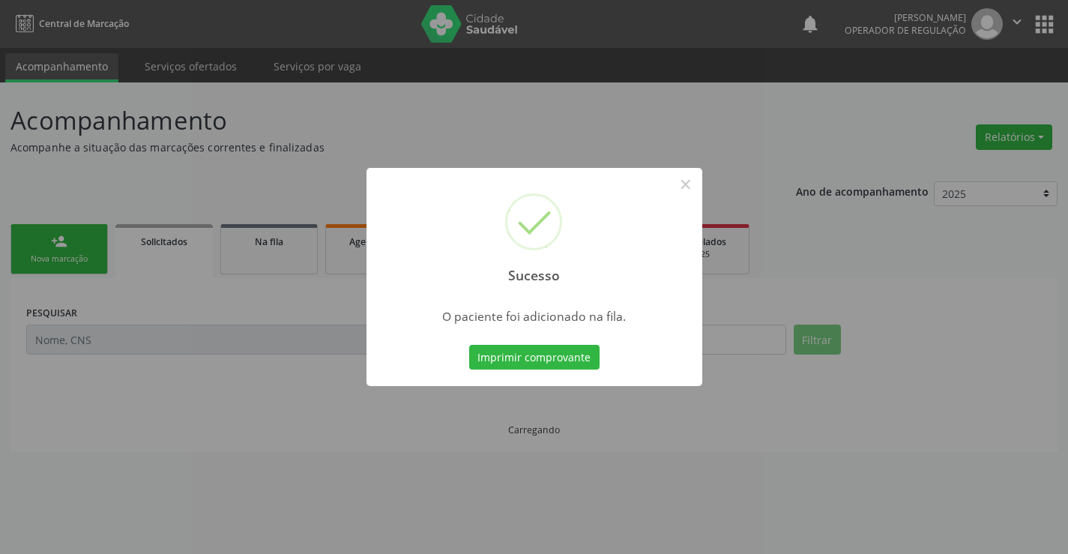
scroll to position [0, 0]
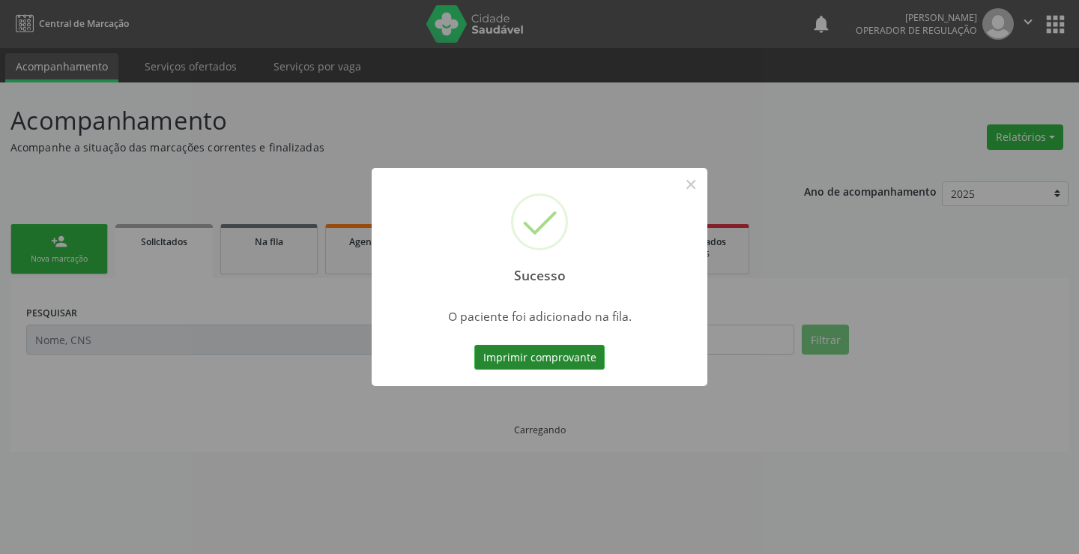
click at [593, 363] on button "Imprimir comprovante" at bounding box center [539, 357] width 130 height 25
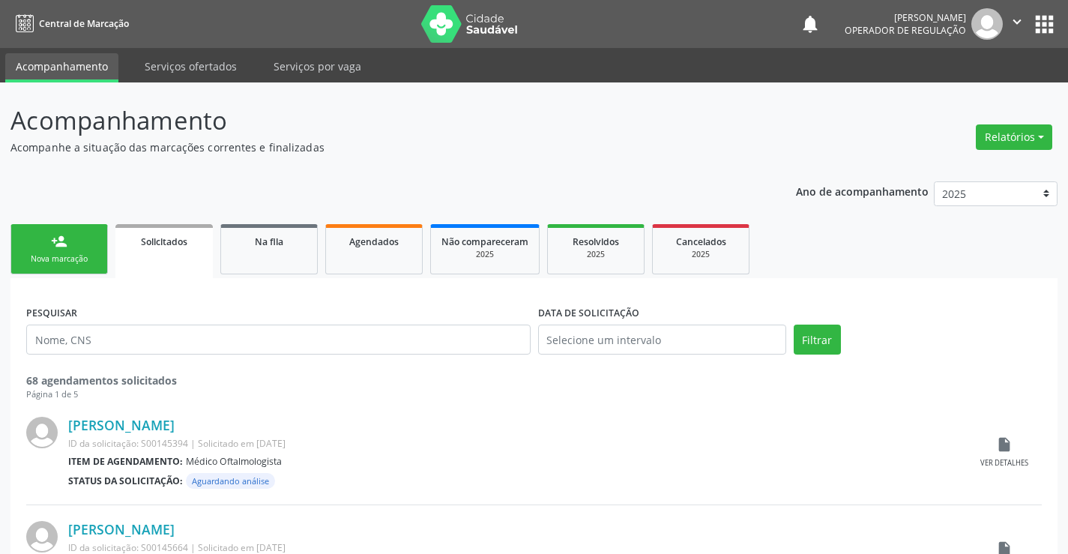
click at [34, 238] on link "person_add Nova marcação" at bounding box center [58, 249] width 97 height 50
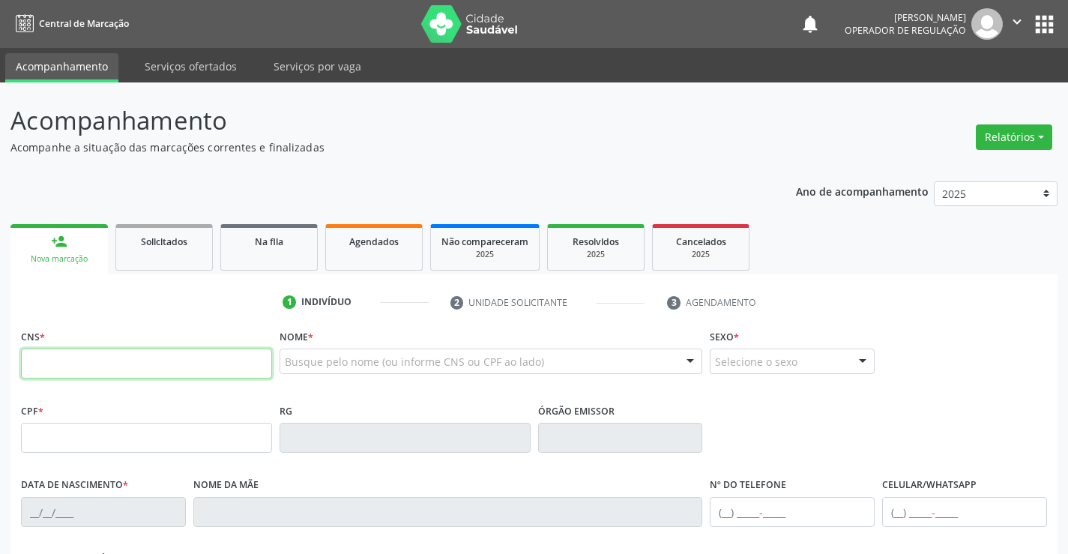
click at [103, 359] on input "text" at bounding box center [146, 363] width 251 height 30
type input "700 0039 7110 0303"
type input "423.361.205-34"
type input "0427433541"
type input "17/10/1961"
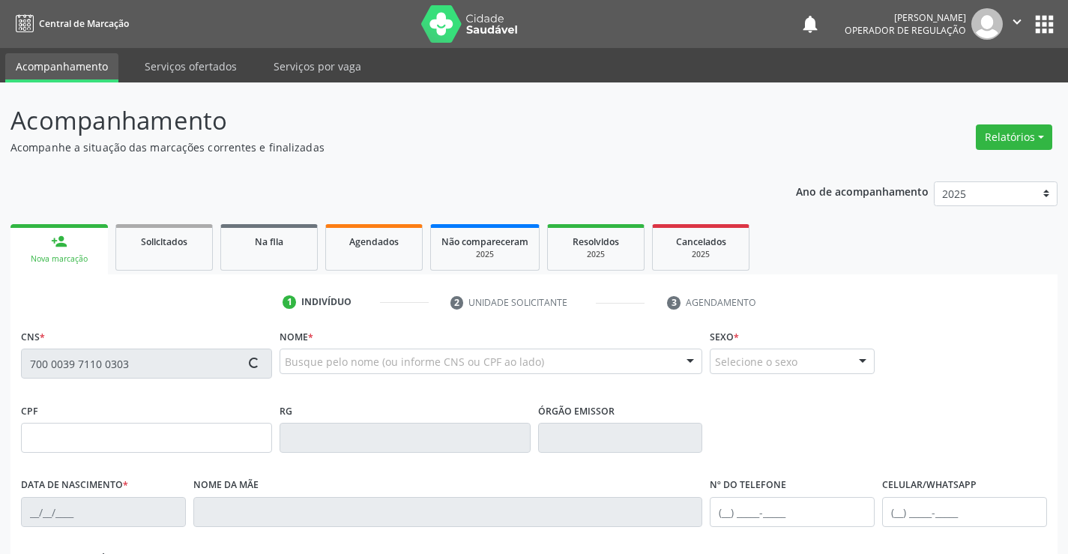
type input "(74) 98824-4749"
type input "423.361.205-34"
type input "172"
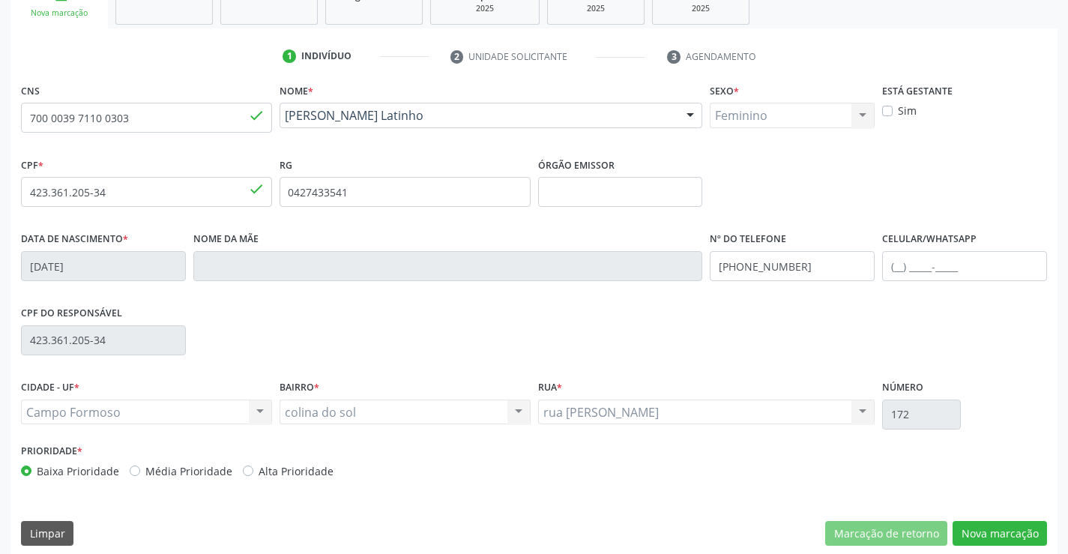
scroll to position [258, 0]
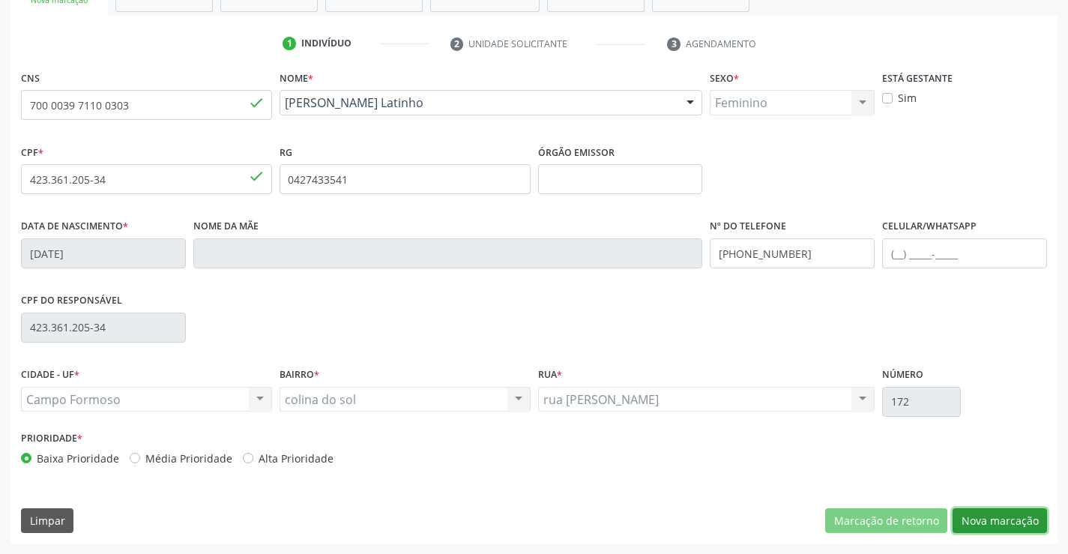
click at [1007, 523] on button "Nova marcação" at bounding box center [999, 520] width 94 height 25
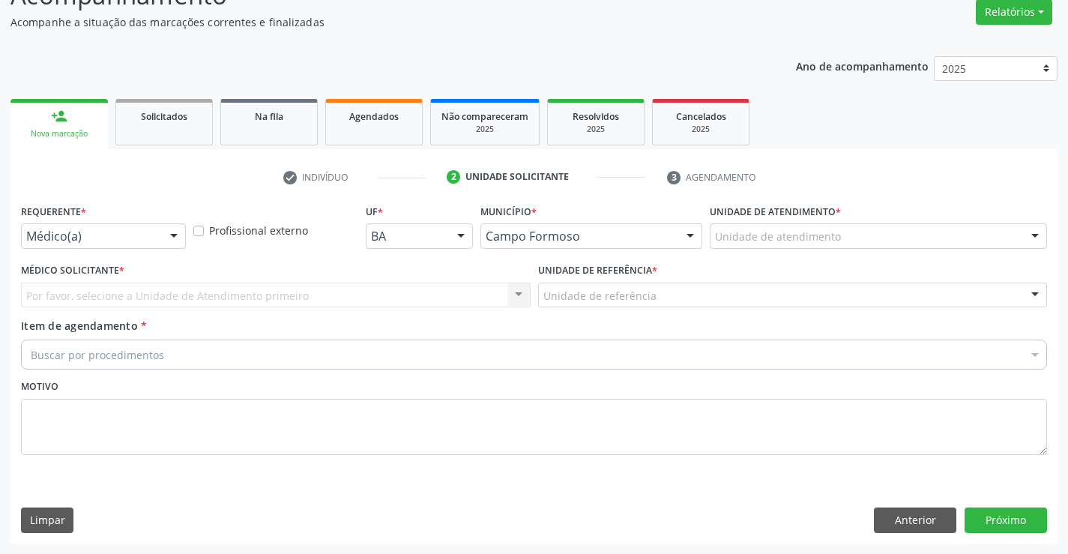
scroll to position [125, 0]
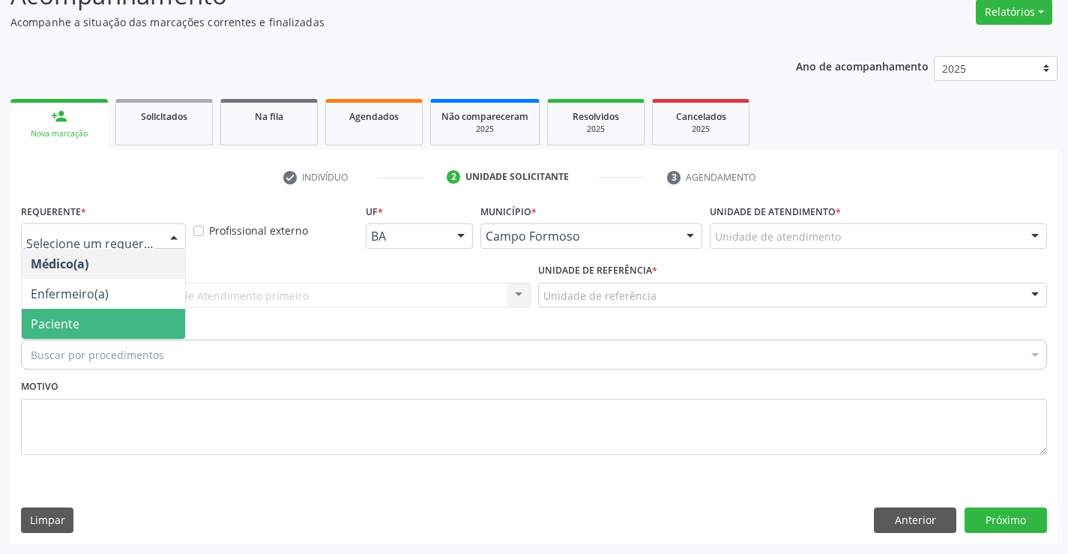
click at [76, 316] on span "Paciente" at bounding box center [55, 323] width 49 height 16
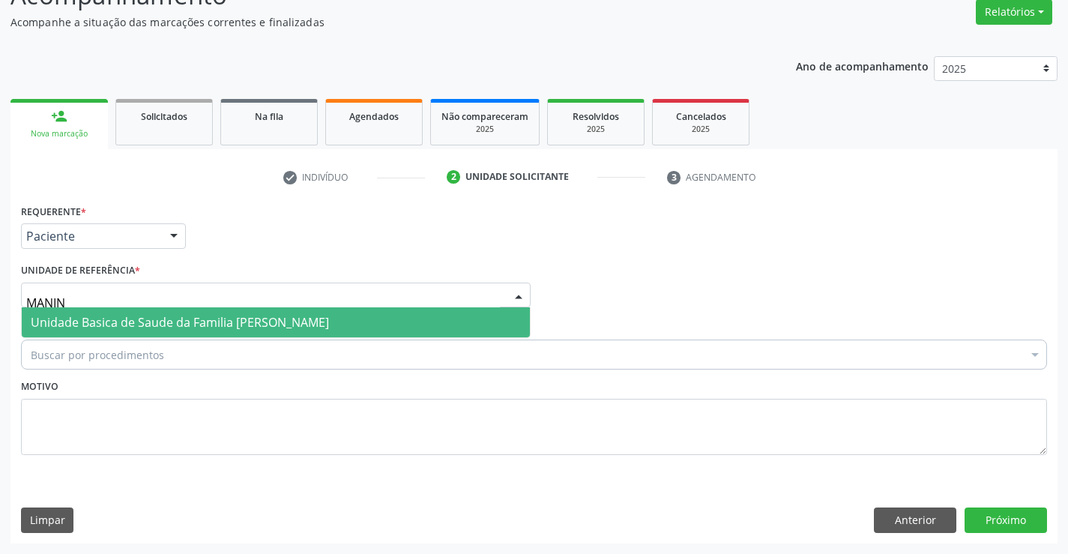
type input "MANINH"
click at [85, 323] on span "Unidade Basica de Saude da Familia [PERSON_NAME]" at bounding box center [180, 322] width 298 height 16
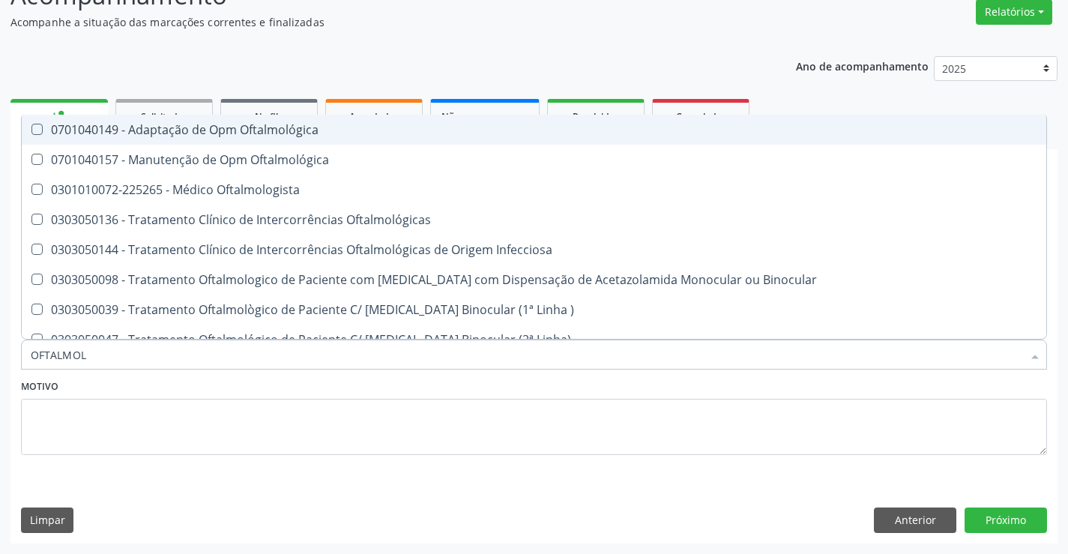
type input "OFTALMOLO"
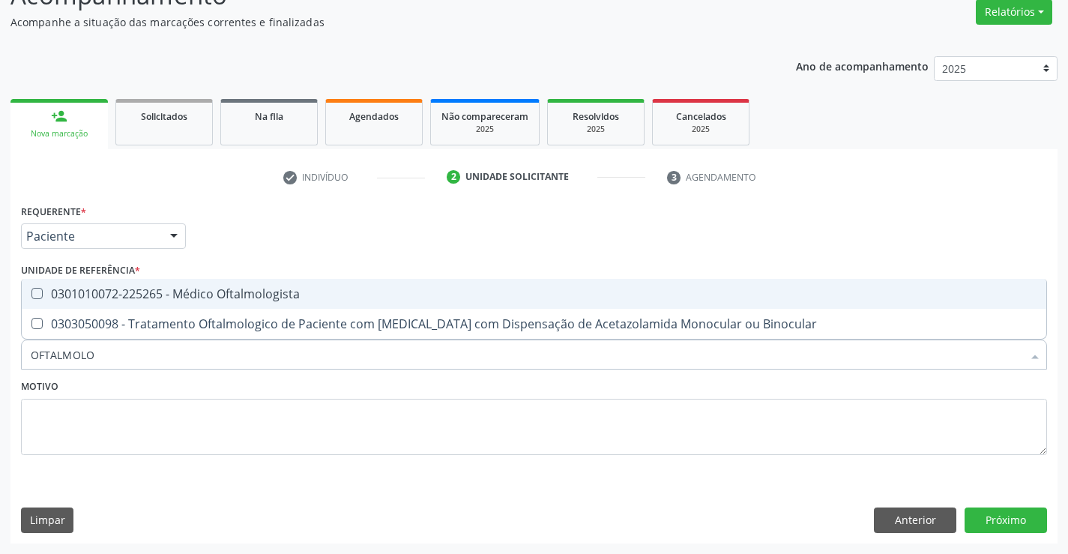
click at [194, 288] on div "0301010072-225265 - Médico Oftalmologista" at bounding box center [534, 294] width 1006 height 12
checkbox Oftalmologista "true"
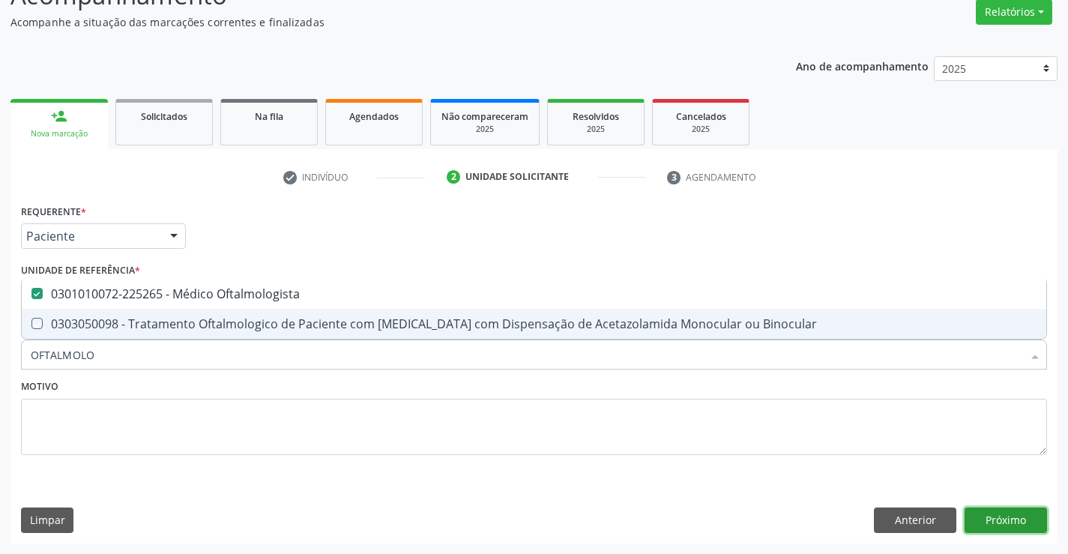
click at [1014, 526] on button "Próximo" at bounding box center [1005, 519] width 82 height 25
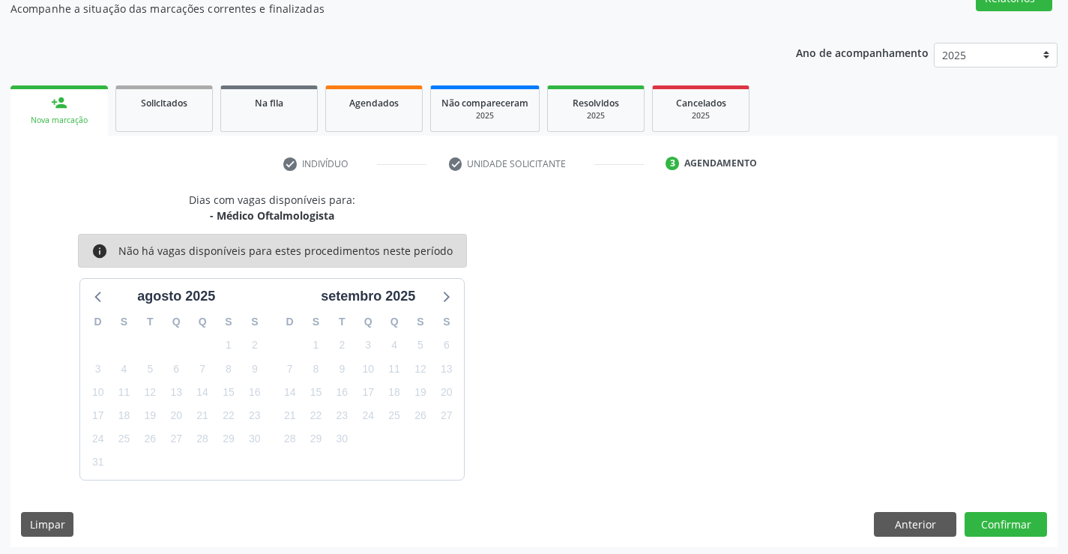
scroll to position [142, 0]
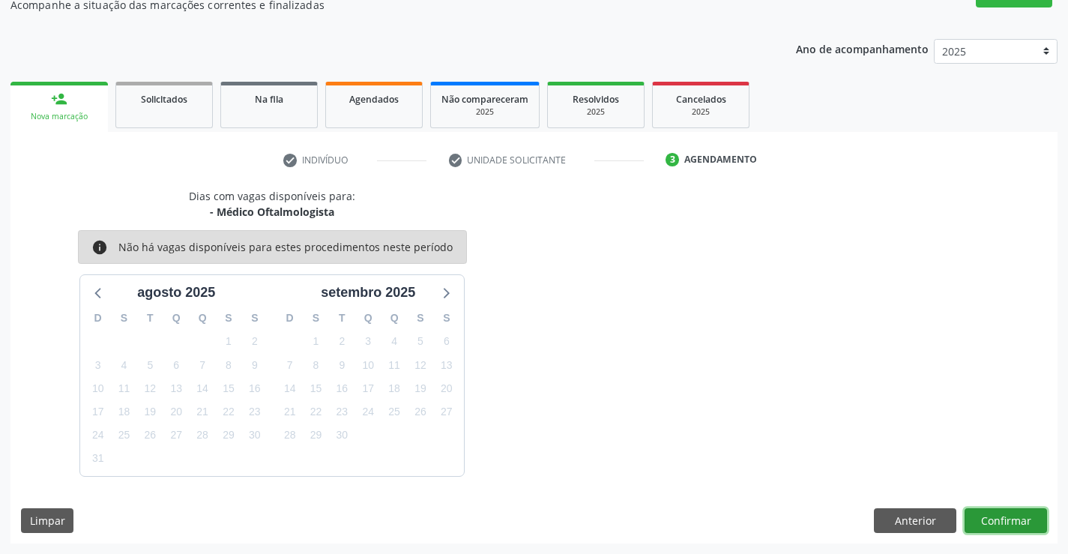
click at [1005, 521] on button "Confirmar" at bounding box center [1005, 520] width 82 height 25
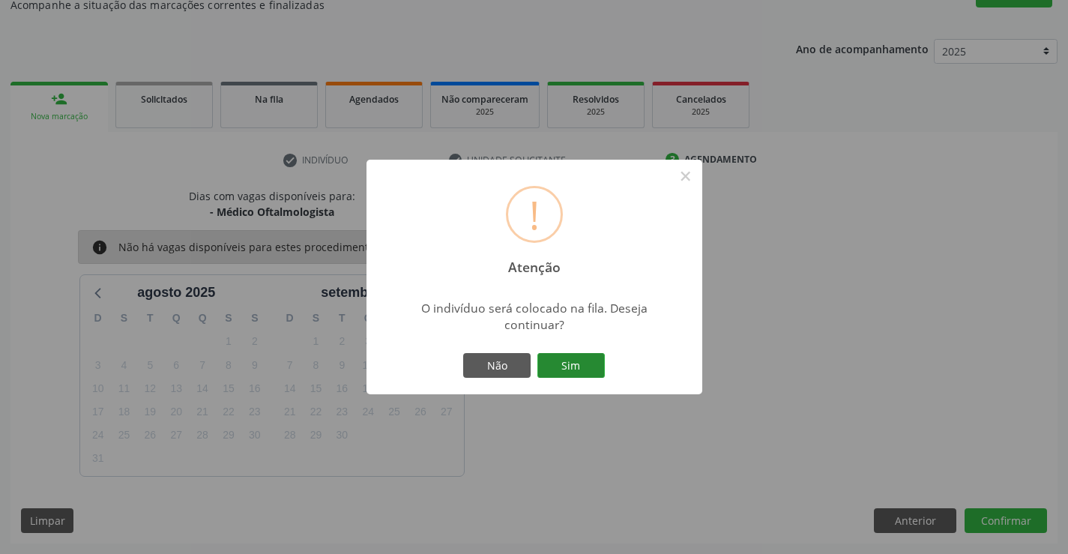
drag, startPoint x: 587, startPoint y: 364, endPoint x: 614, endPoint y: 353, distance: 29.2
click at [587, 363] on button "Sim" at bounding box center [570, 365] width 67 height 25
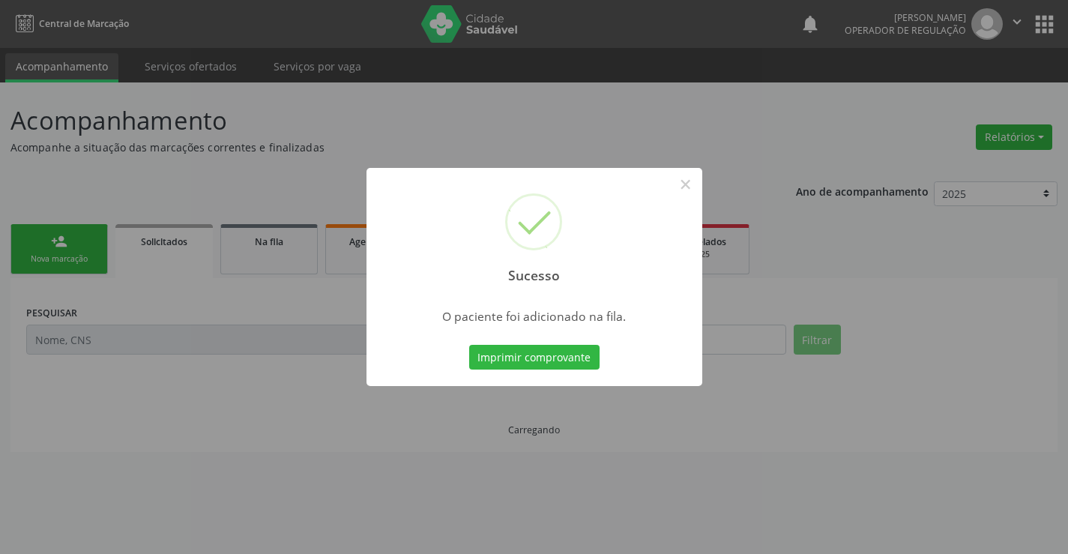
scroll to position [0, 0]
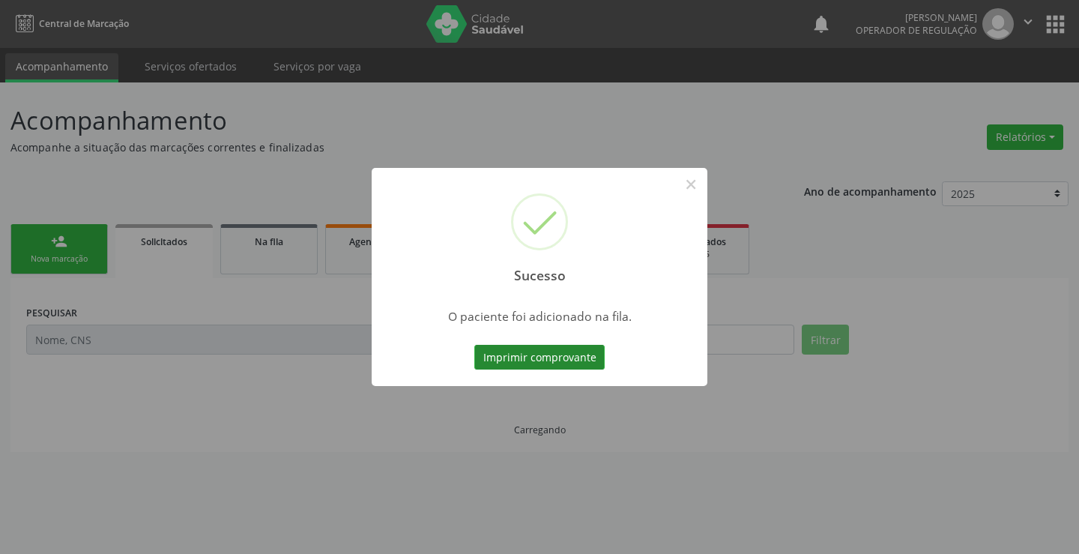
click at [556, 357] on button "Imprimir comprovante" at bounding box center [539, 357] width 130 height 25
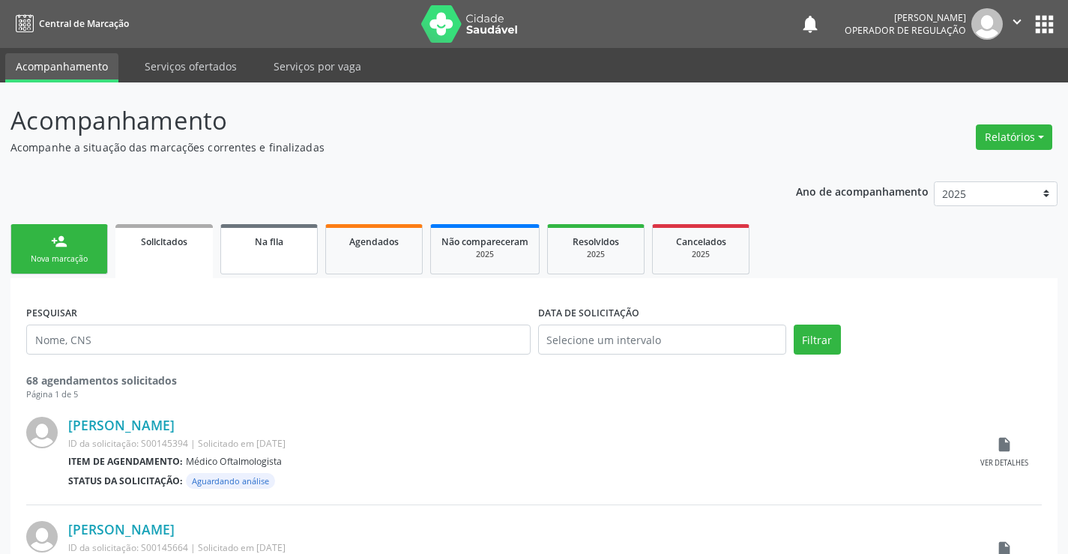
click at [283, 243] on span "Na fila" at bounding box center [269, 241] width 28 height 13
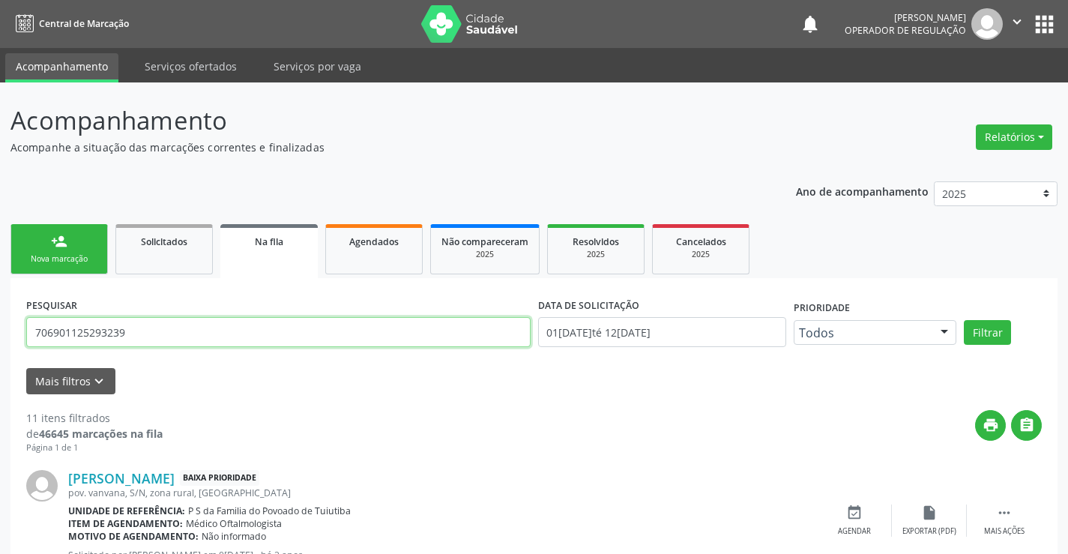
drag, startPoint x: 145, startPoint y: 339, endPoint x: 159, endPoint y: 344, distance: 14.9
paste input "700 0039 7110 0303"
type input "700 0039 7110 0303"
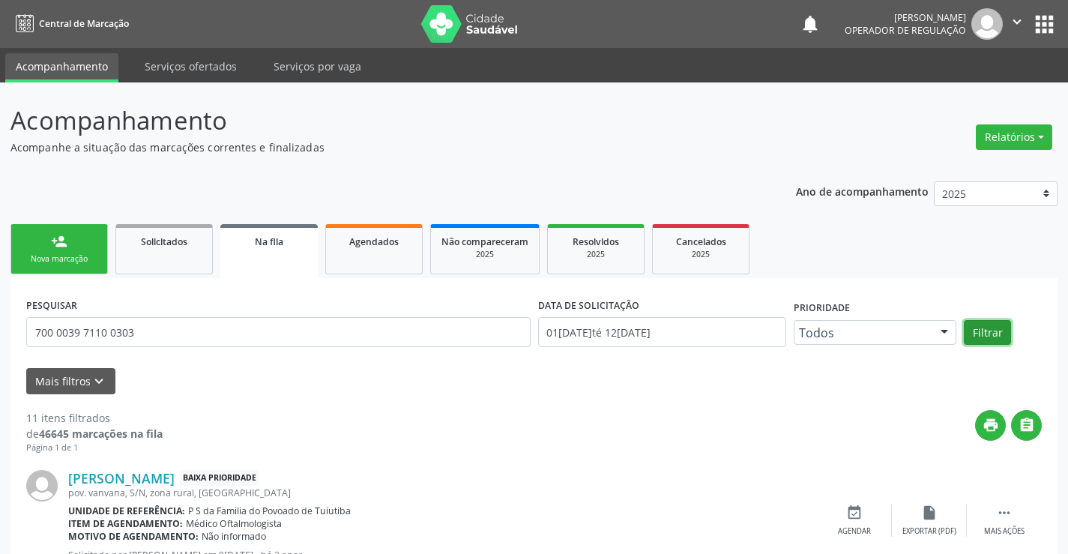
click at [999, 326] on button "Filtrar" at bounding box center [986, 332] width 47 height 25
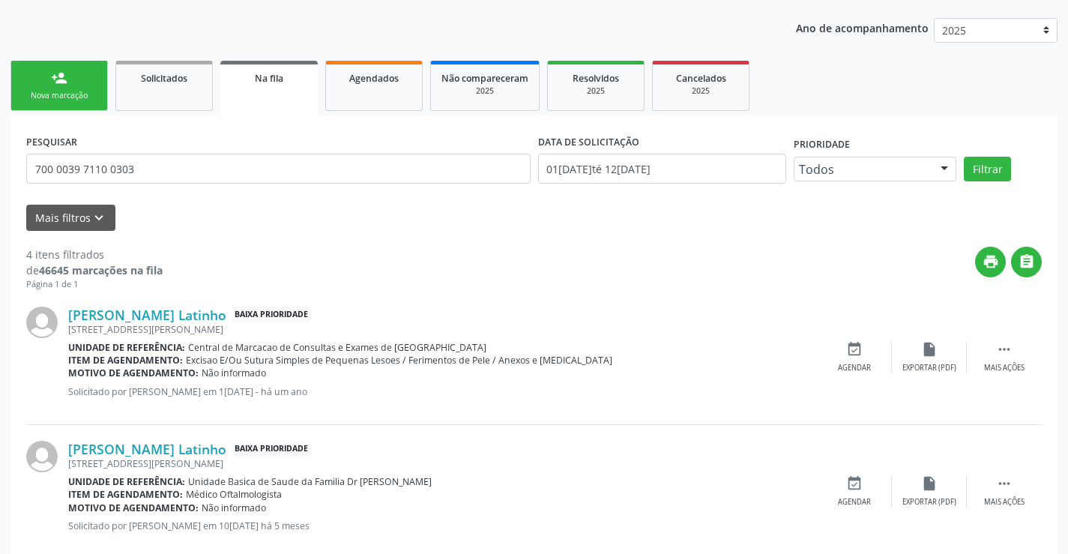
scroll to position [163, 0]
click at [64, 78] on div "person_add" at bounding box center [59, 78] width 16 height 16
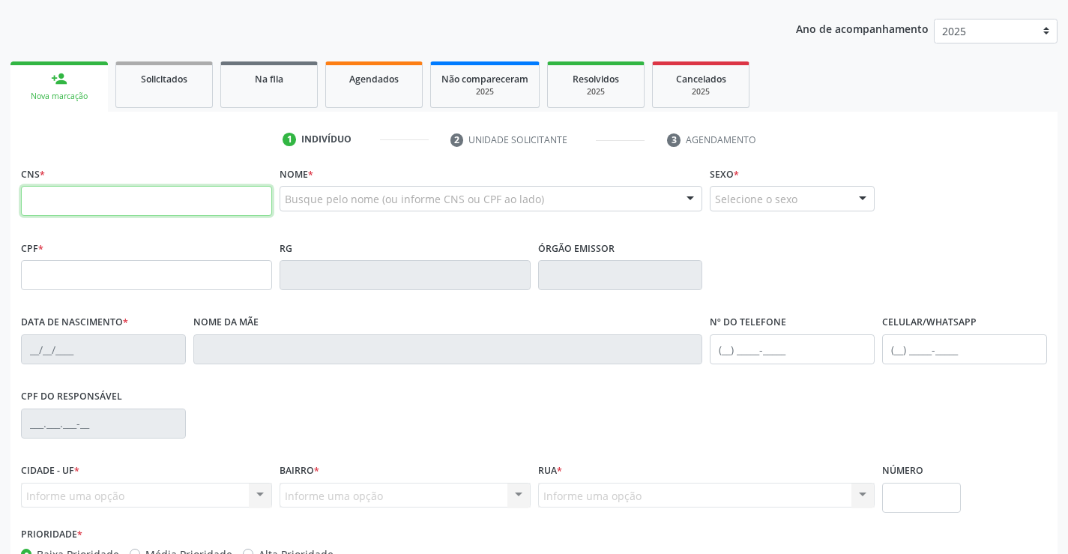
click at [76, 203] on input "text" at bounding box center [146, 201] width 251 height 30
type input "700 0091 3276 7905"
type input "0546593453"
type input "01/10/1960"
type input "(74) 99128-4460"
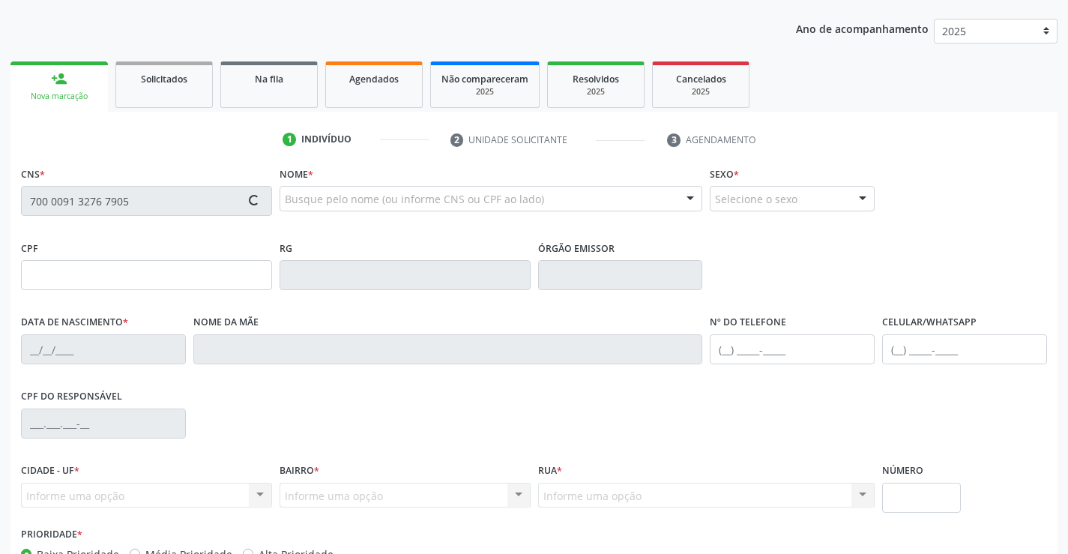
type input "S/N"
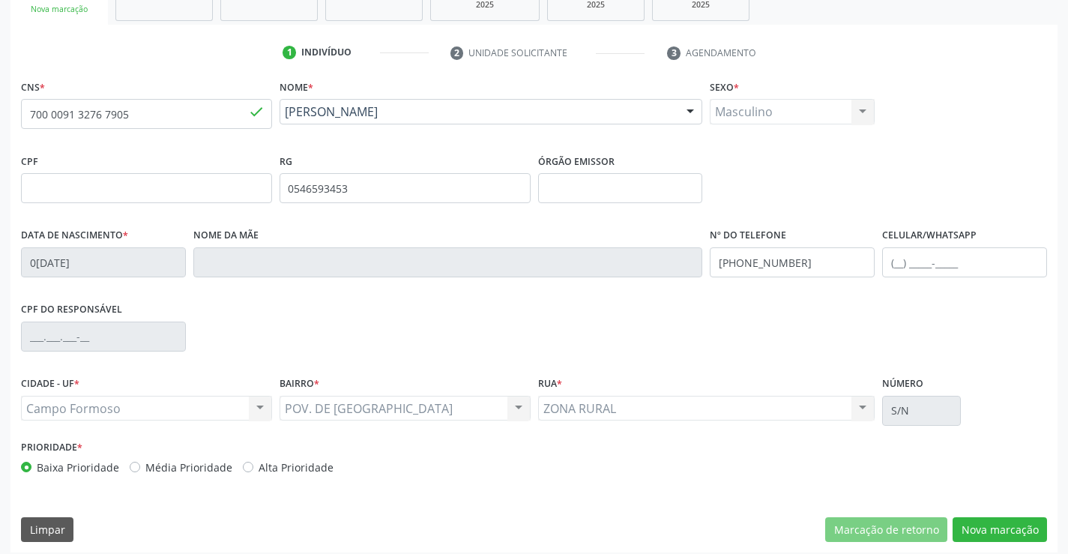
scroll to position [258, 0]
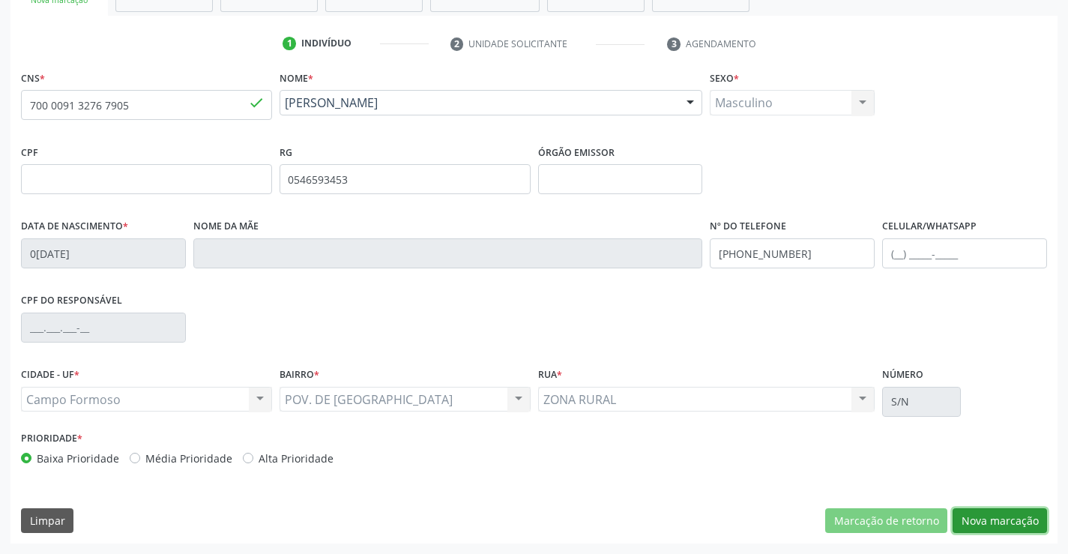
click at [970, 512] on button "Nova marcação" at bounding box center [999, 520] width 94 height 25
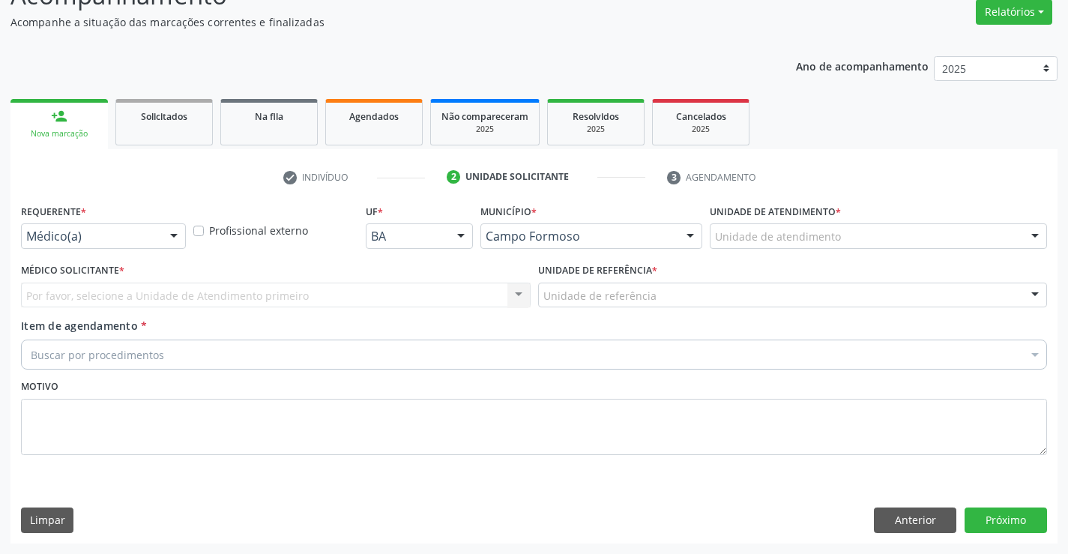
click at [77, 247] on div "Médico(a)" at bounding box center [103, 235] width 165 height 25
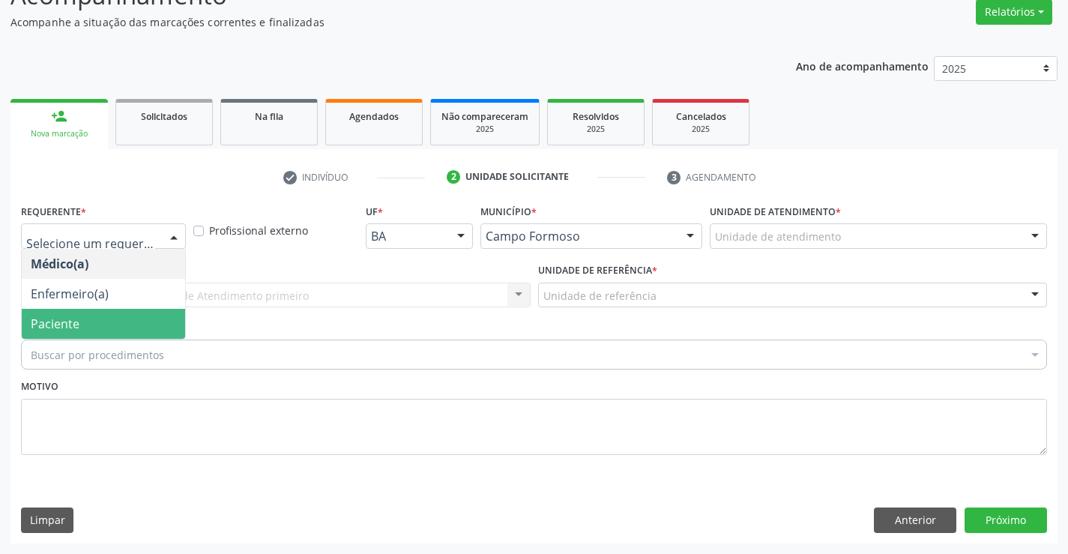
click at [69, 320] on span "Paciente" at bounding box center [55, 323] width 49 height 16
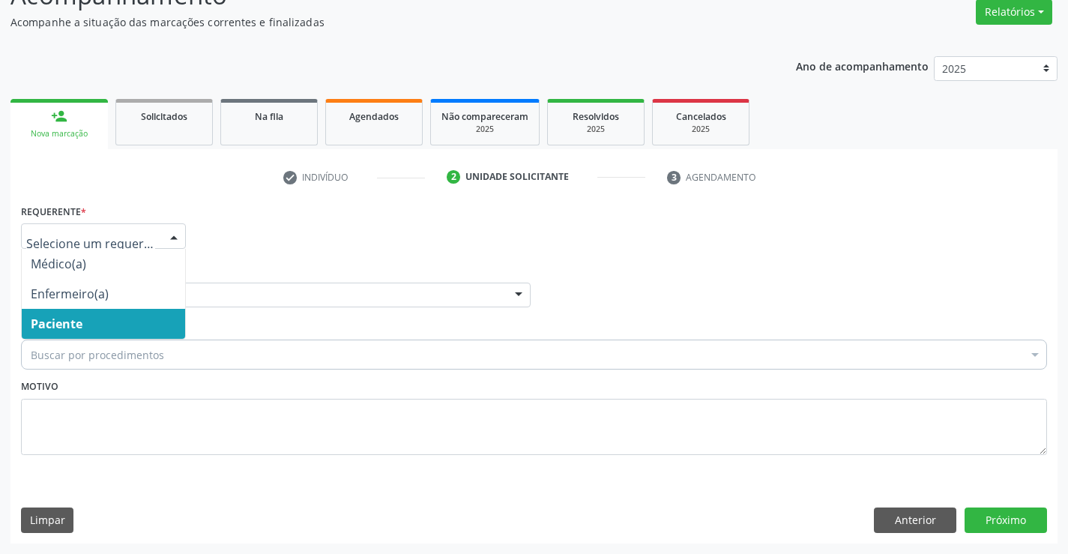
click at [55, 321] on span "Paciente" at bounding box center [57, 323] width 52 height 16
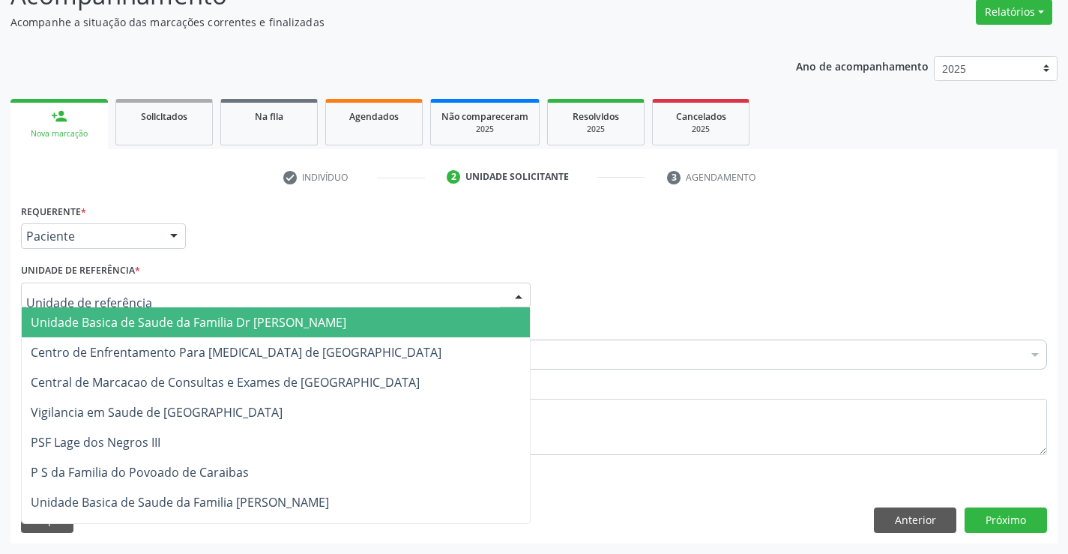
click at [238, 315] on span "Unidade Basica de Saude da Familia Dr [PERSON_NAME]" at bounding box center [188, 322] width 315 height 16
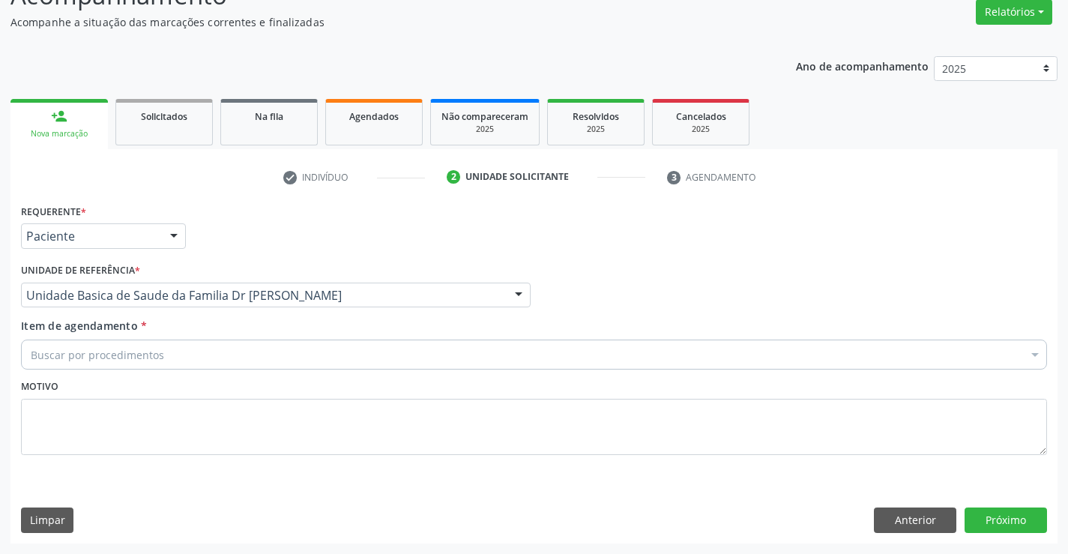
click at [179, 356] on div "Buscar por procedimentos" at bounding box center [534, 354] width 1026 height 30
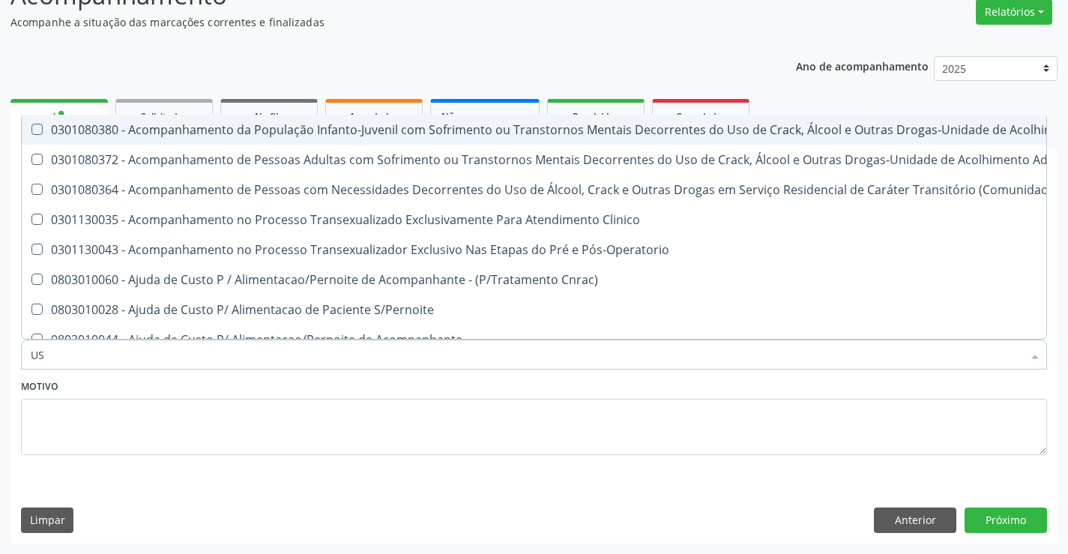
type input "USG"
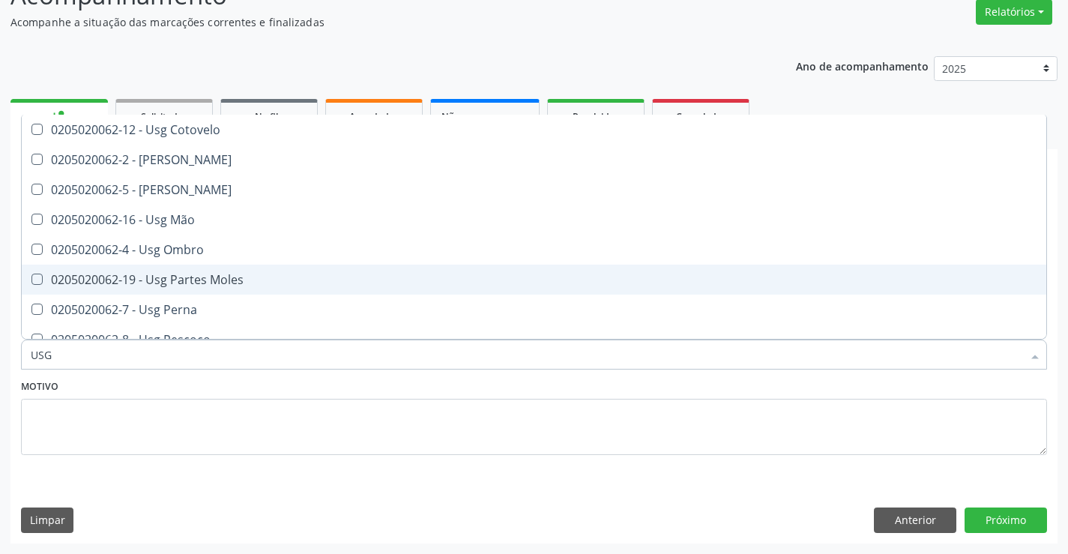
scroll to position [225, 0]
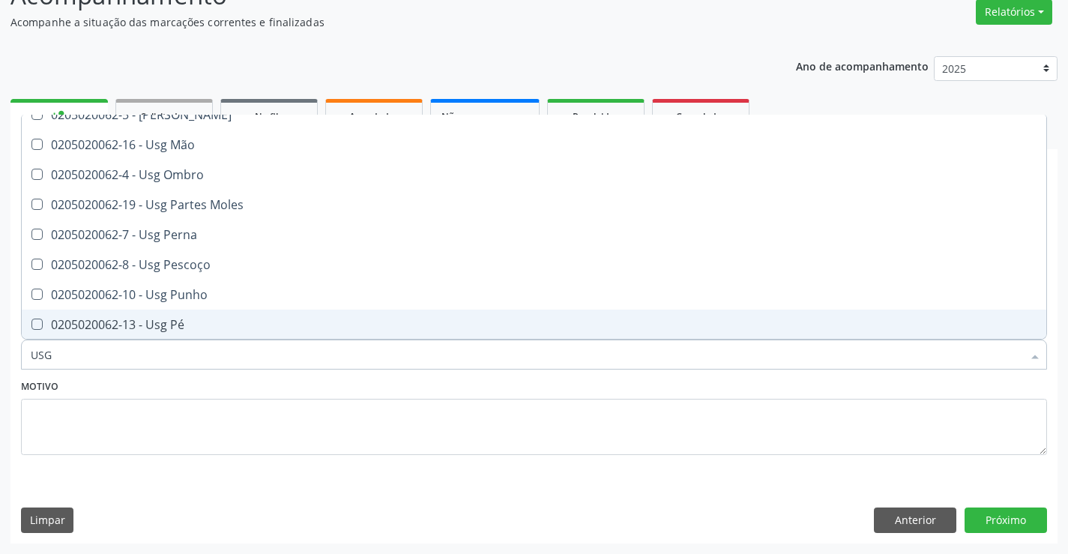
click at [276, 317] on span "0205020062-13 - Usg Pé" at bounding box center [534, 324] width 1024 height 30
checkbox Pé "true"
click at [994, 515] on button "Próximo" at bounding box center [1005, 519] width 82 height 25
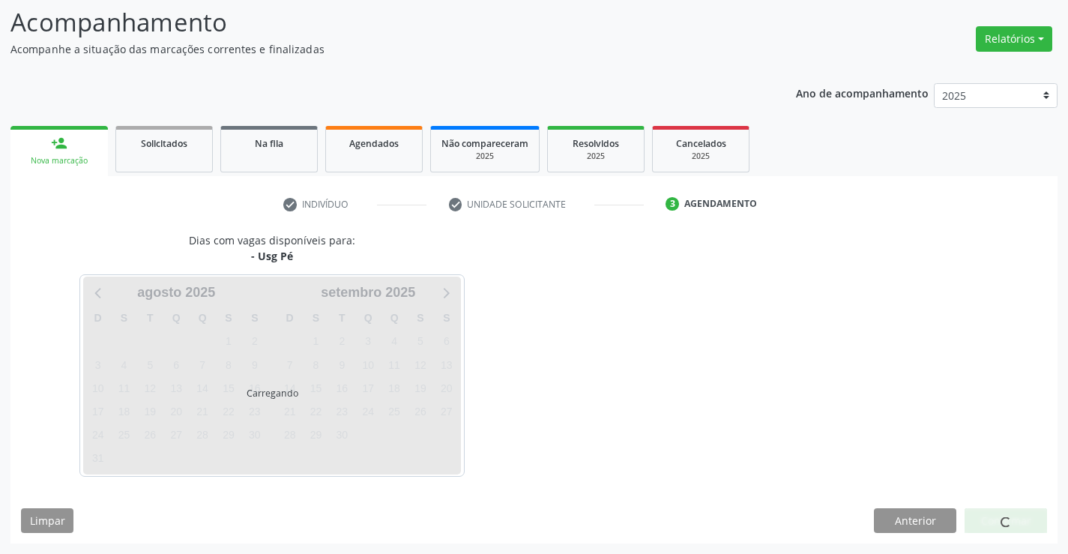
scroll to position [0, 0]
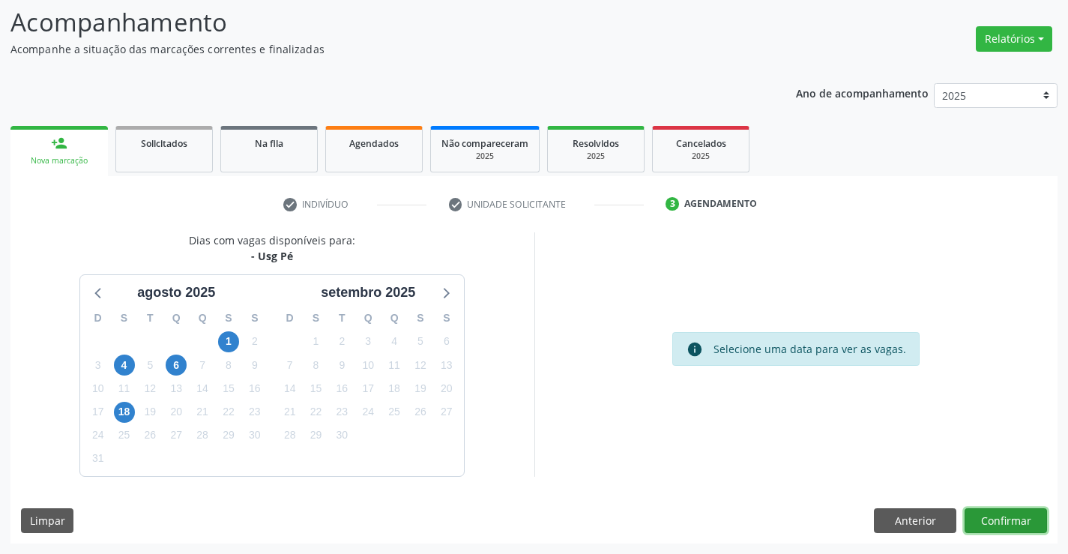
click at [984, 512] on button "Confirmar" at bounding box center [1005, 520] width 82 height 25
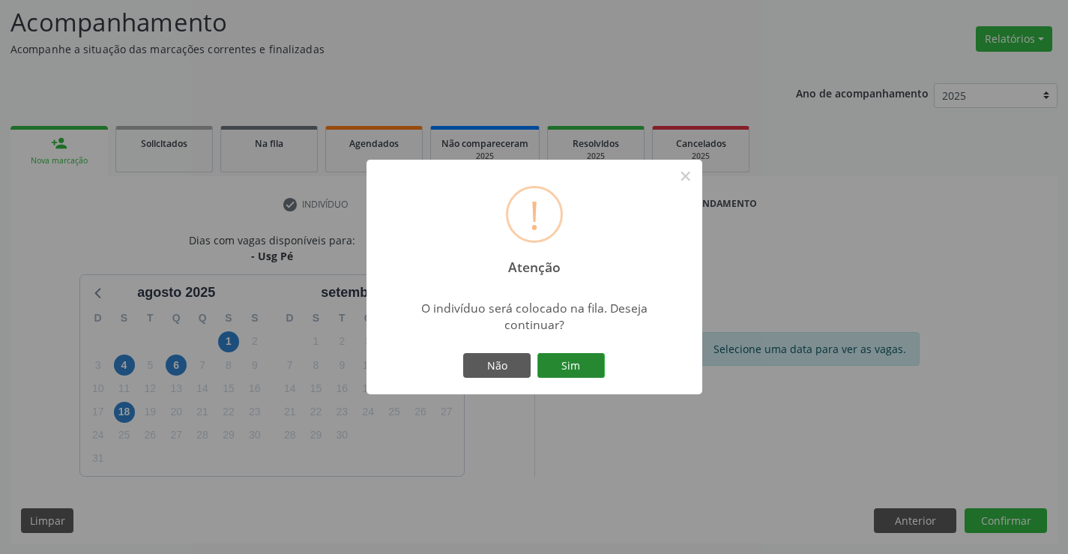
click at [590, 364] on button "Sim" at bounding box center [570, 365] width 67 height 25
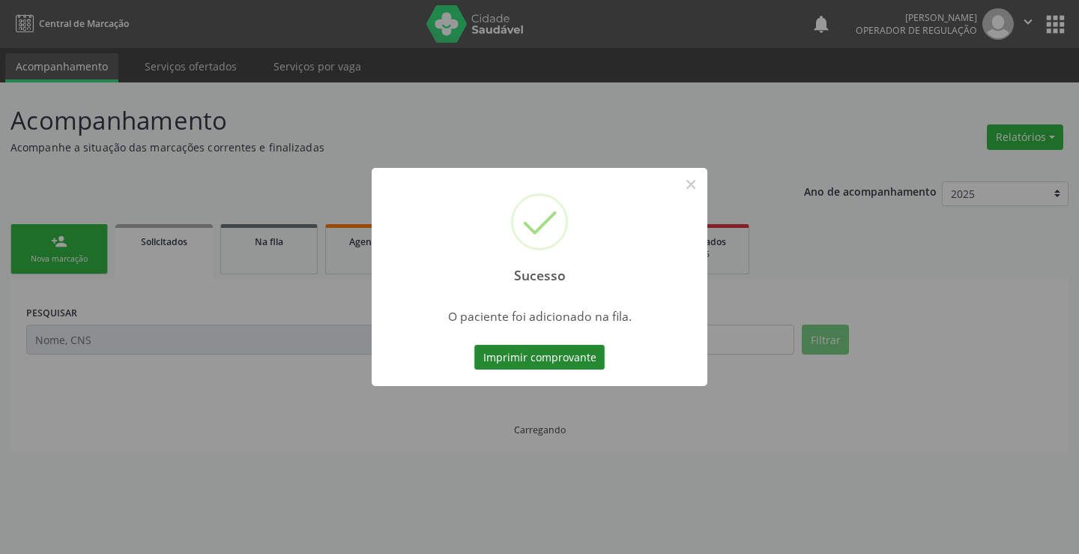
click at [576, 360] on button "Imprimir comprovante" at bounding box center [539, 357] width 130 height 25
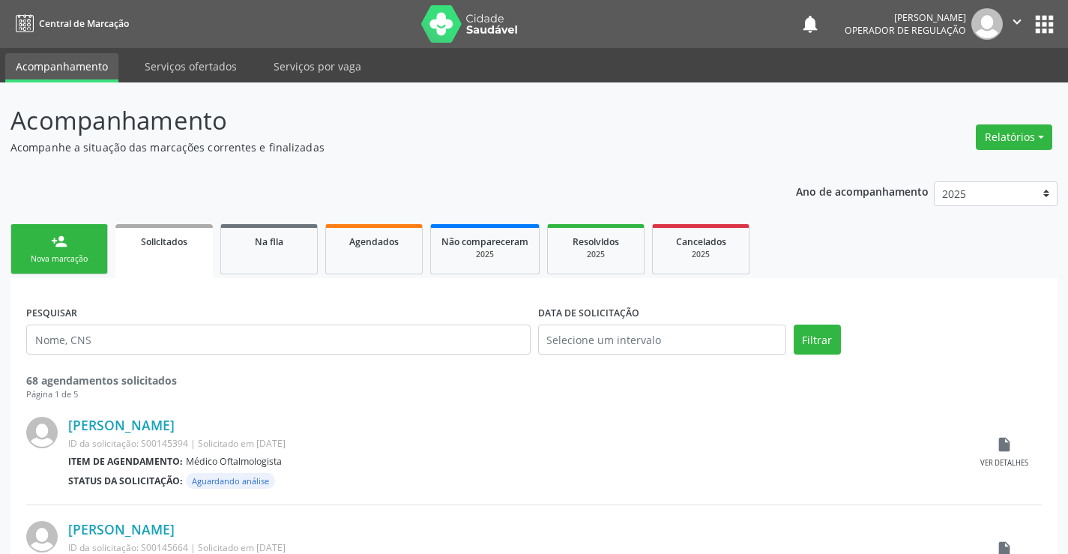
click at [46, 231] on link "person_add Nova marcação" at bounding box center [58, 249] width 97 height 50
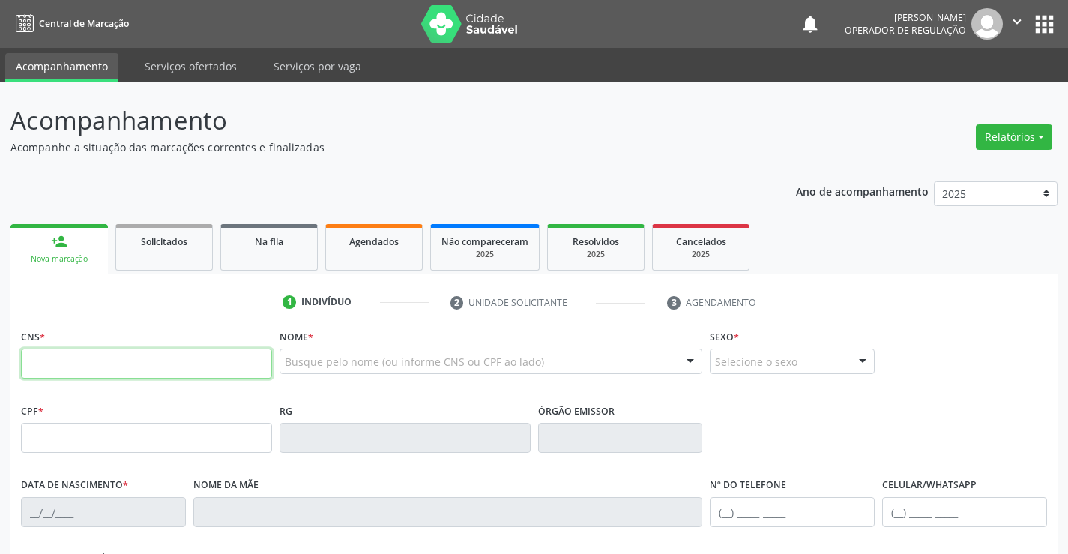
click at [109, 356] on input "text" at bounding box center [146, 363] width 251 height 30
type input "700 9059 1629 5592"
type input "0649766539"
type input "26/05/1972"
type input "(74) 99195-7649"
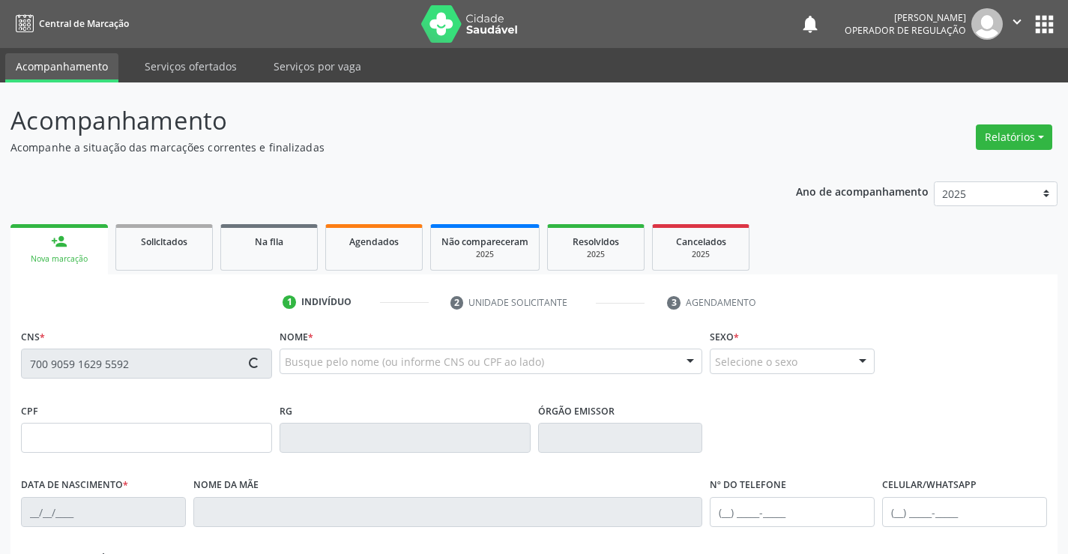
type input "(74) 99195-7649"
type input "619.290.855-91"
type input "545"
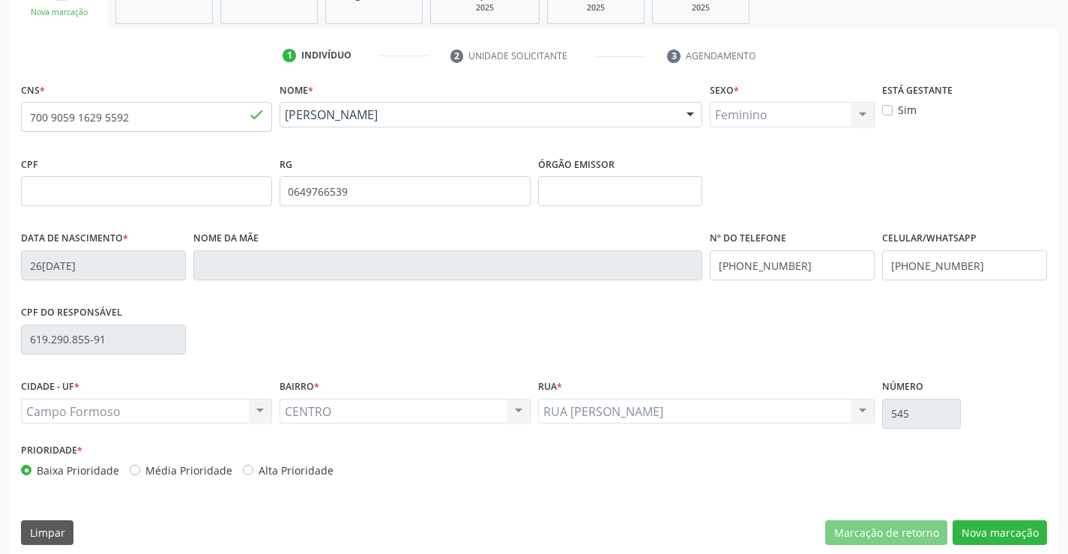
scroll to position [258, 0]
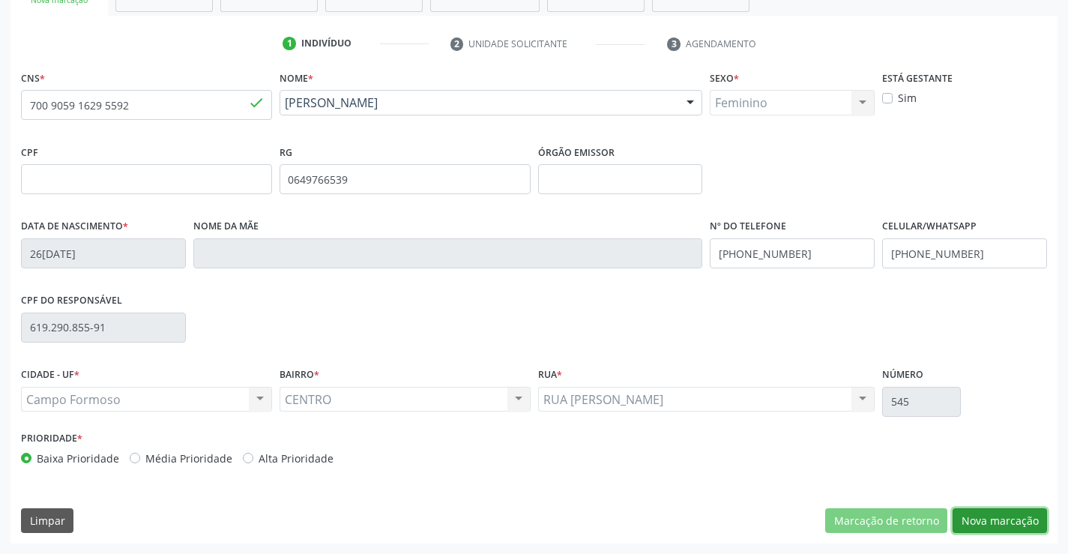
click at [990, 517] on button "Nova marcação" at bounding box center [999, 520] width 94 height 25
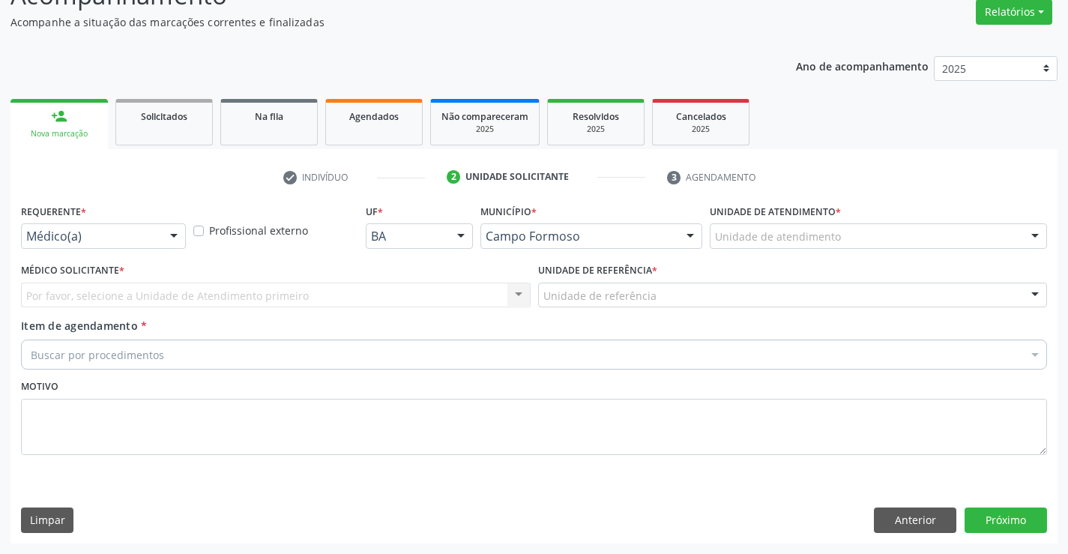
scroll to position [125, 0]
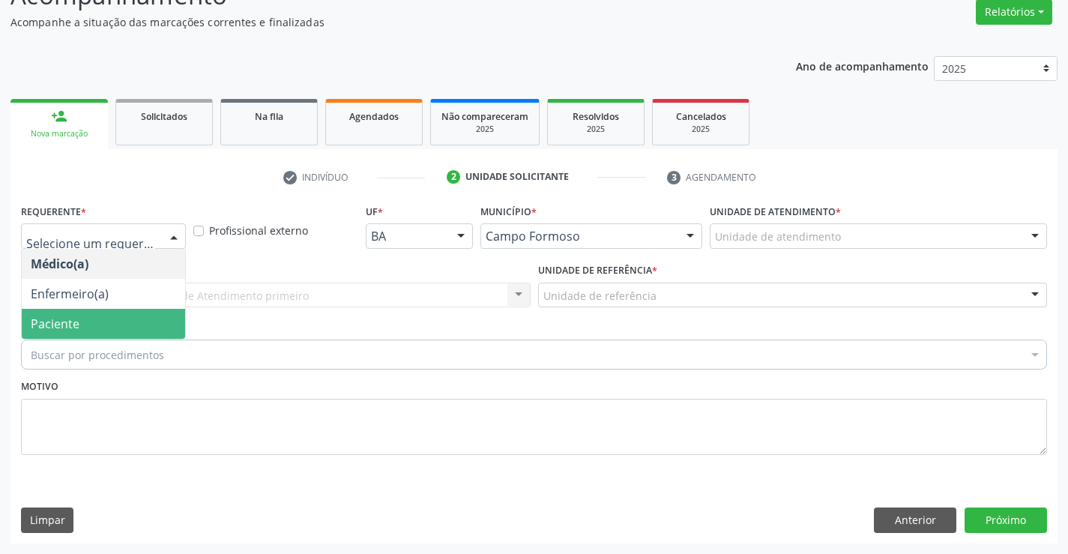
click at [83, 321] on span "Paciente" at bounding box center [103, 324] width 163 height 30
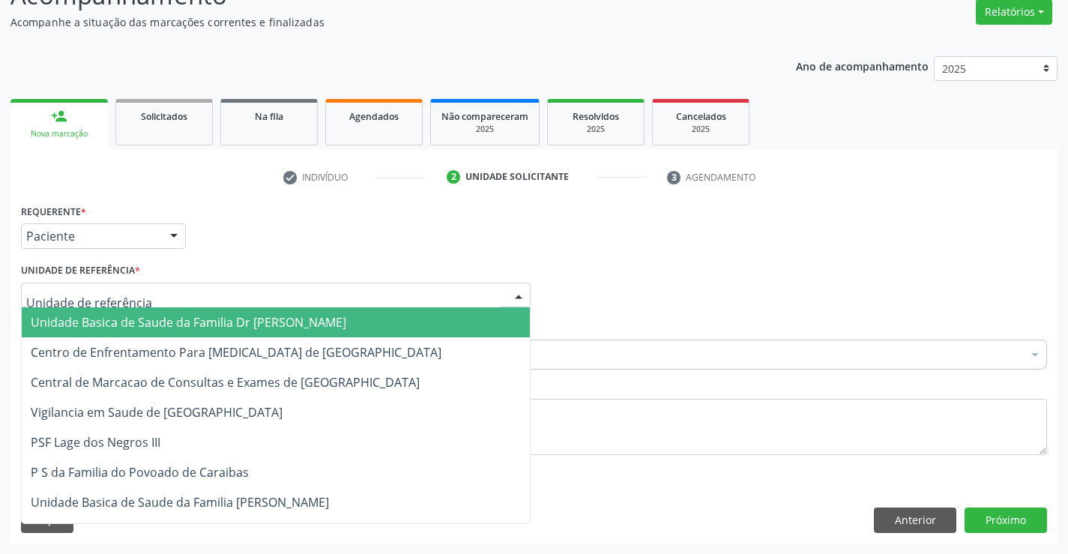
click at [93, 322] on span "Unidade Basica de Saude da Familia Dr [PERSON_NAME]" at bounding box center [188, 322] width 315 height 16
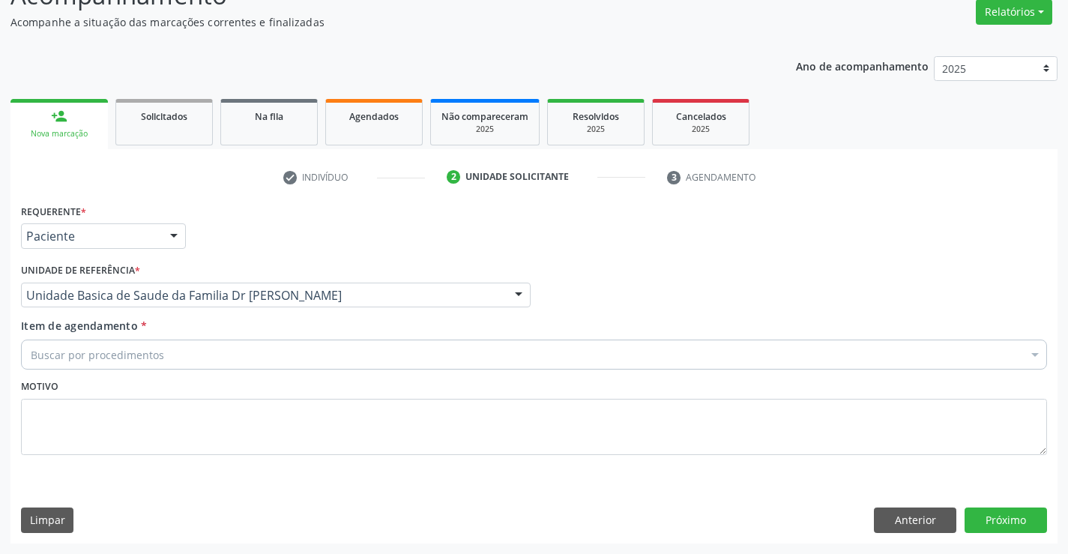
click at [71, 364] on div "Buscar por procedimentos" at bounding box center [534, 354] width 1026 height 30
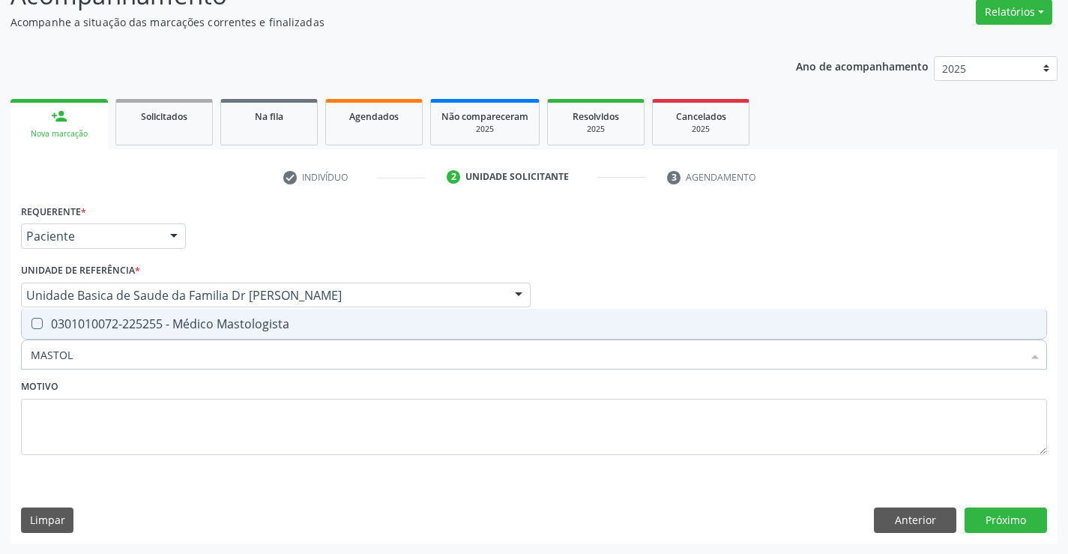
type input "MASTOLO"
click at [185, 323] on div "0301010072-225255 - Médico Mastologista" at bounding box center [534, 324] width 1006 height 12
checkbox Mastologista "true"
click at [975, 511] on button "Próximo" at bounding box center [1005, 519] width 82 height 25
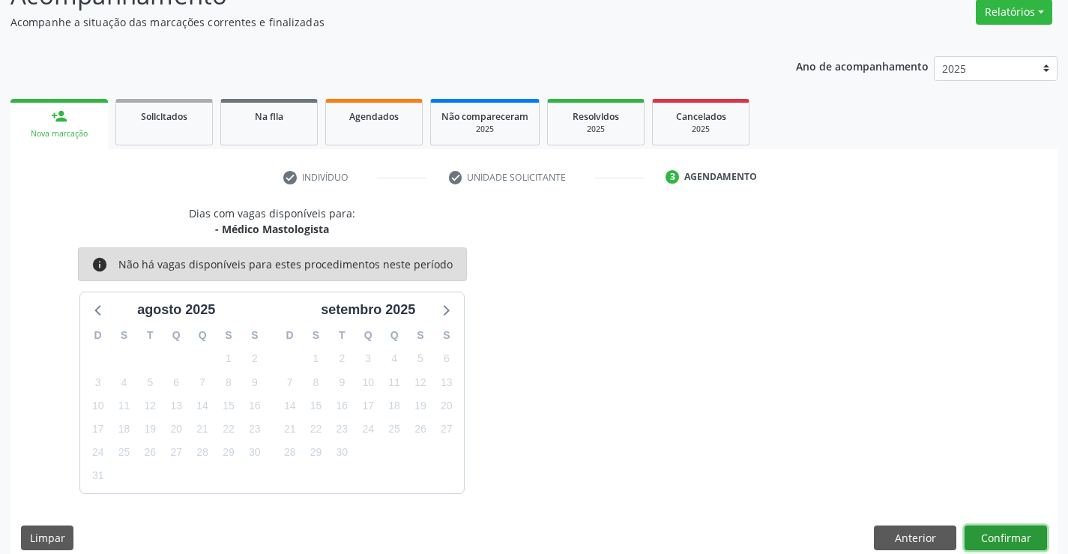
click at [1007, 533] on button "Confirmar" at bounding box center [1005, 537] width 82 height 25
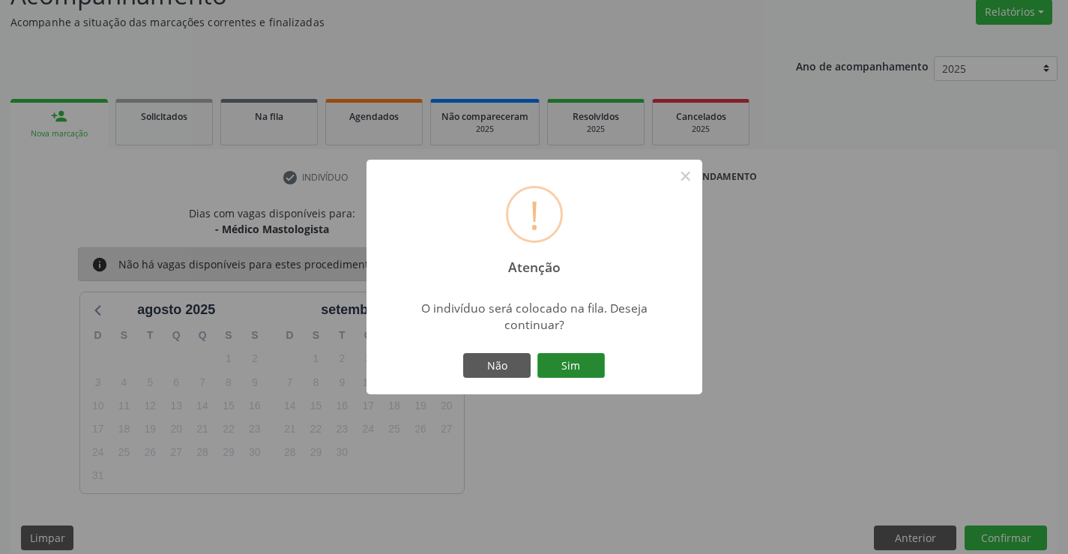
click at [581, 368] on button "Sim" at bounding box center [570, 365] width 67 height 25
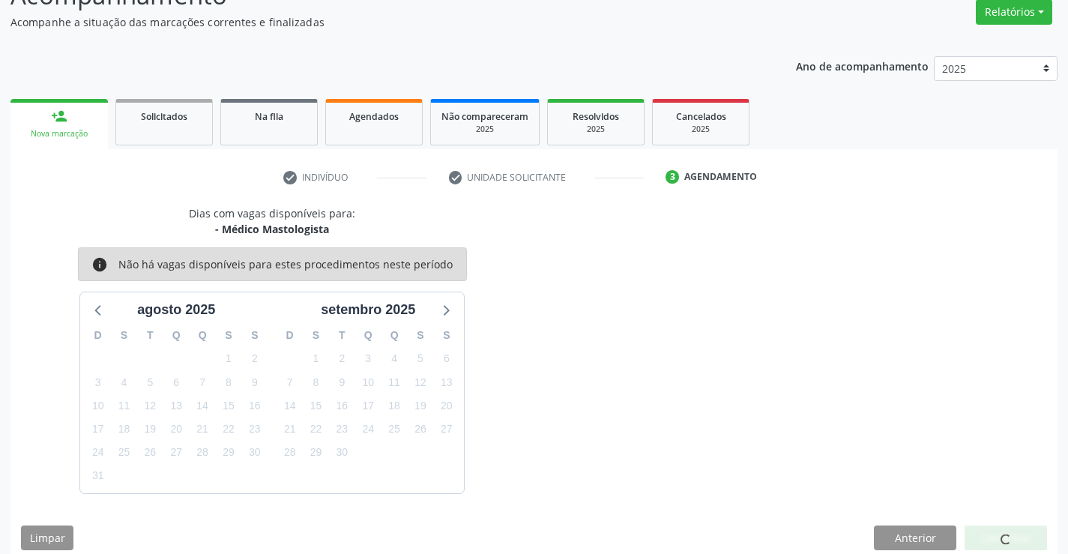
scroll to position [0, 0]
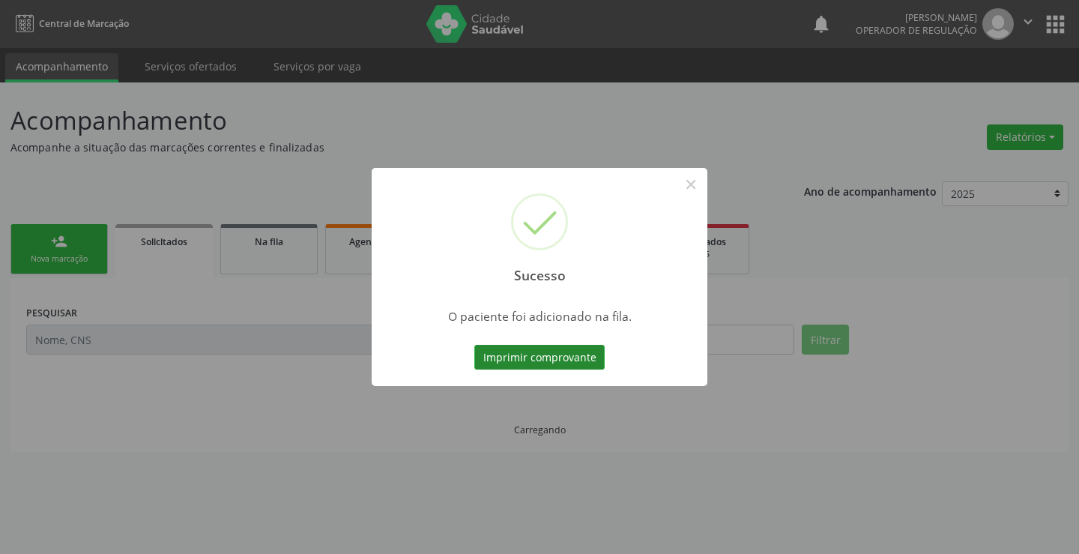
click at [567, 353] on button "Imprimir comprovante" at bounding box center [539, 357] width 130 height 25
